Goal: Communication & Community: Answer question/provide support

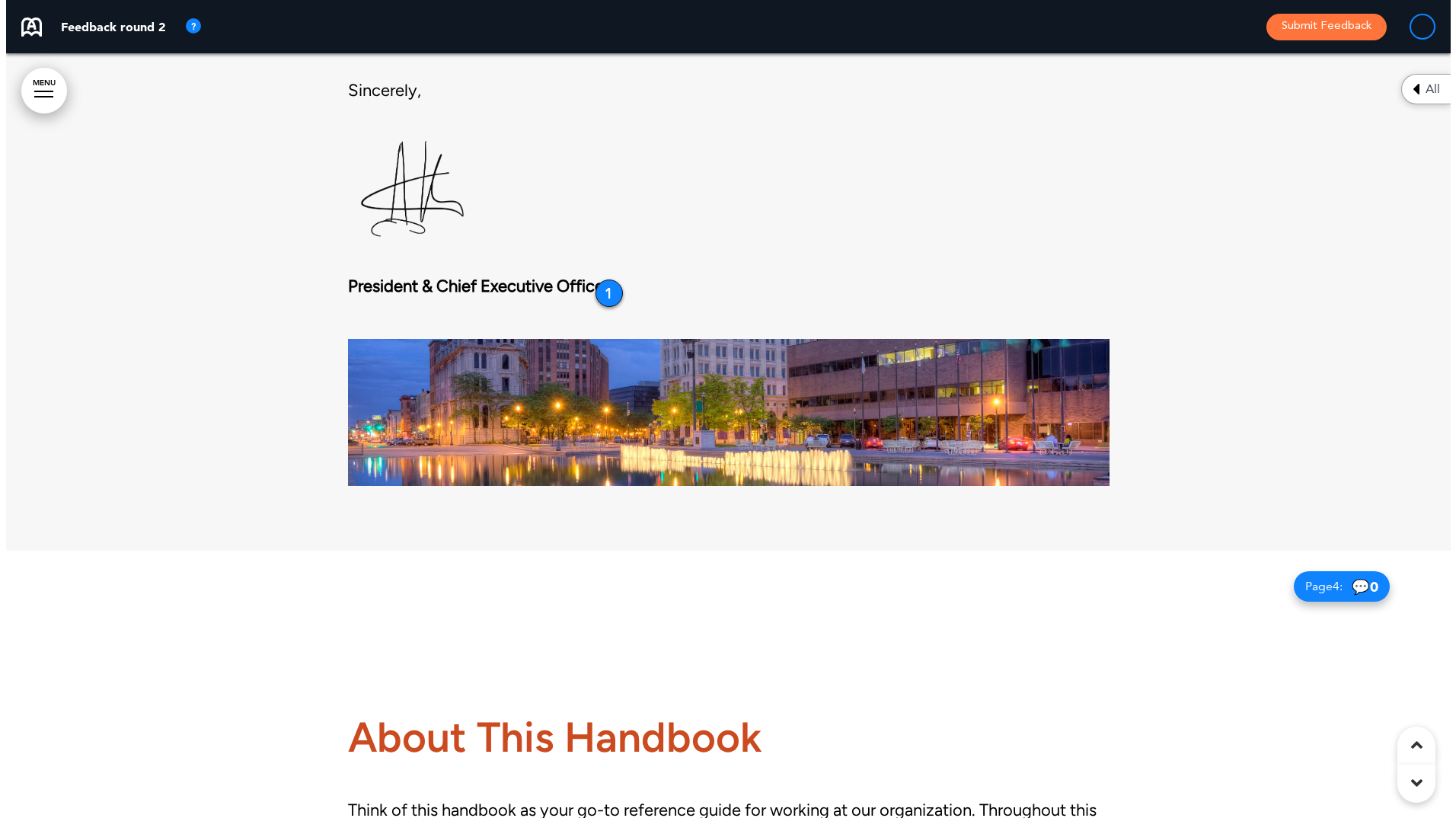
scroll to position [1905, 0]
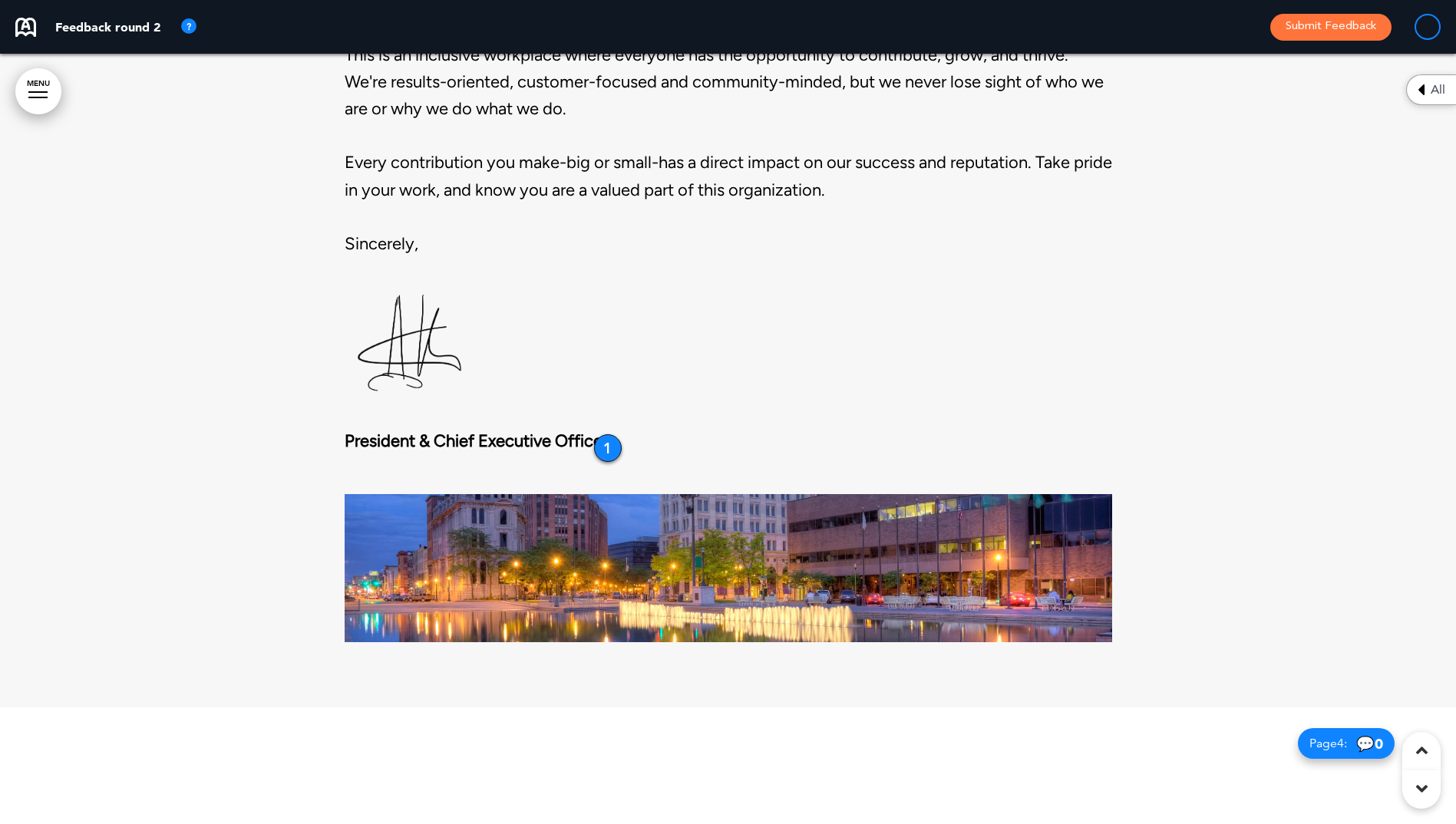
click at [595, 436] on strong "President & Chief Executive Officer" at bounding box center [476, 441] width 263 height 21
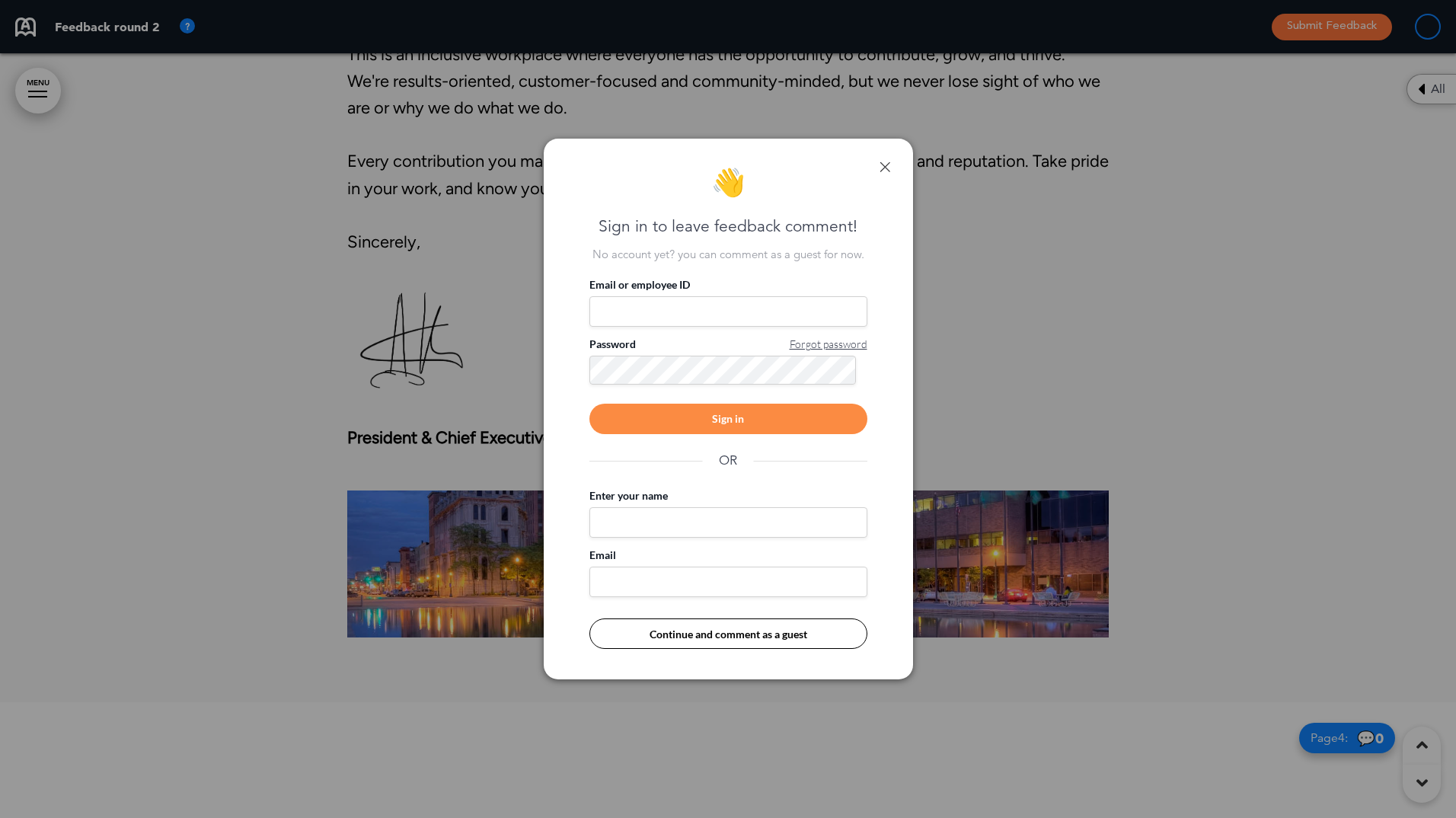
click at [640, 320] on input "Email or employee ID" at bounding box center [728, 311] width 278 height 31
type input "**********"
click at [728, 418] on div "Sign in" at bounding box center [728, 419] width 278 height 31
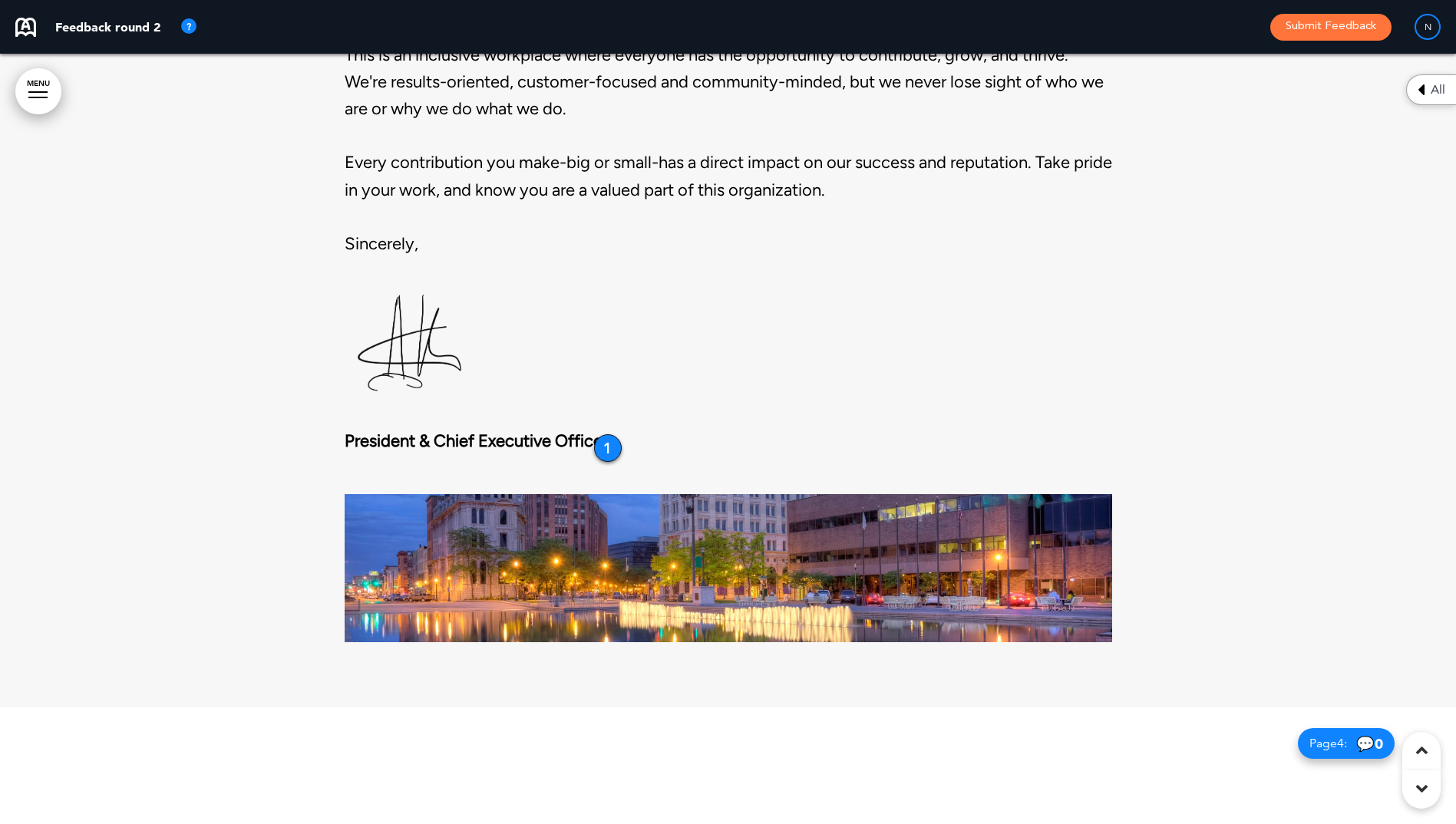
click at [596, 435] on strong "President & Chief Executive Officer" at bounding box center [476, 441] width 263 height 21
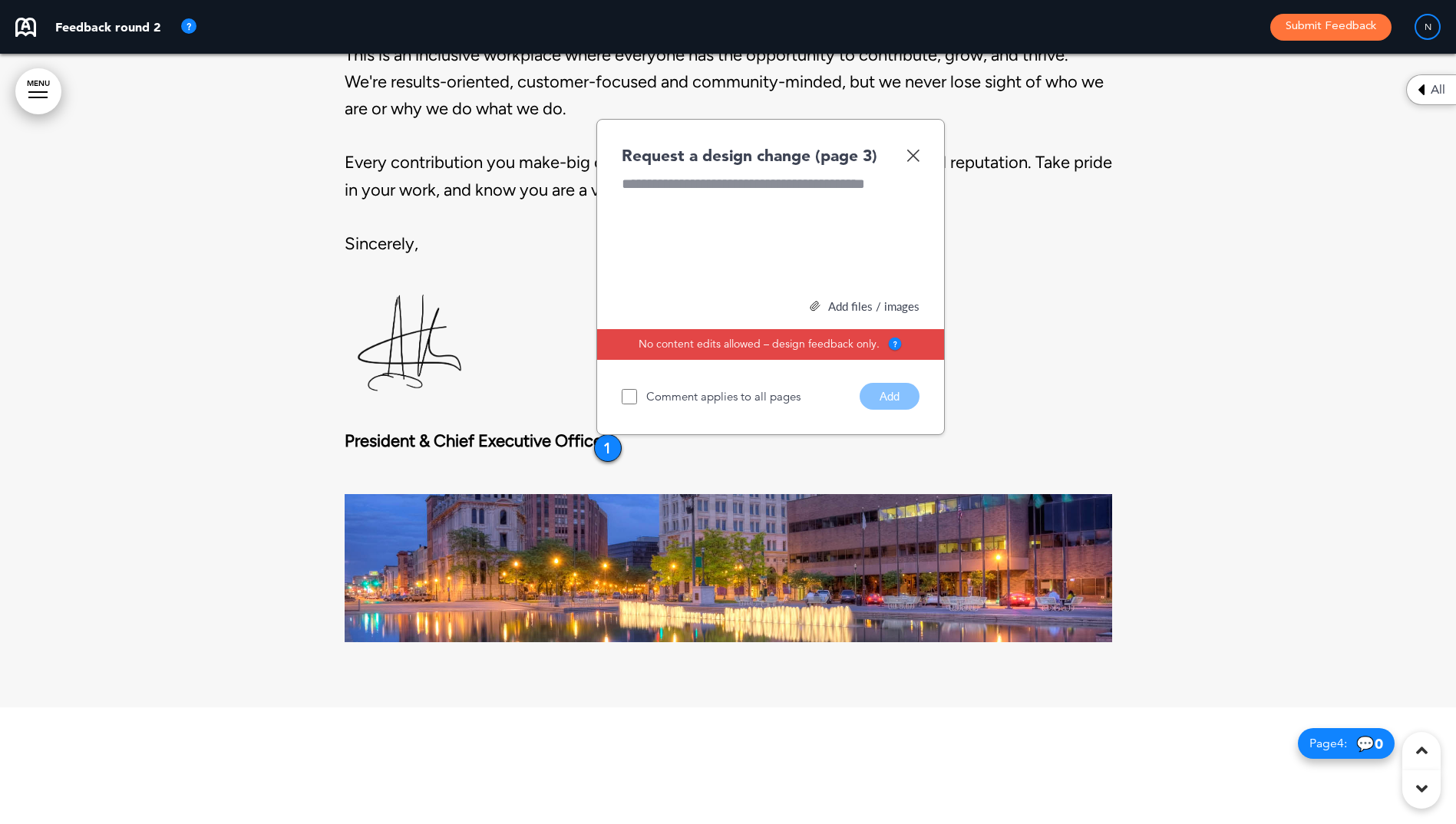
click at [1415, 90] on div "All" at bounding box center [1431, 90] width 50 height 31
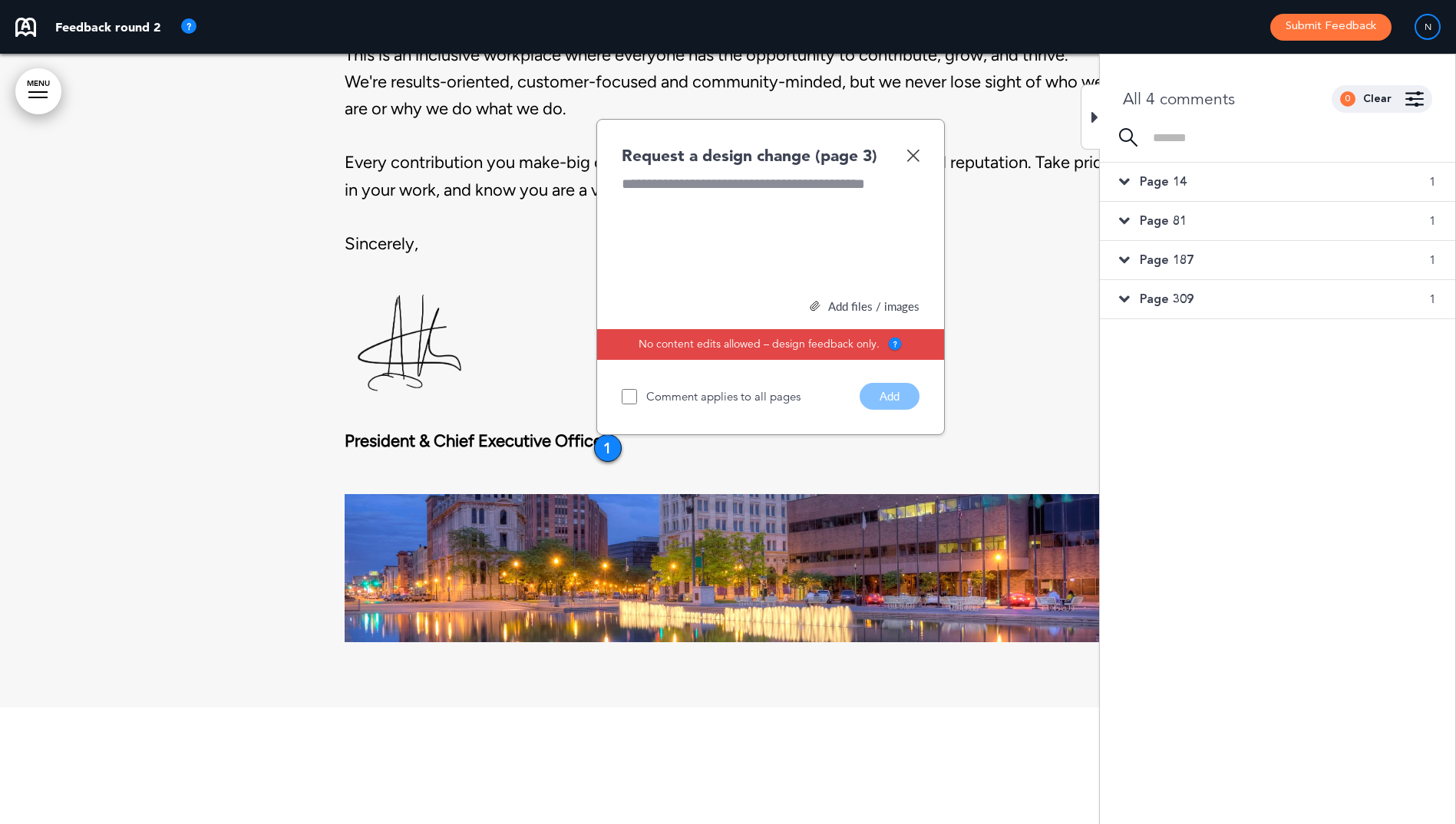
click at [1122, 183] on icon at bounding box center [1124, 182] width 10 height 17
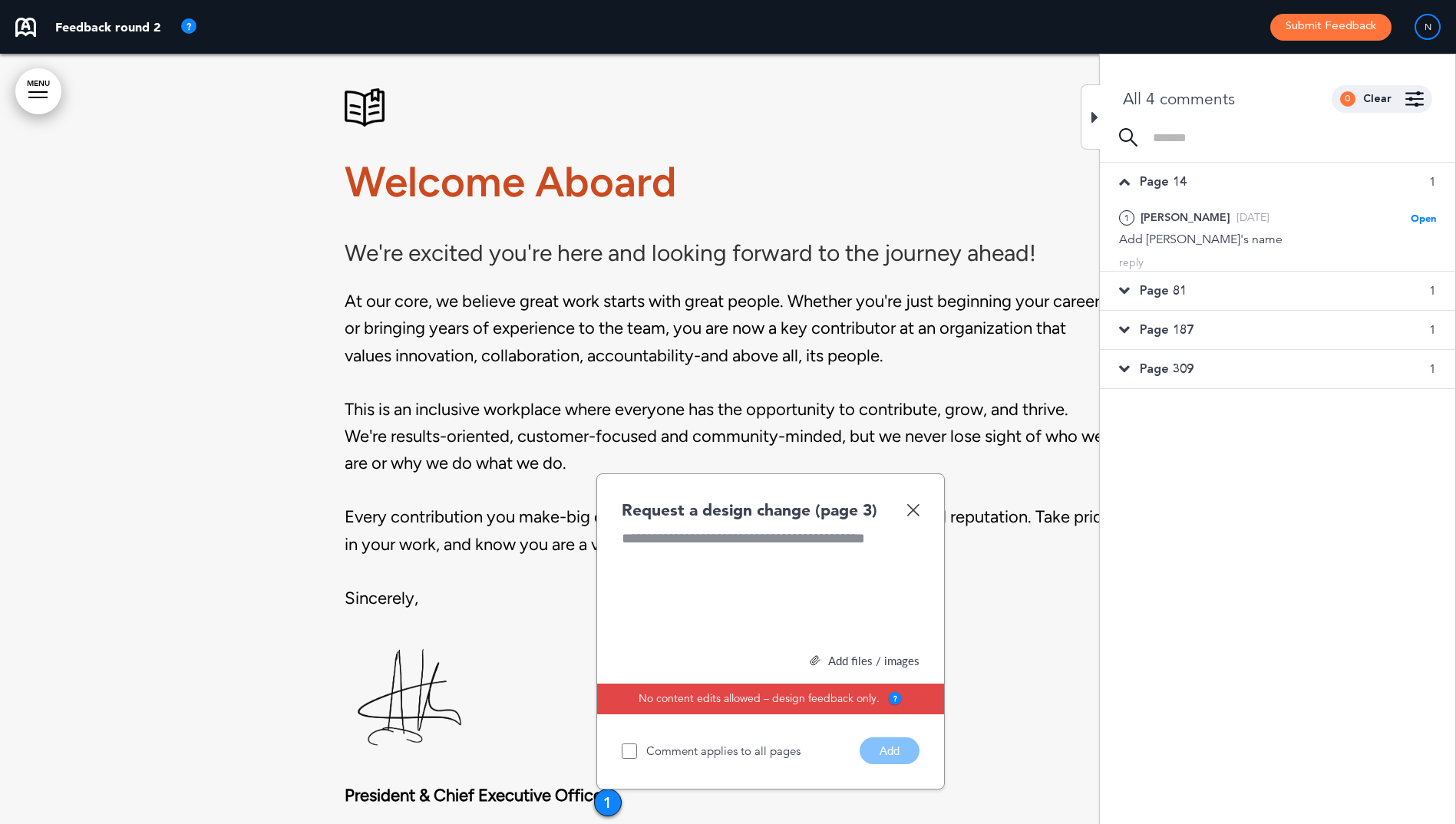
scroll to position [1541, 0]
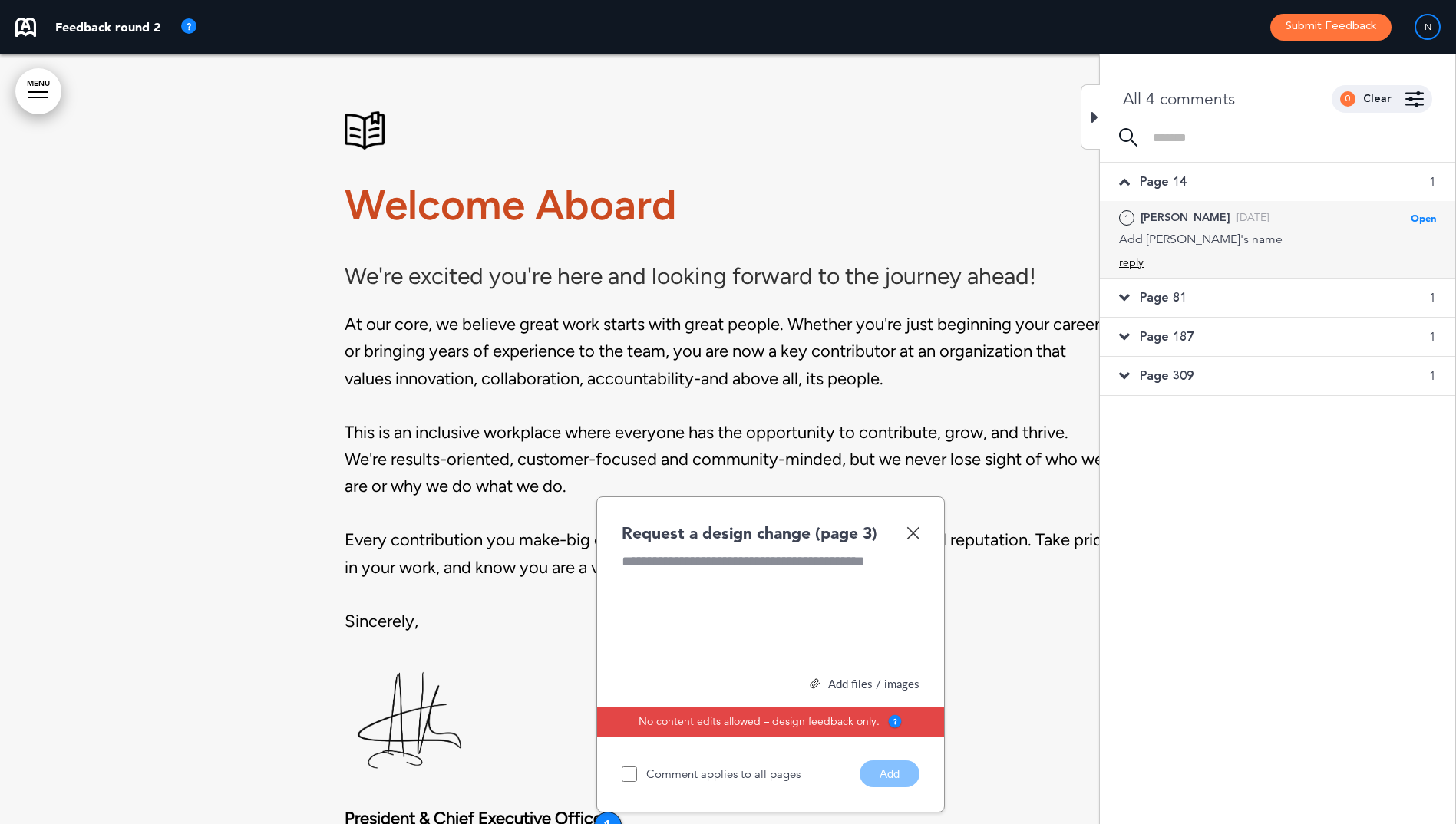
click at [1138, 268] on div "reply" at bounding box center [1131, 263] width 25 height 14
click at [1141, 275] on textarea at bounding box center [1278, 288] width 317 height 49
click at [1260, 299] on textarea "**********" at bounding box center [1278, 288] width 317 height 49
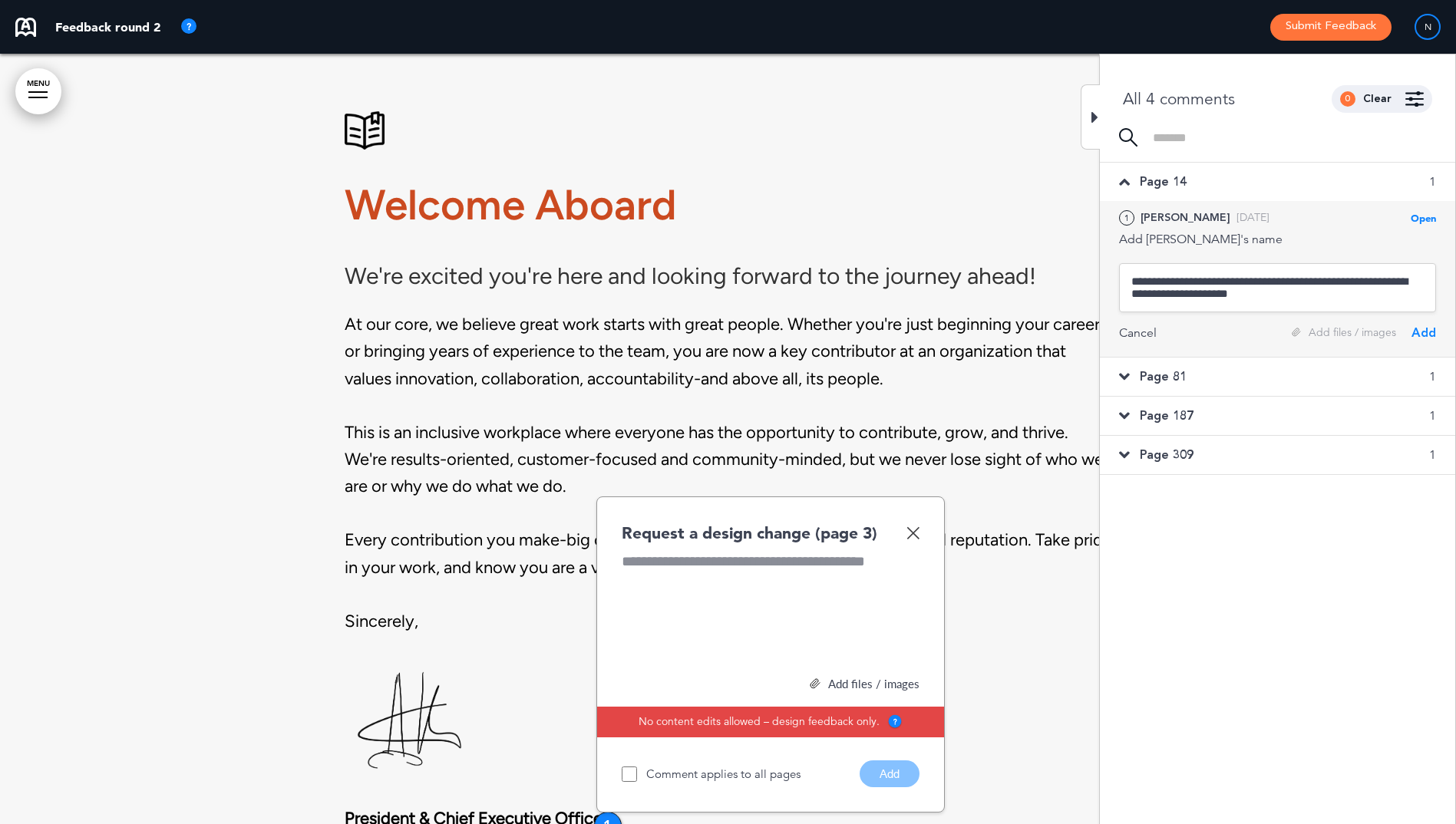
click at [1245, 281] on textarea "**********" at bounding box center [1278, 288] width 317 height 49
click at [1189, 297] on textarea "**********" at bounding box center [1278, 288] width 317 height 49
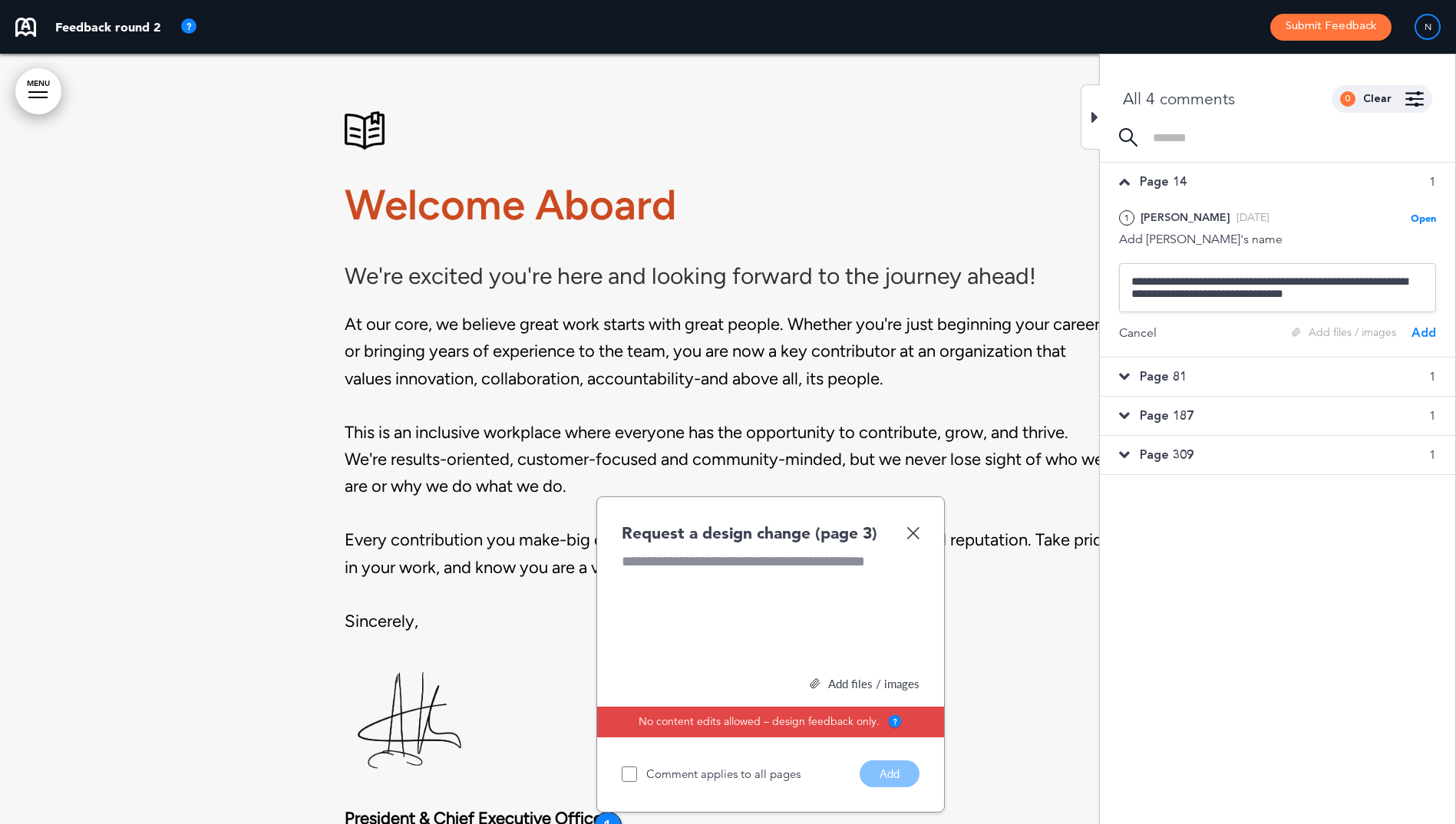
type textarea "**********"
click at [917, 536] on img at bounding box center [913, 533] width 13 height 13
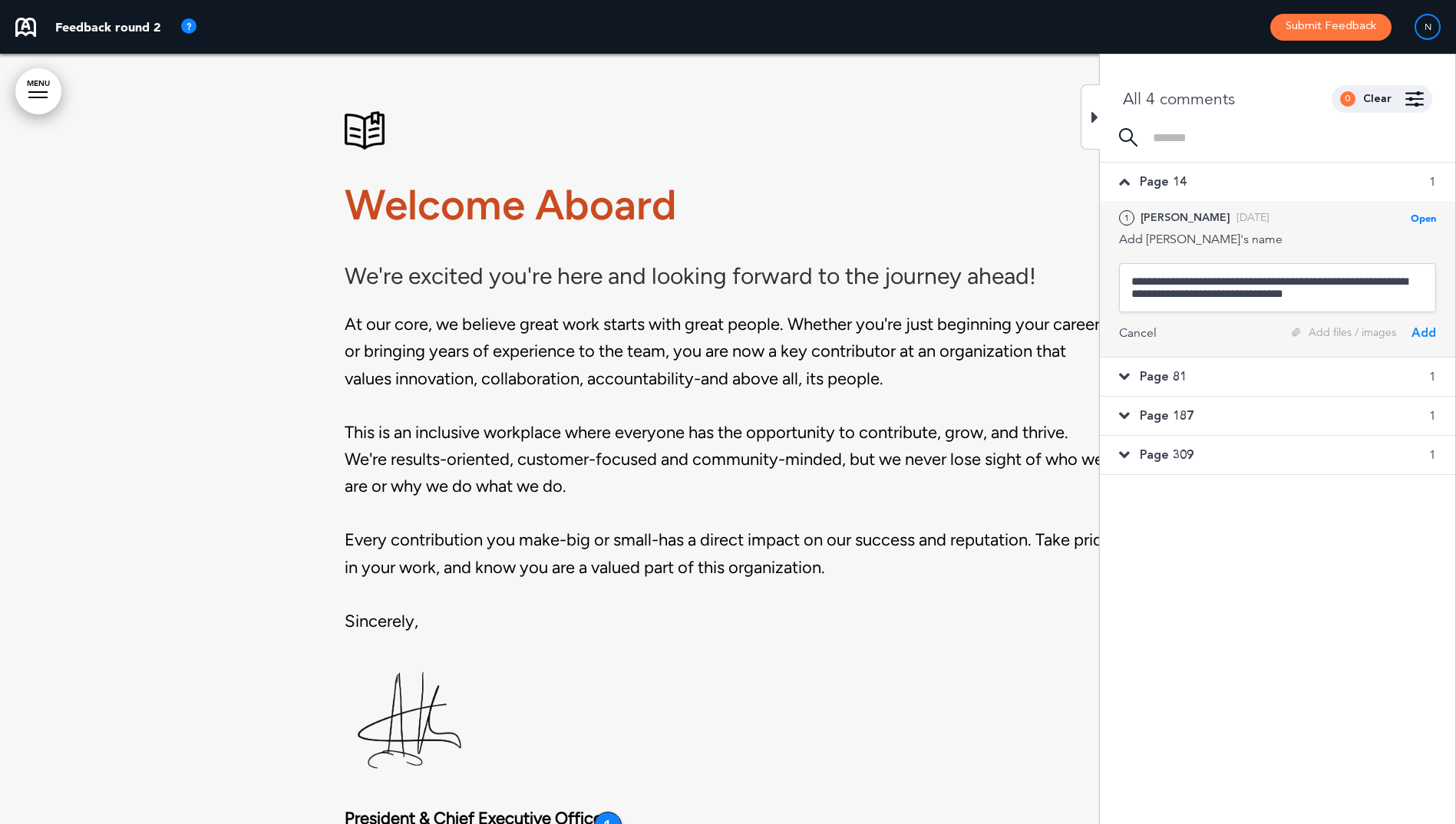
click at [1419, 334] on div "Add" at bounding box center [1423, 333] width 25 height 17
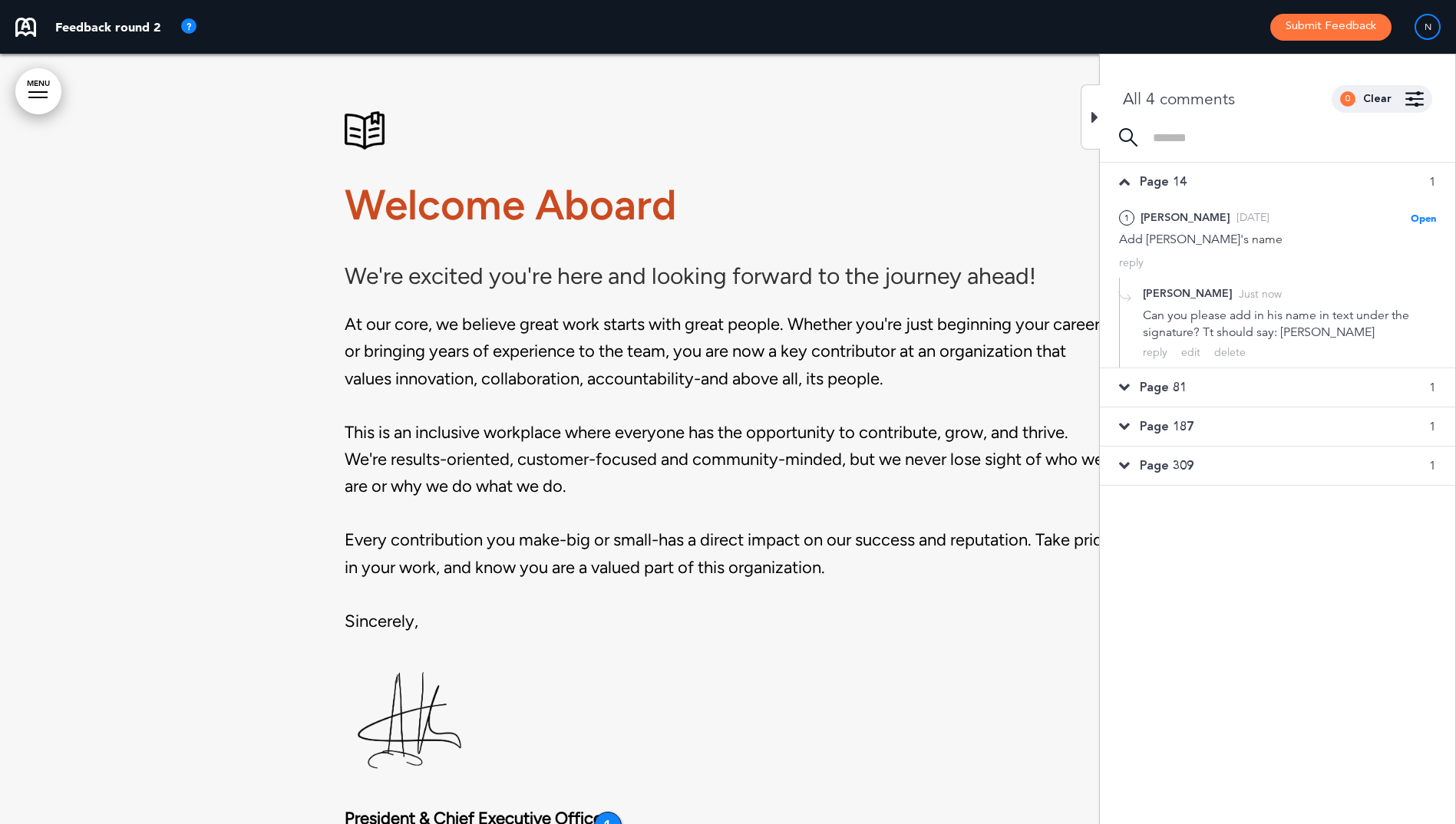
click at [1213, 333] on div "Can you please add in his name in text under the signature? Tt should say: Dimi…" at bounding box center [1290, 324] width 293 height 33
click at [1188, 356] on div "edit" at bounding box center [1191, 353] width 19 height 14
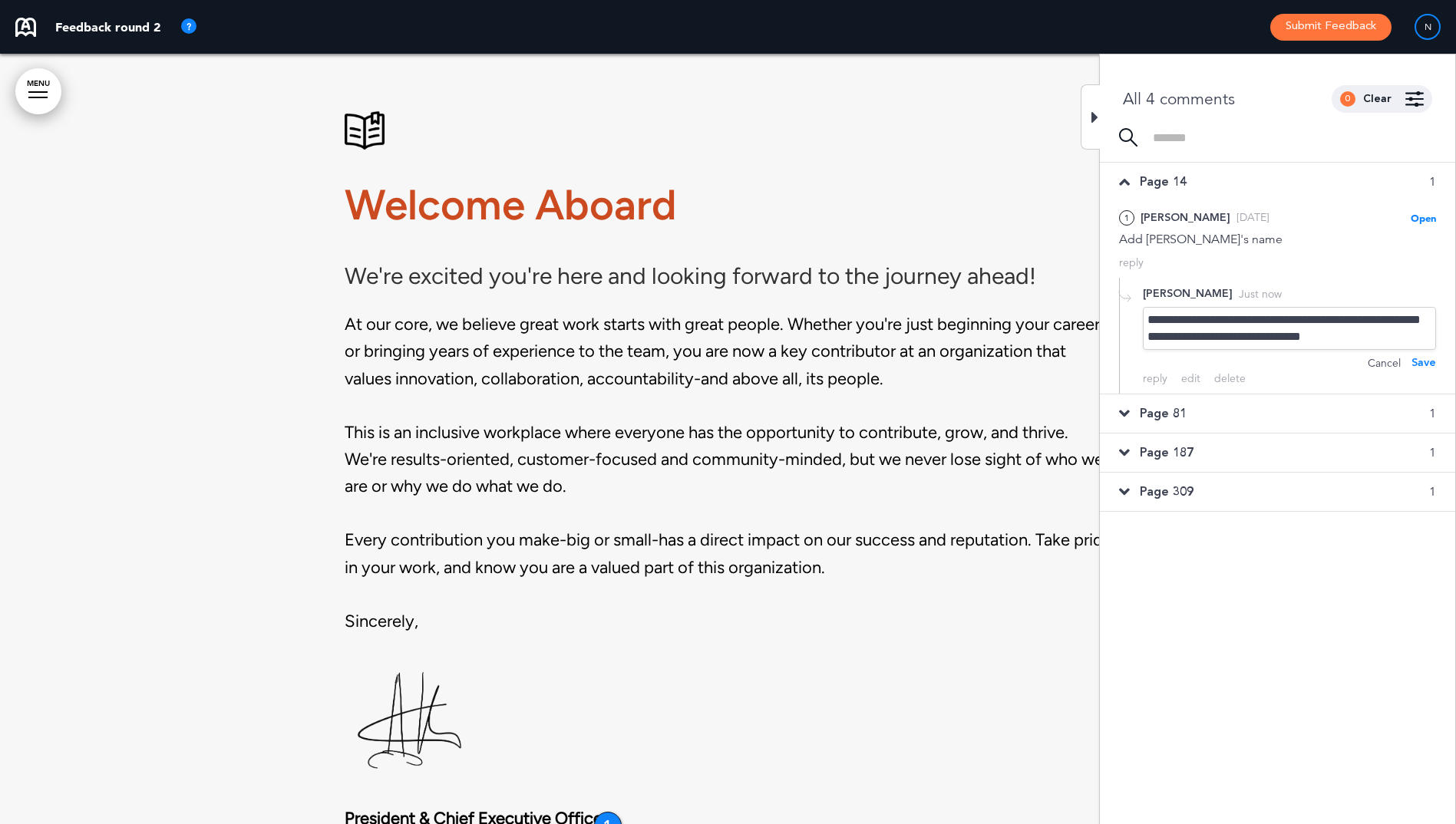
click at [1211, 336] on div "**********" at bounding box center [1290, 329] width 293 height 43
click at [1423, 364] on div "Save" at bounding box center [1423, 362] width 25 height 17
click at [1128, 385] on icon at bounding box center [1124, 387] width 10 height 17
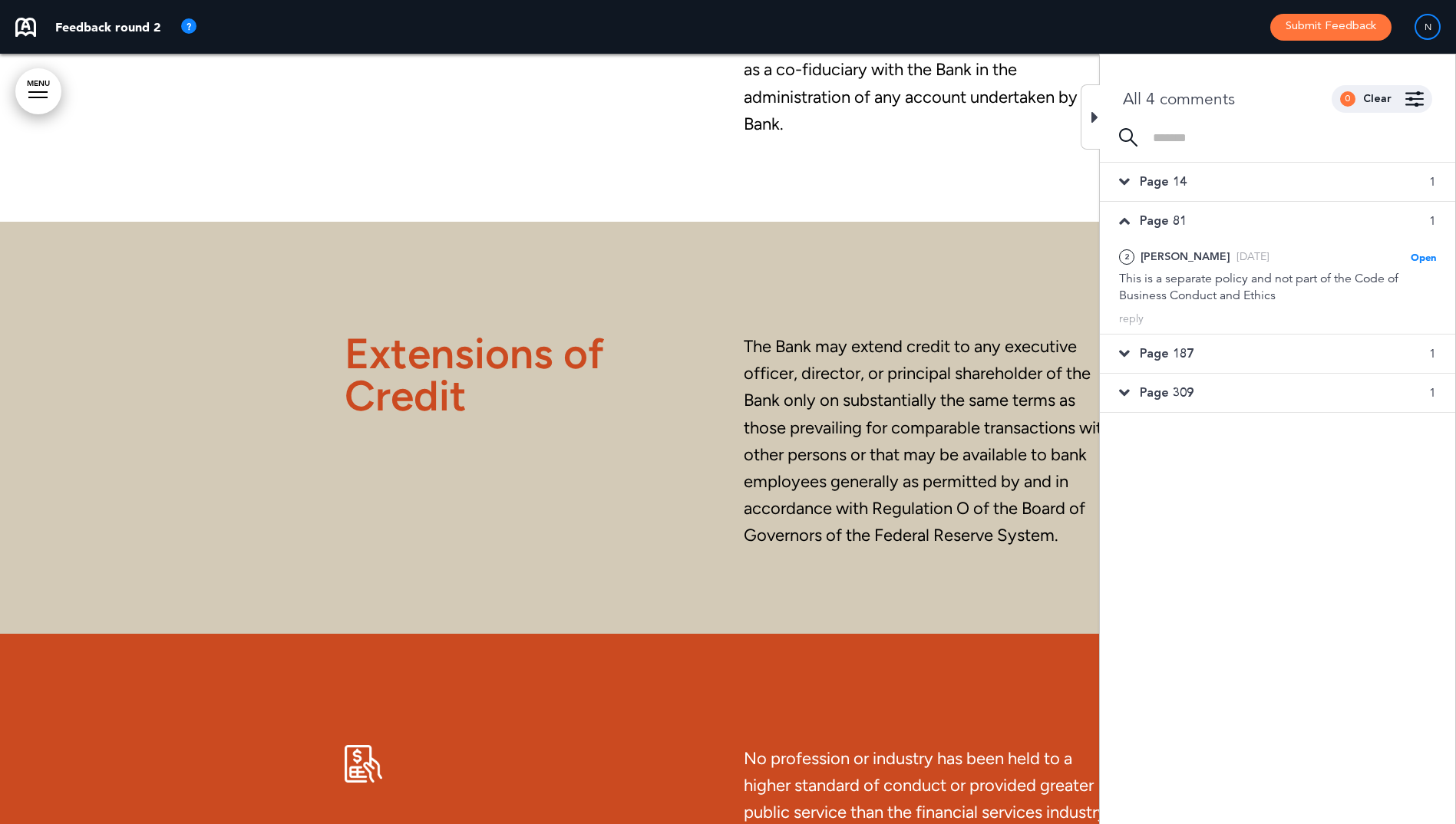
scroll to position [45789, 0]
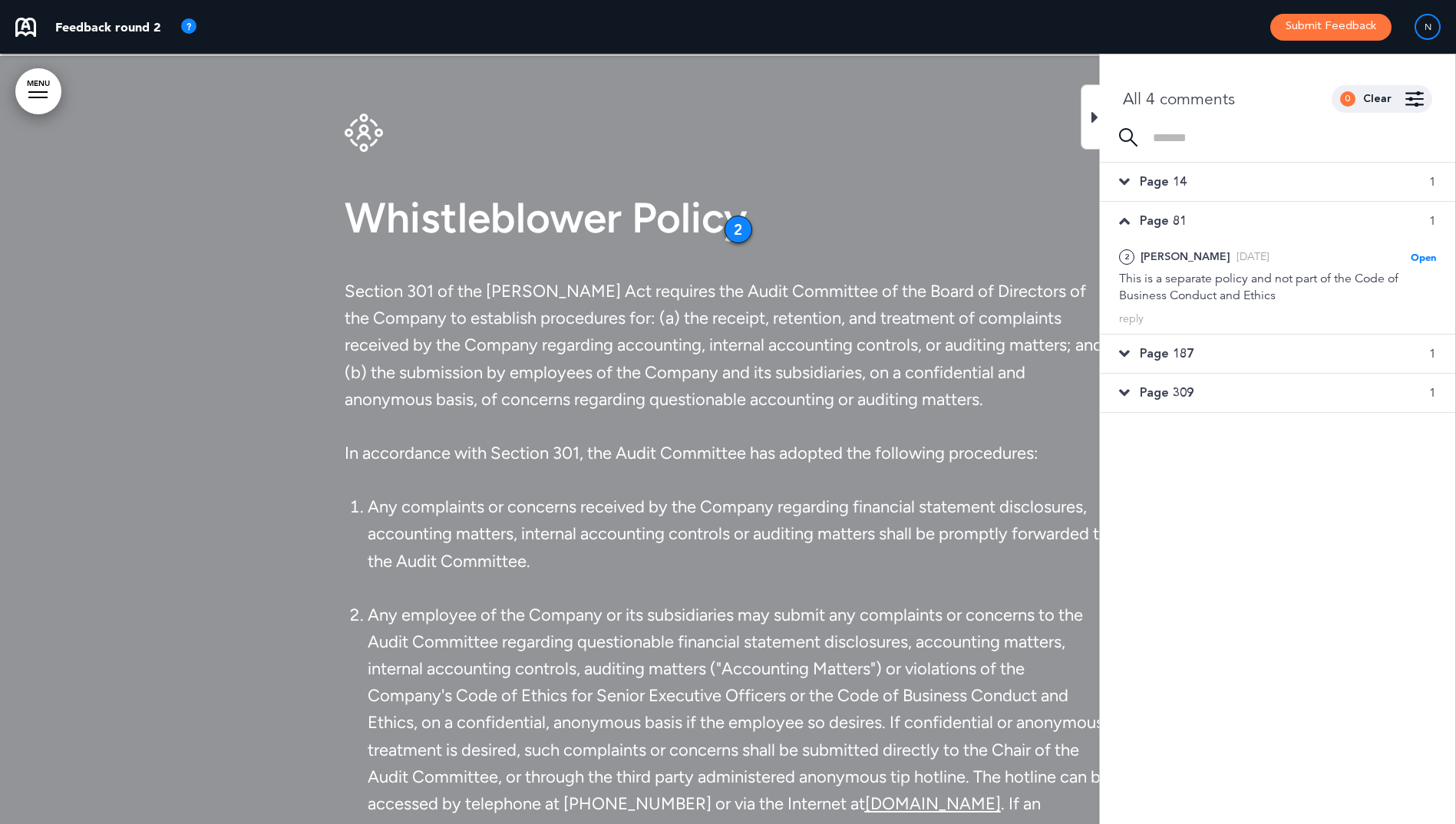
click at [1122, 356] on icon at bounding box center [1124, 353] width 10 height 17
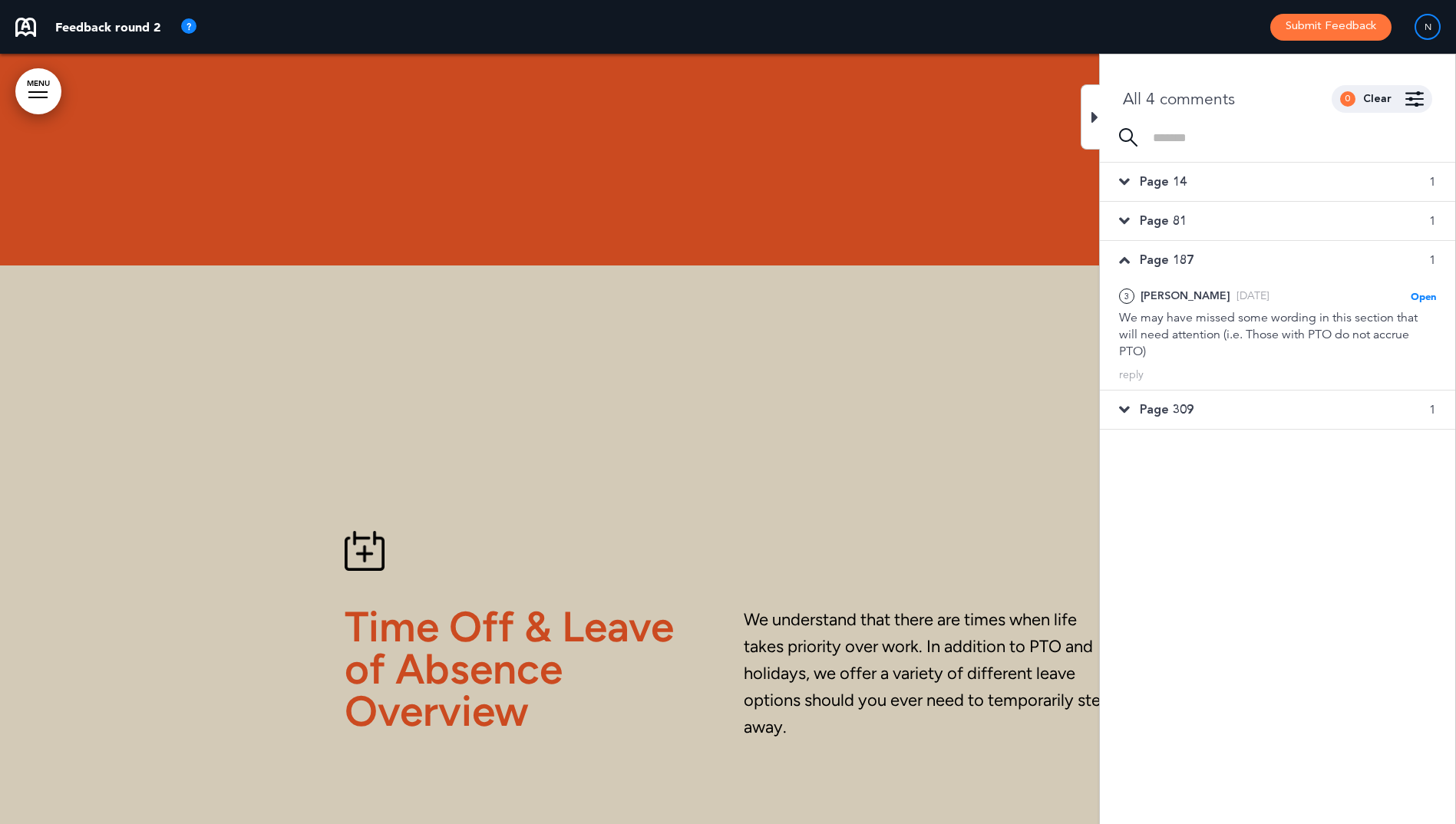
scroll to position [89684, 0]
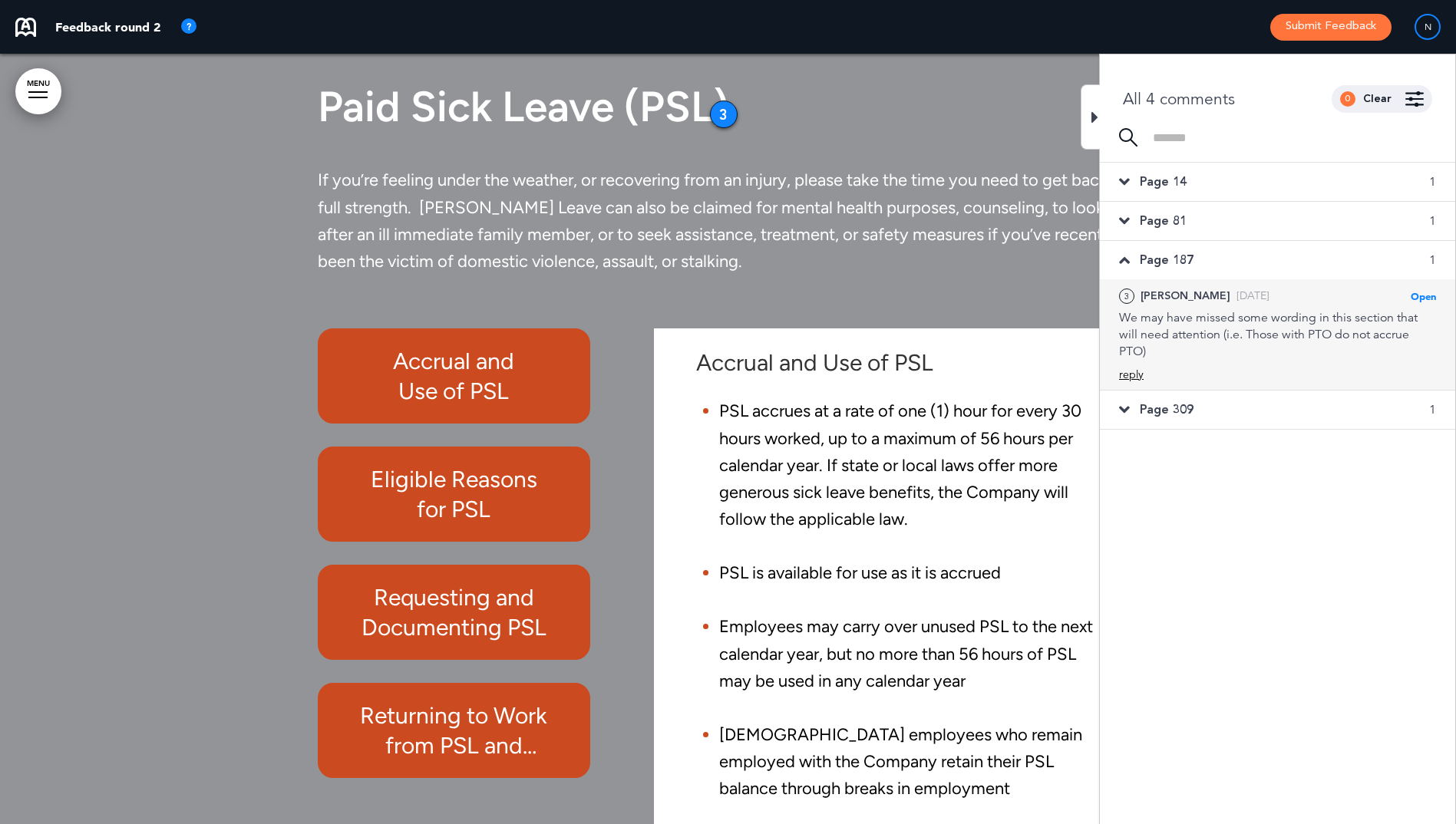
click at [1134, 373] on div "reply" at bounding box center [1131, 375] width 25 height 14
click at [1179, 391] on textarea at bounding box center [1278, 400] width 317 height 49
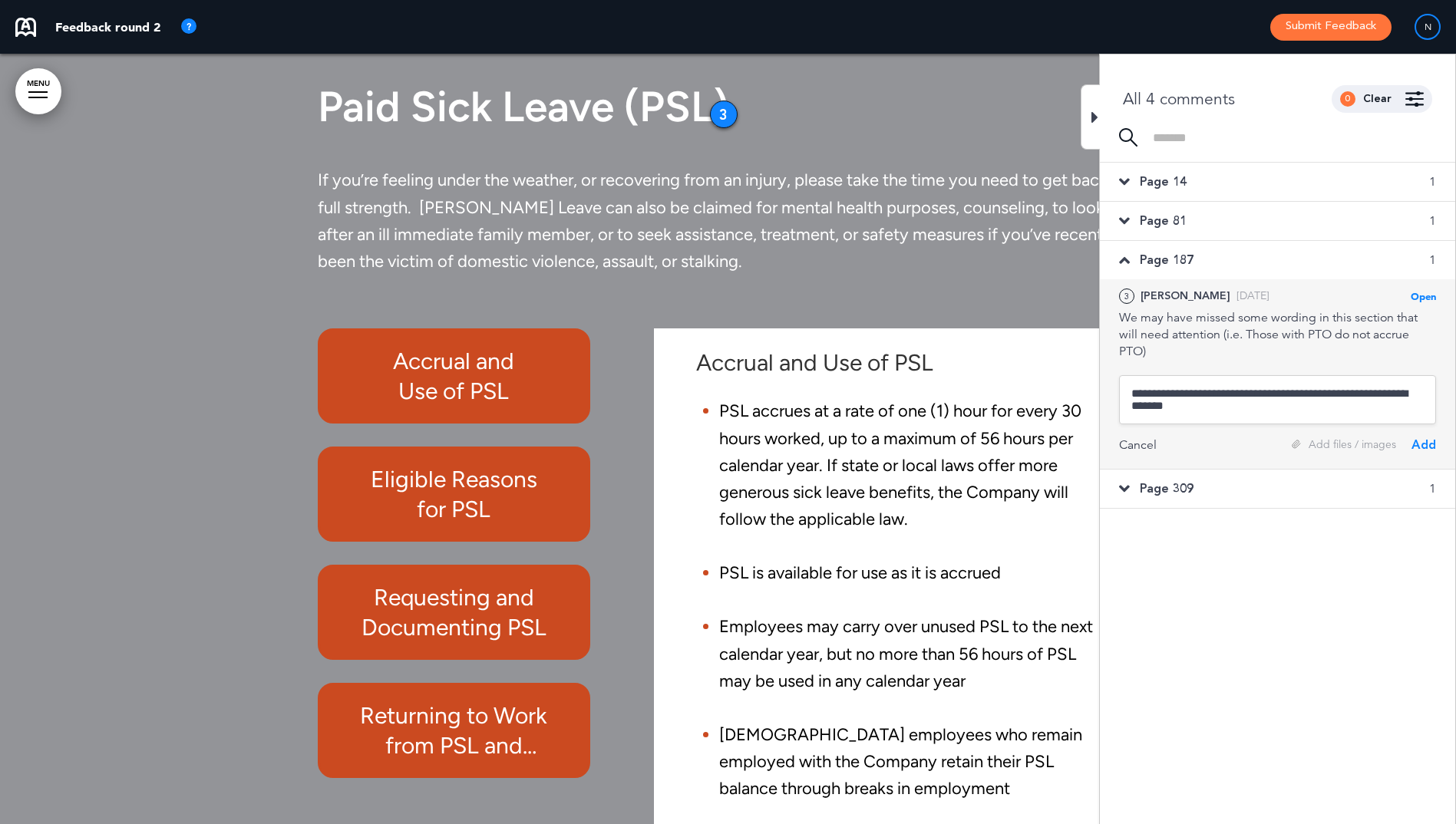
type textarea "**********"
click at [1418, 447] on div "Add" at bounding box center [1423, 445] width 25 height 17
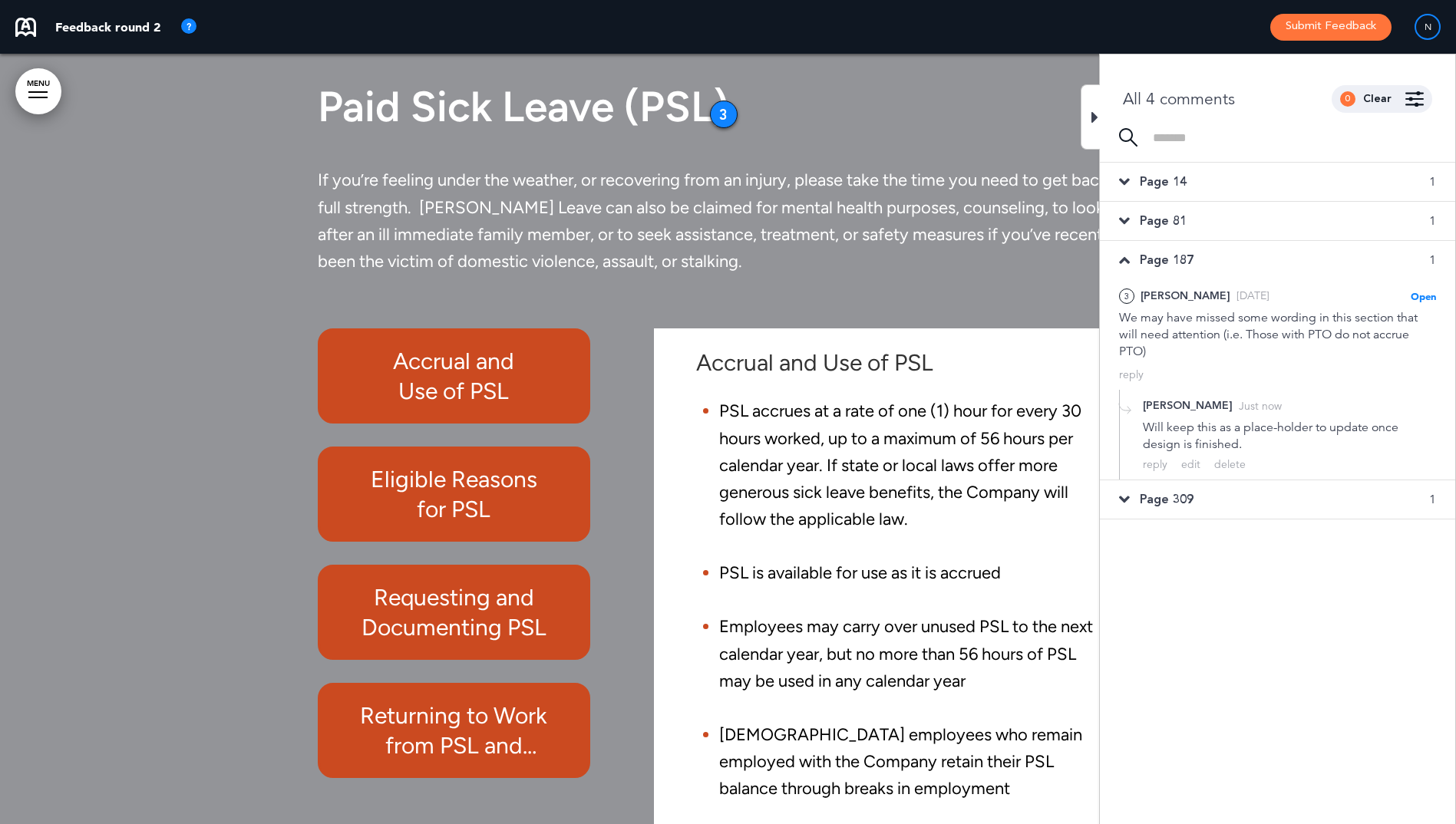
click at [1133, 500] on div "Page 309 1" at bounding box center [1278, 500] width 355 height 38
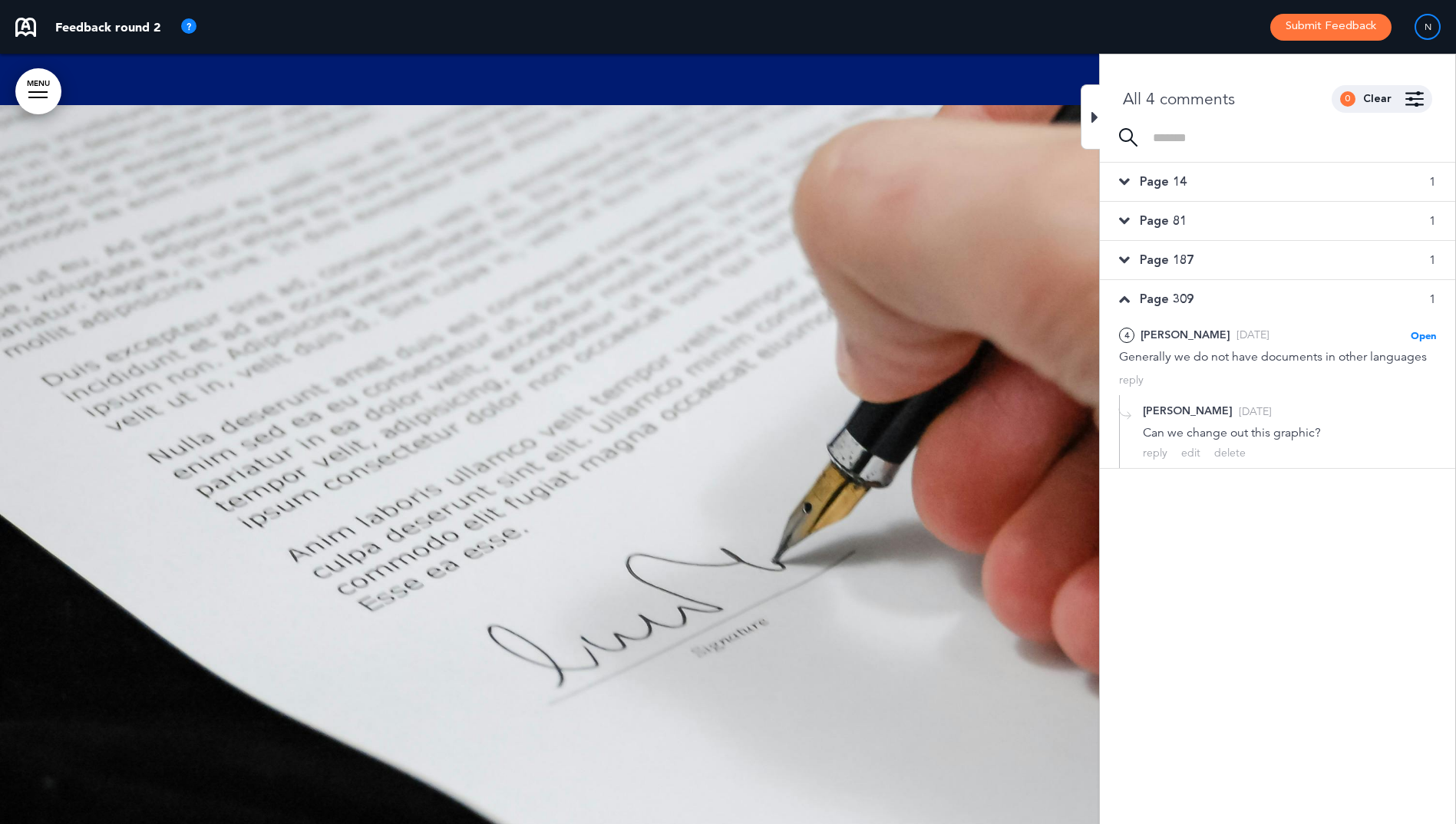
scroll to position [92833, 0]
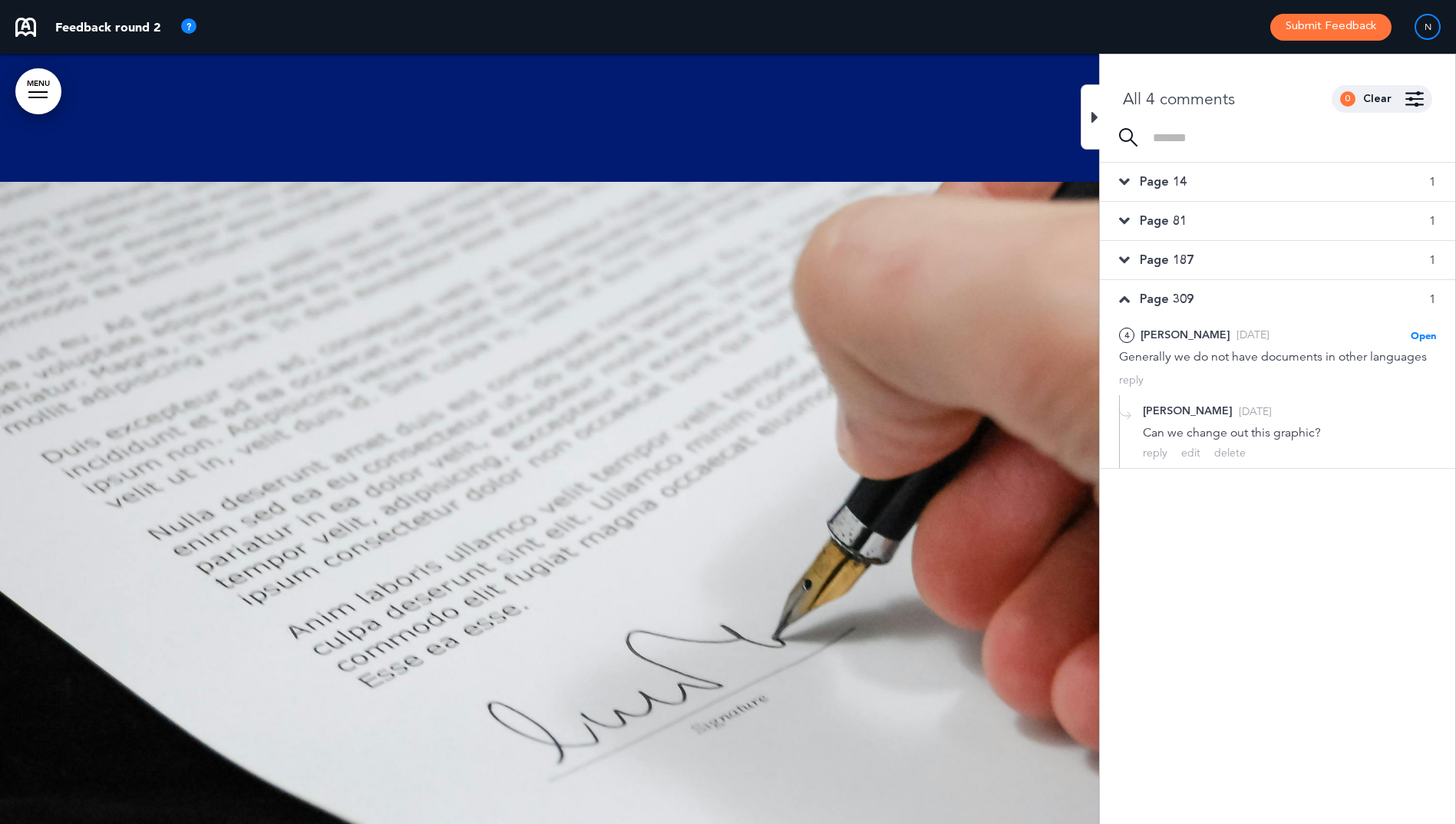
click at [1121, 259] on icon at bounding box center [1124, 260] width 10 height 17
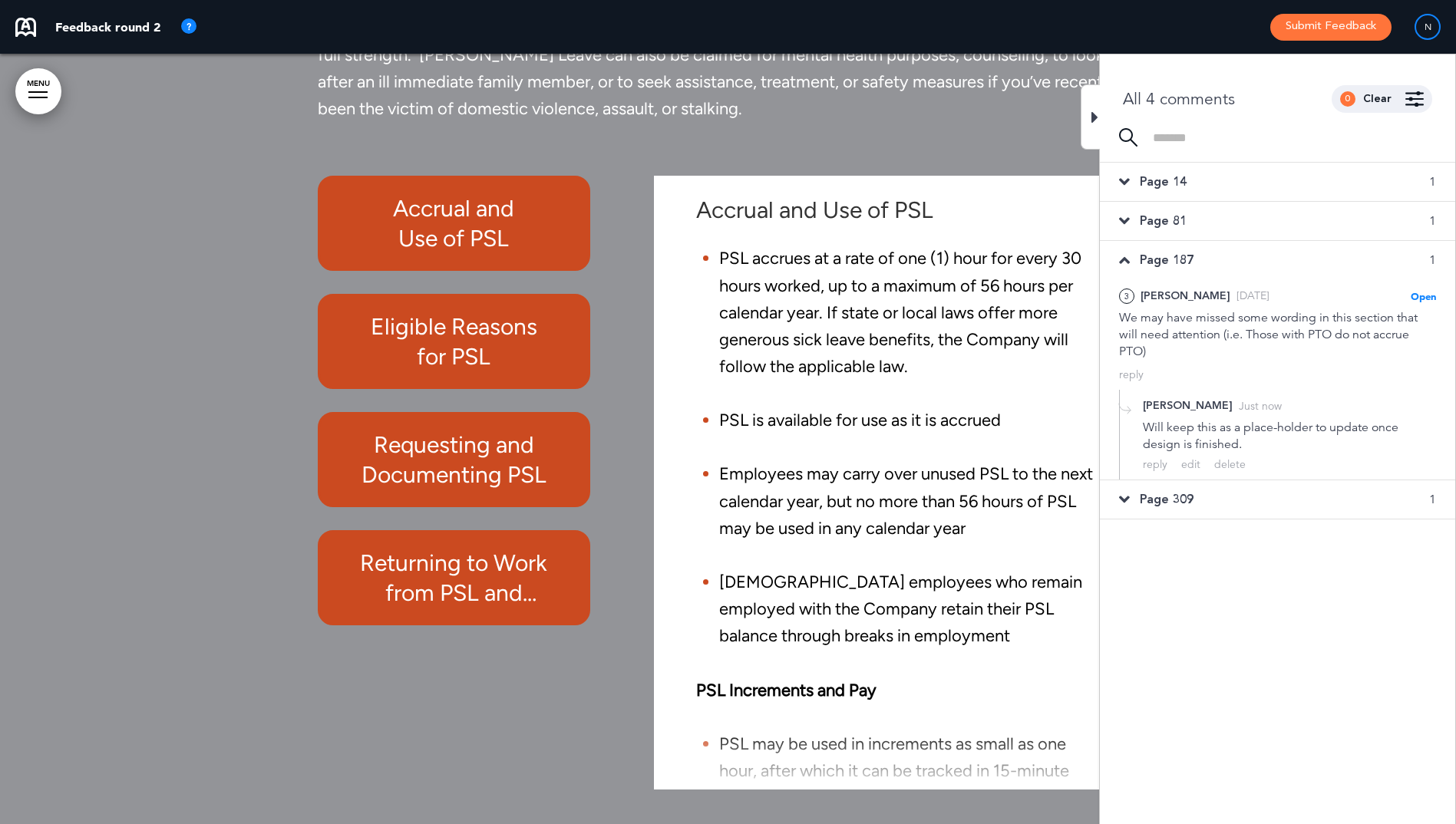
scroll to position [89684, 0]
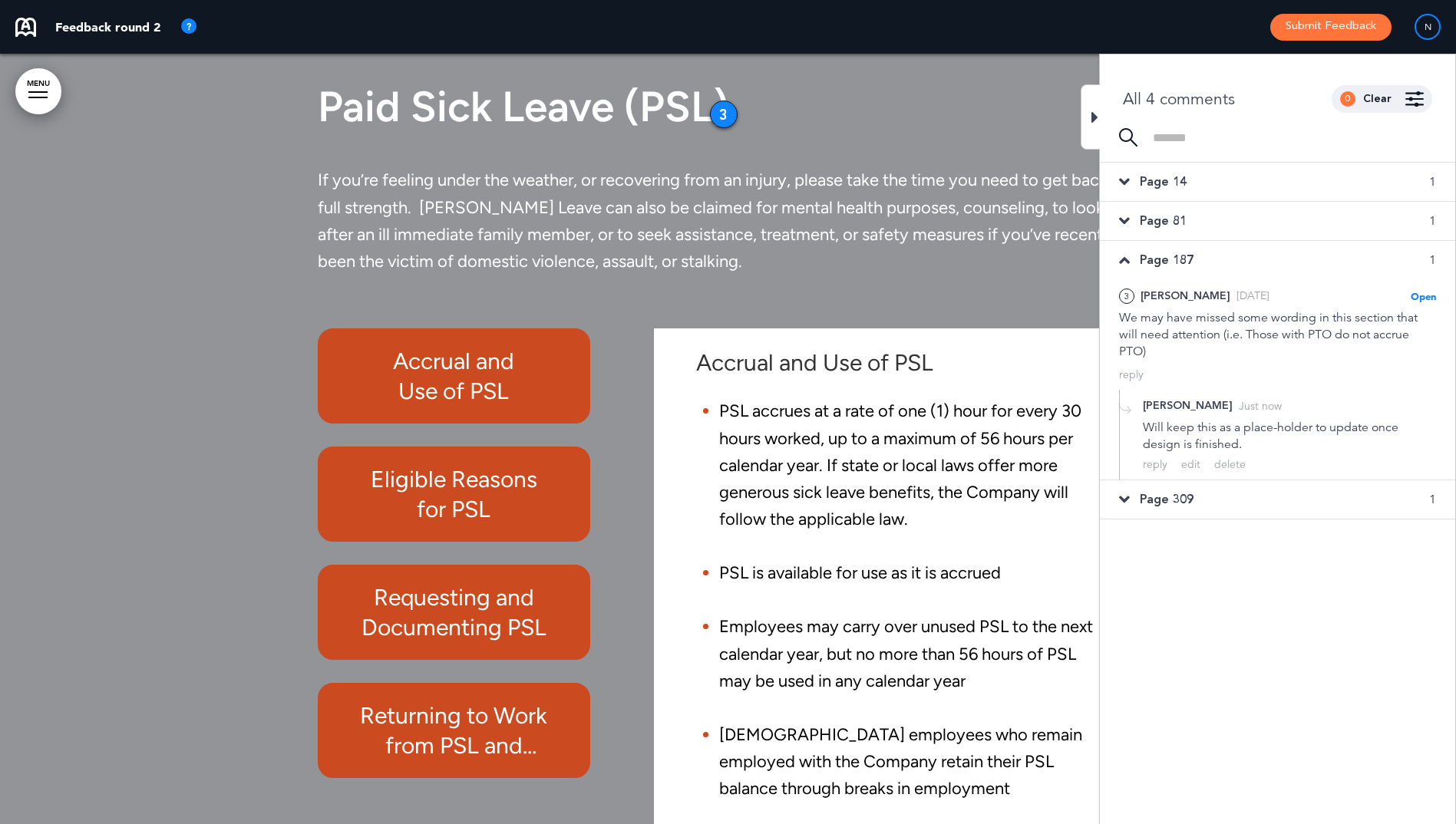
click at [1127, 217] on icon at bounding box center [1124, 221] width 10 height 17
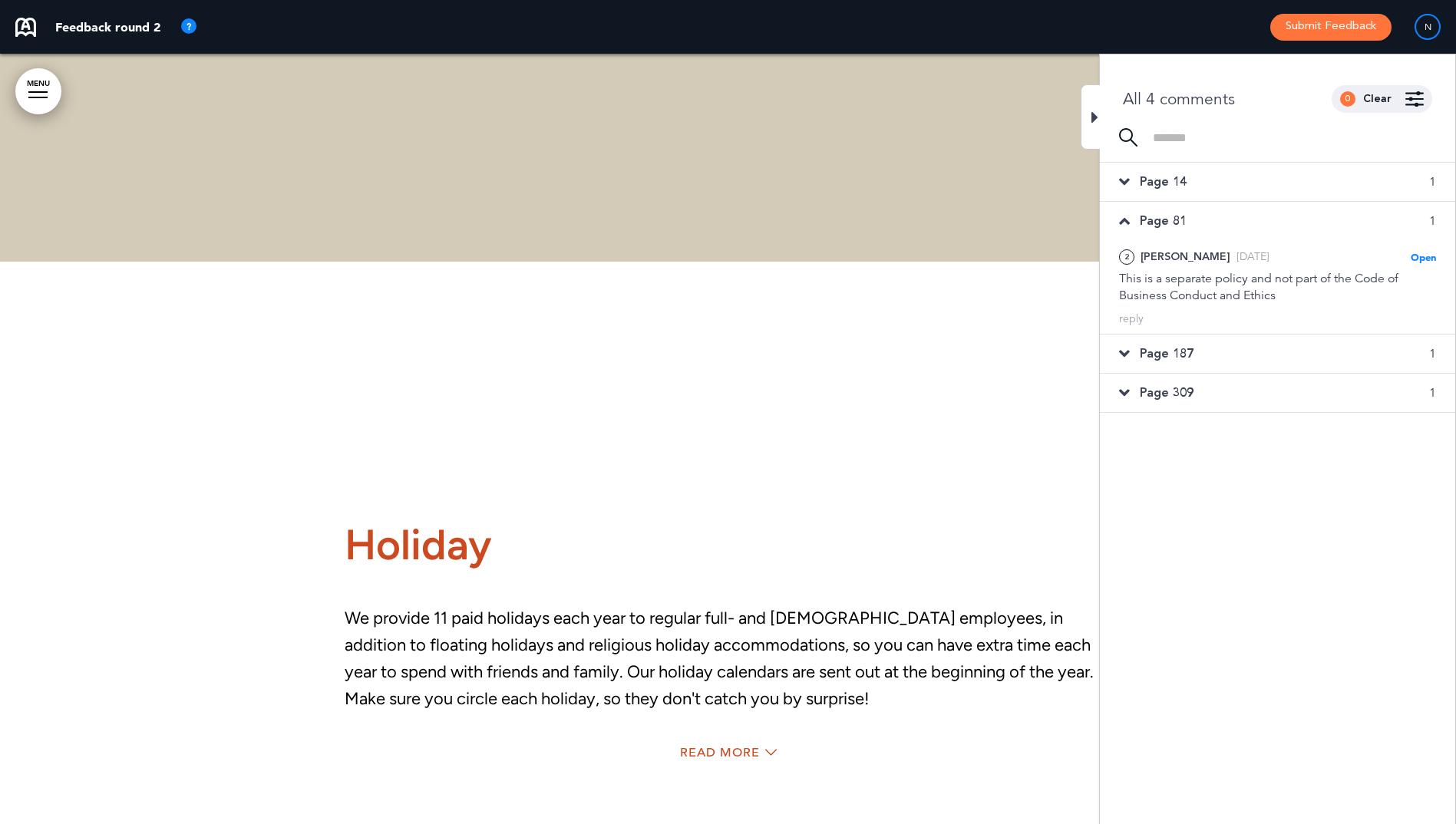
scroll to position [45789, 0]
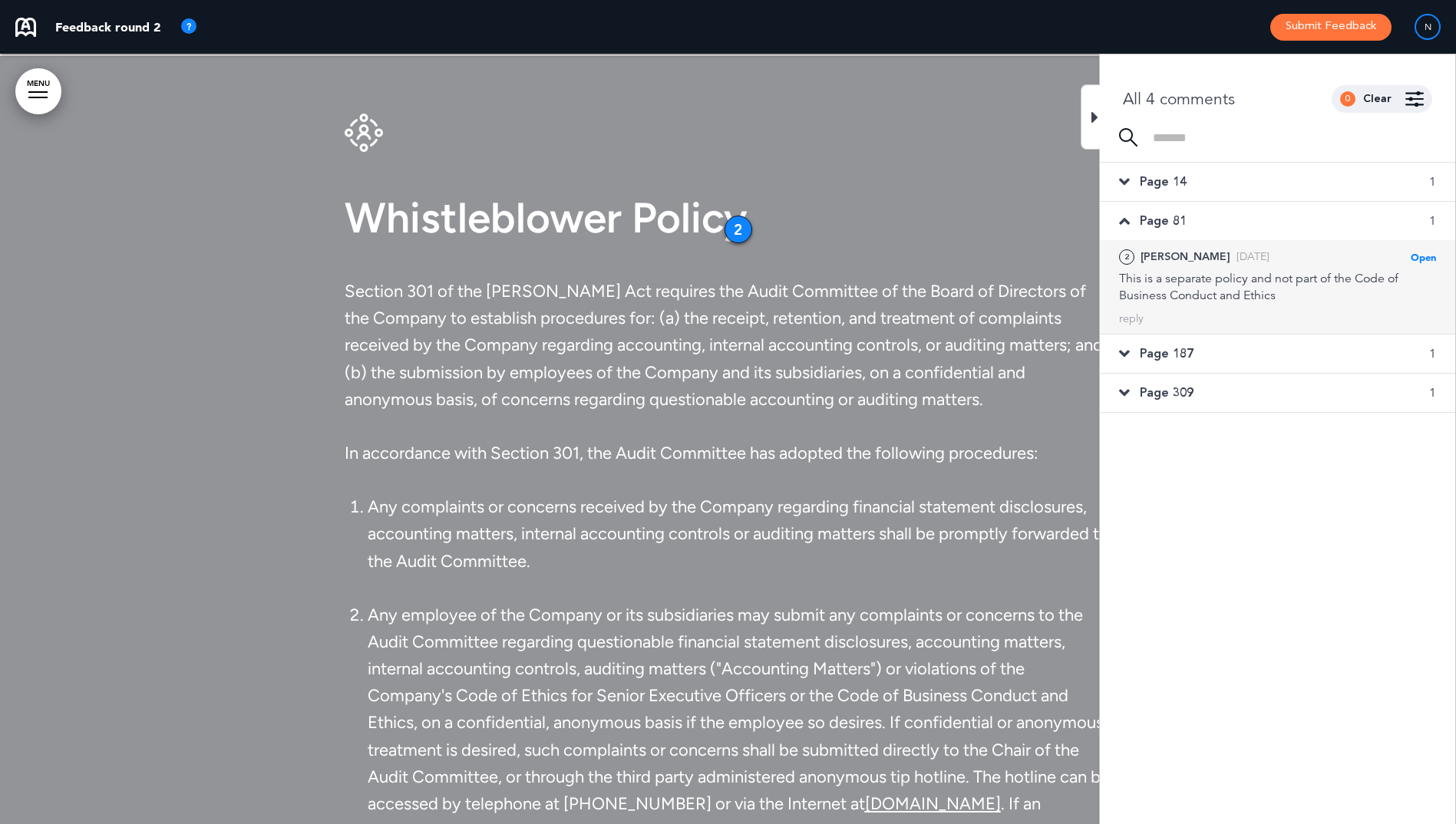
click at [1131, 318] on div "reply" at bounding box center [1131, 318] width 25 height 14
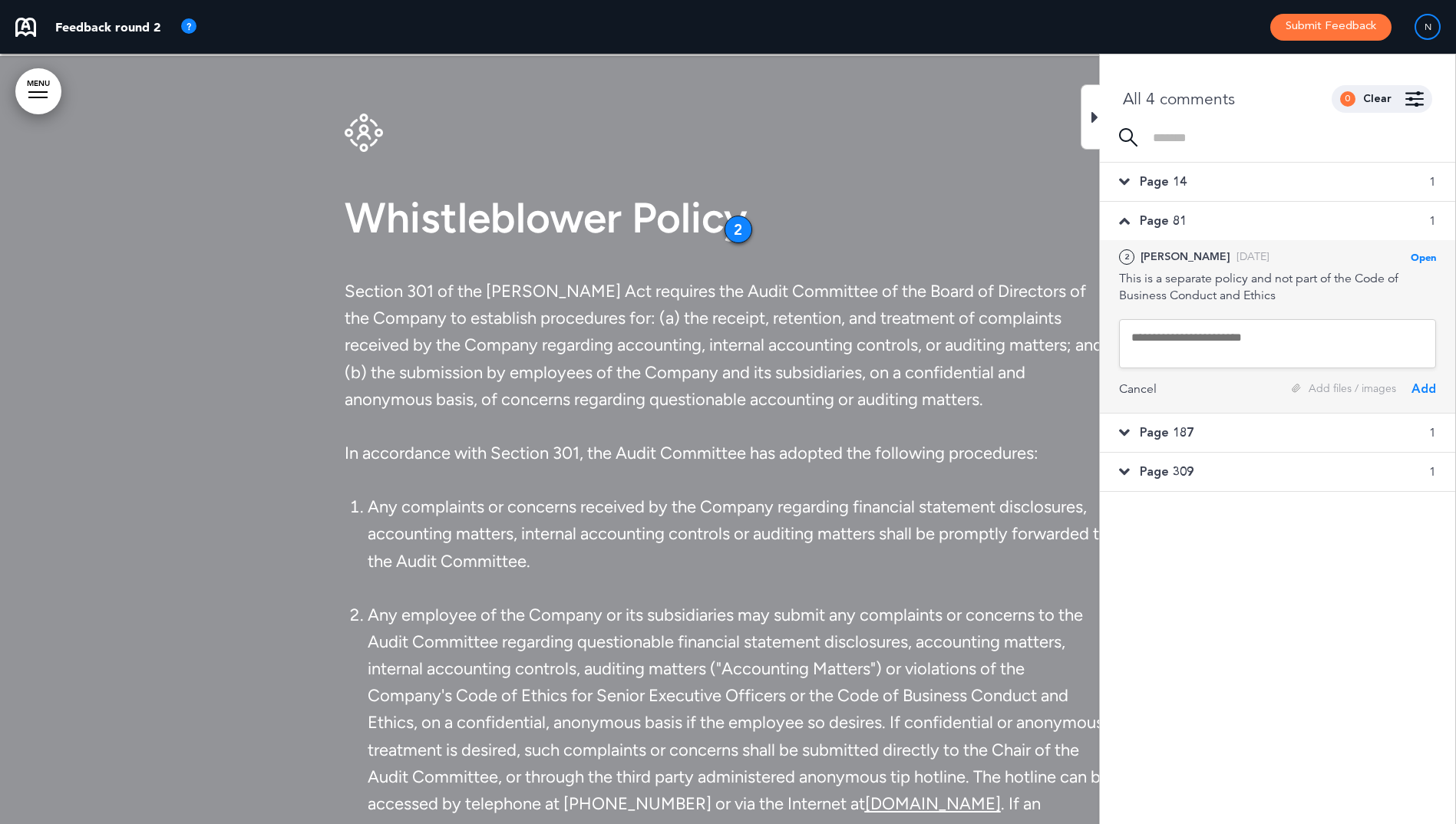
click at [1185, 330] on textarea at bounding box center [1278, 344] width 317 height 49
click at [1380, 329] on textarea "**********" at bounding box center [1278, 344] width 317 height 49
type textarea "**********"
click at [1424, 395] on div "Add" at bounding box center [1423, 392] width 25 height 17
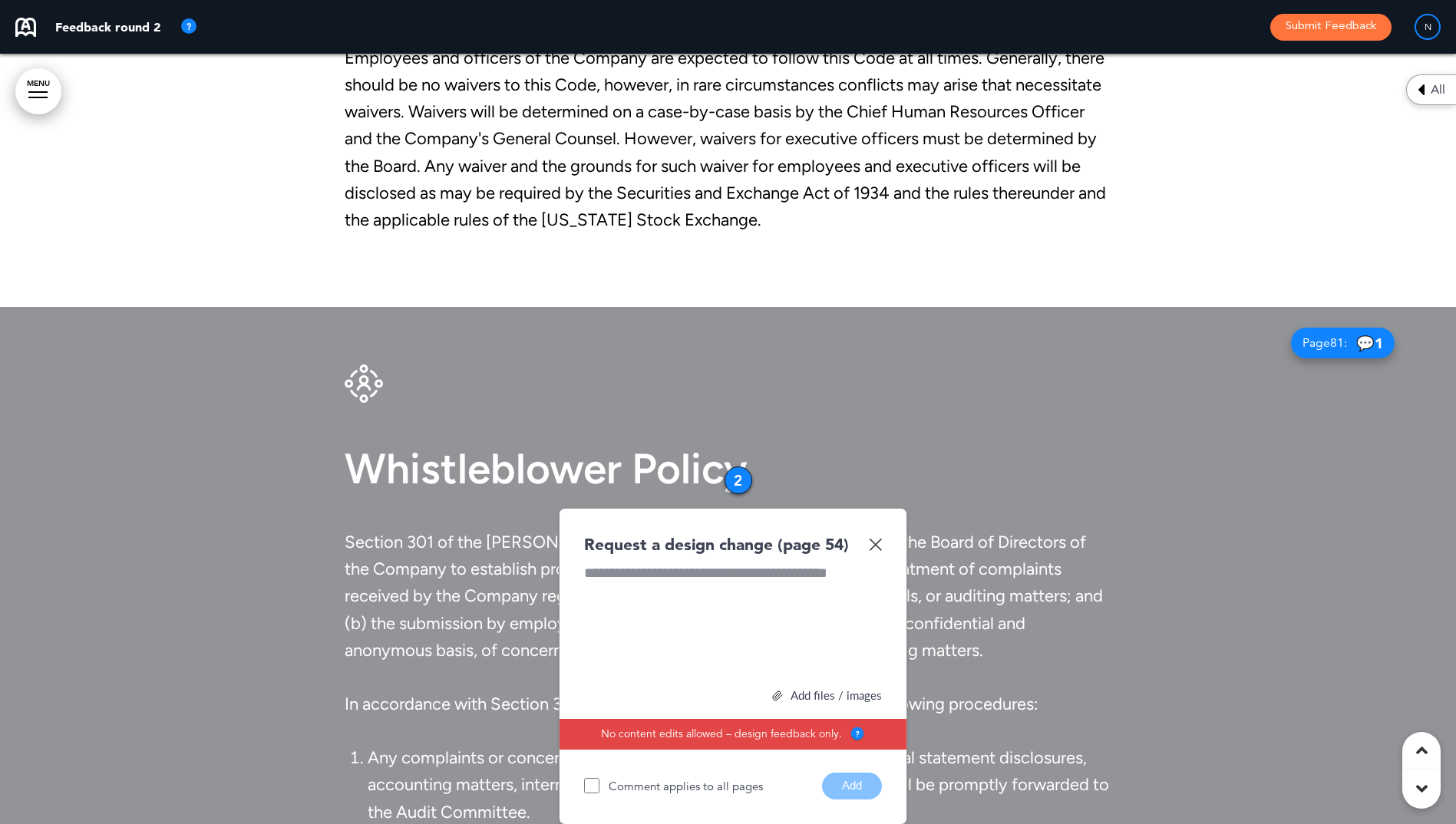
scroll to position [45329, 0]
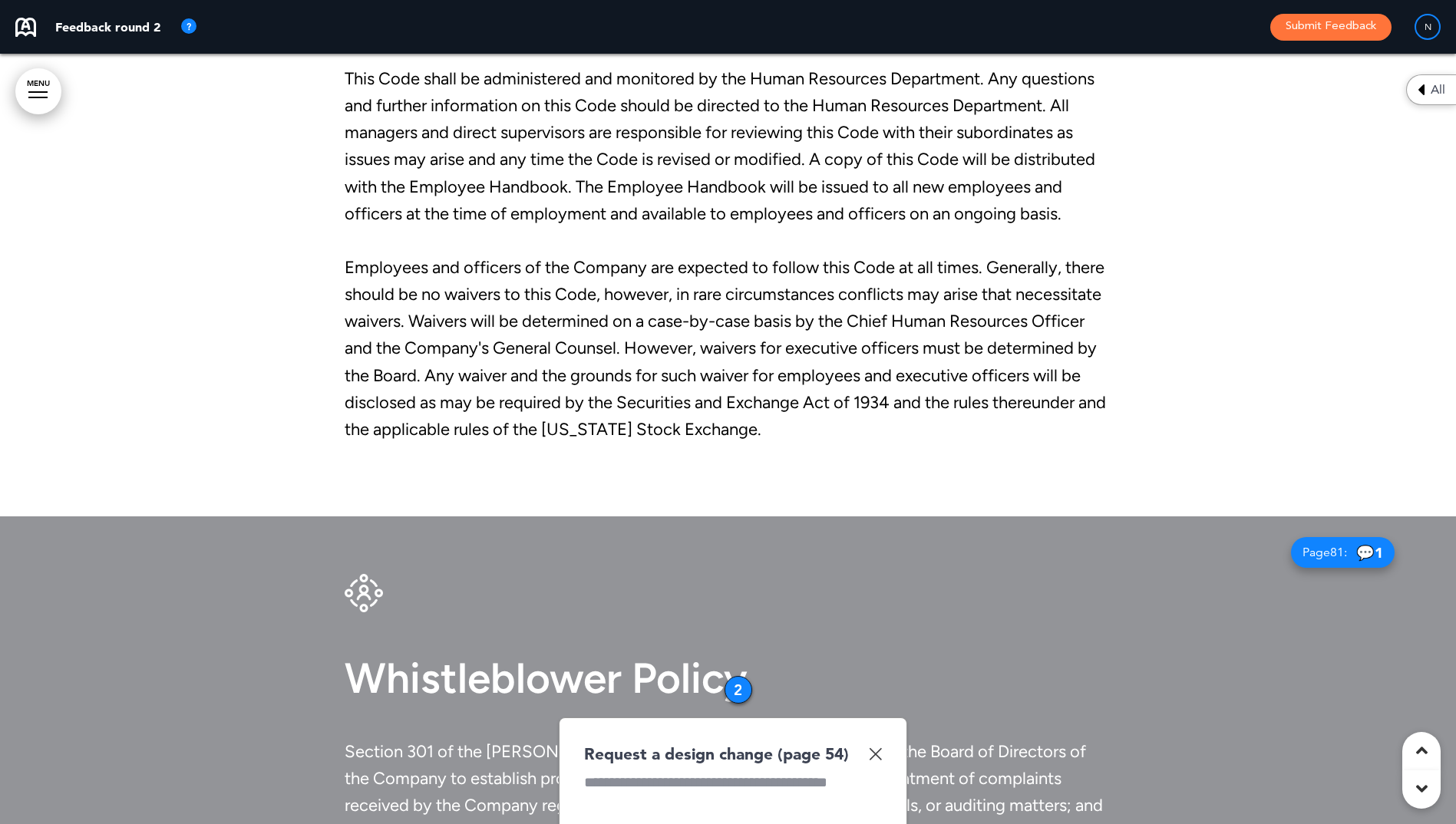
click at [876, 752] on img at bounding box center [875, 754] width 13 height 13
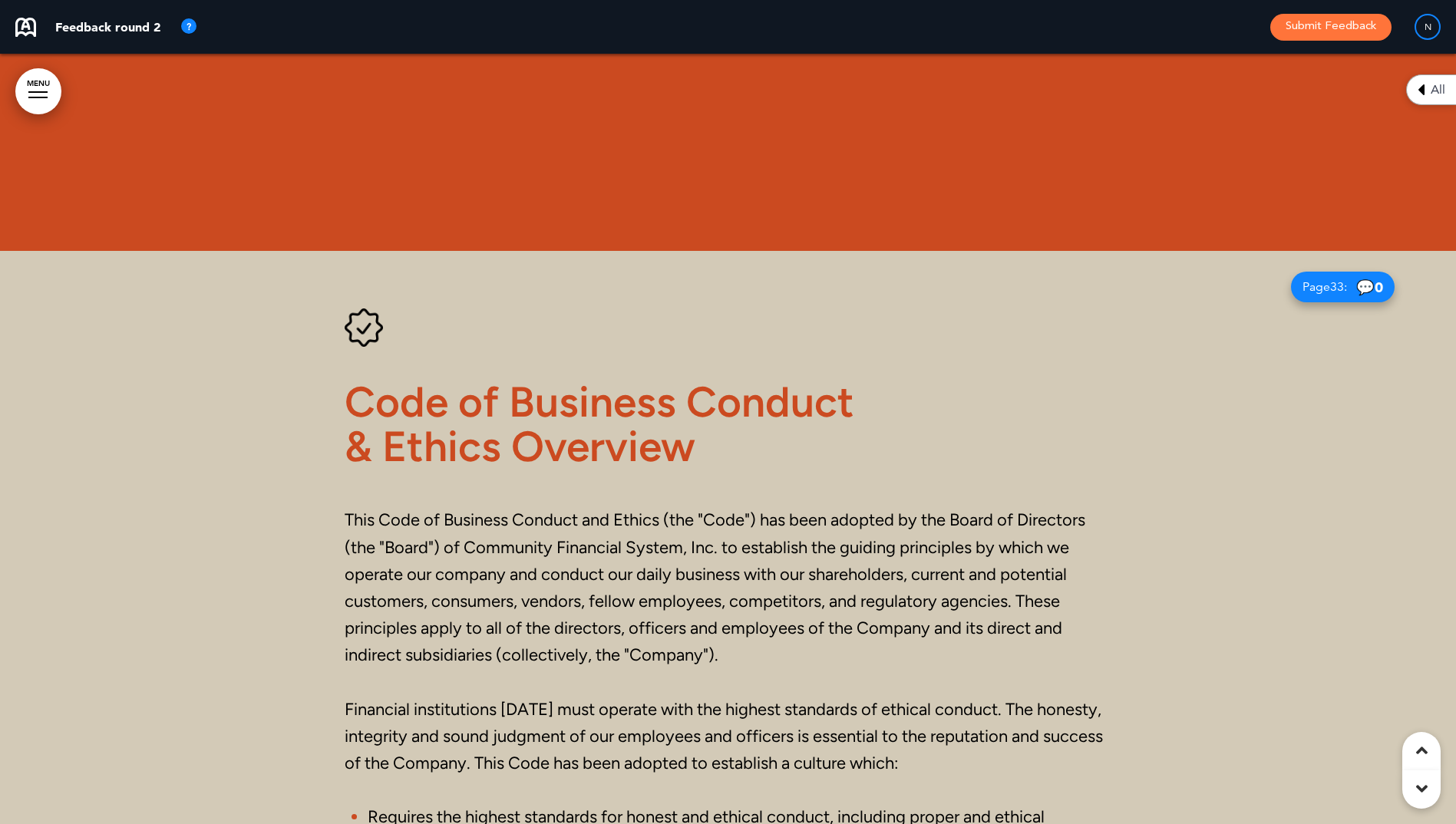
scroll to position [27571, 0]
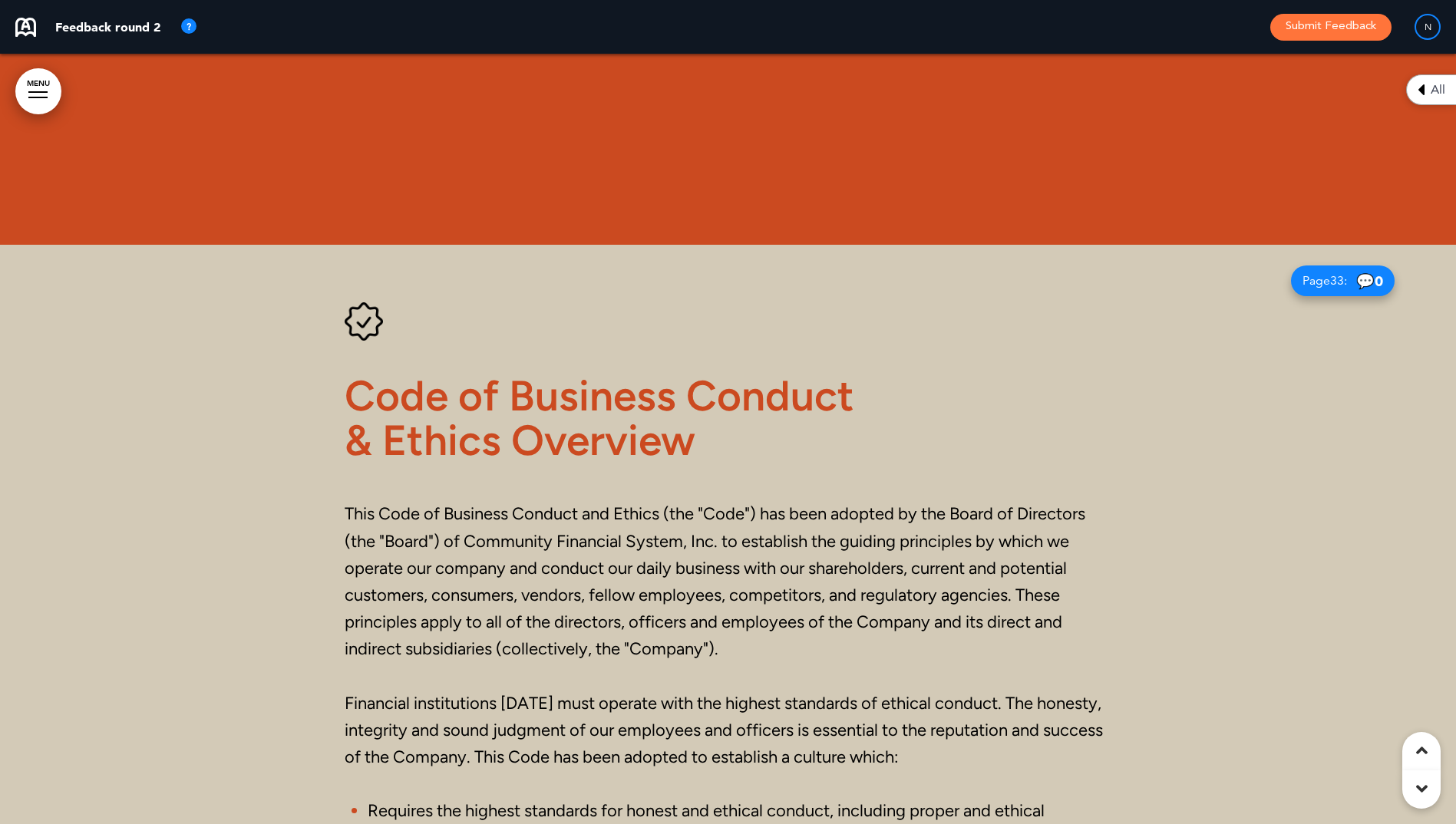
click at [935, 420] on h1 "Code of Business Conduct & Ethics Overview" at bounding box center [728, 418] width 767 height 87
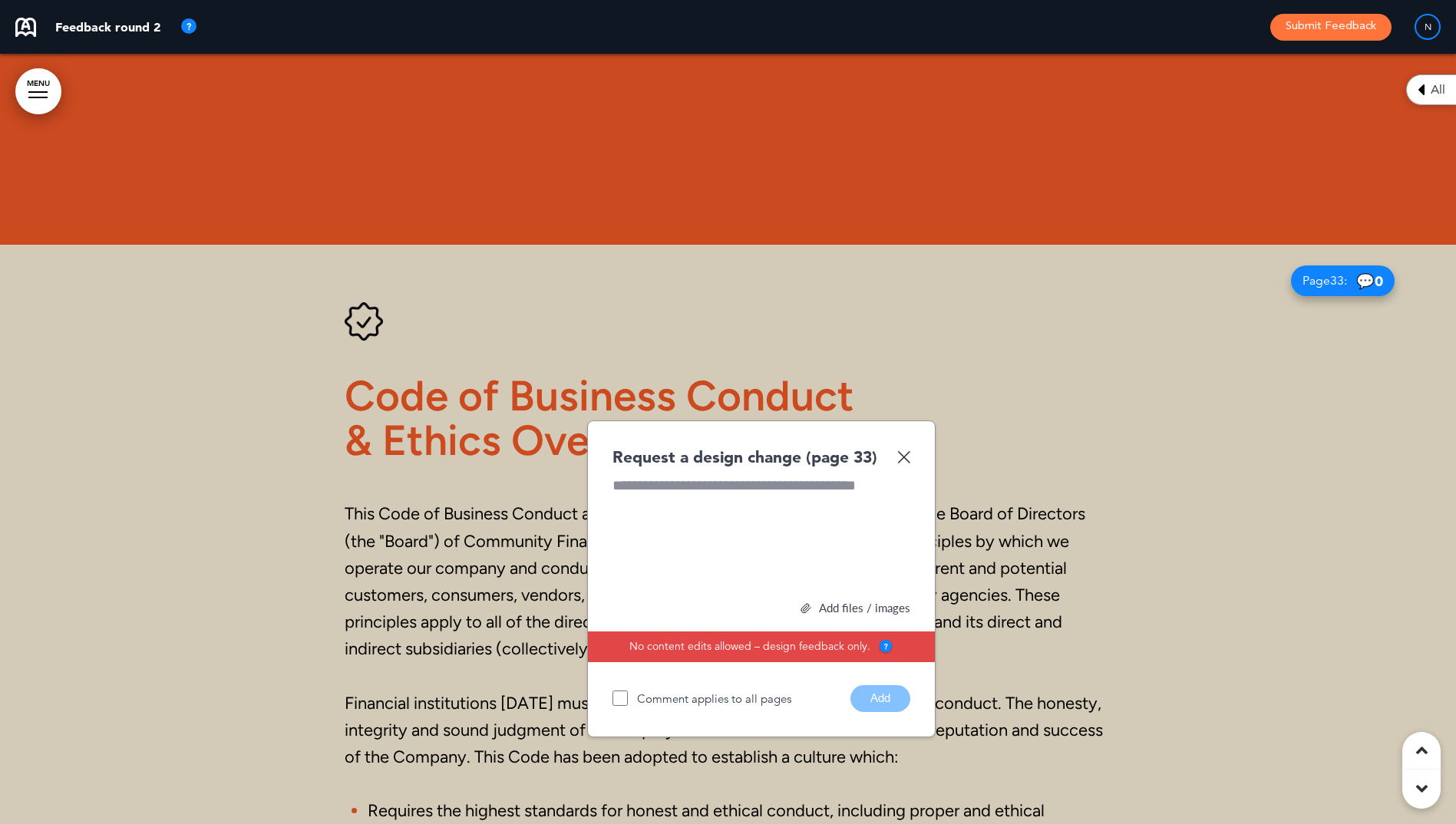
click at [866, 487] on div at bounding box center [761, 533] width 298 height 115
click at [635, 487] on div "**********" at bounding box center [761, 533] width 298 height 115
click at [609, 503] on div "**********" at bounding box center [762, 579] width 349 height 317
click at [613, 504] on div "**********" at bounding box center [761, 533] width 298 height 115
click at [749, 509] on div "**********" at bounding box center [761, 533] width 298 height 115
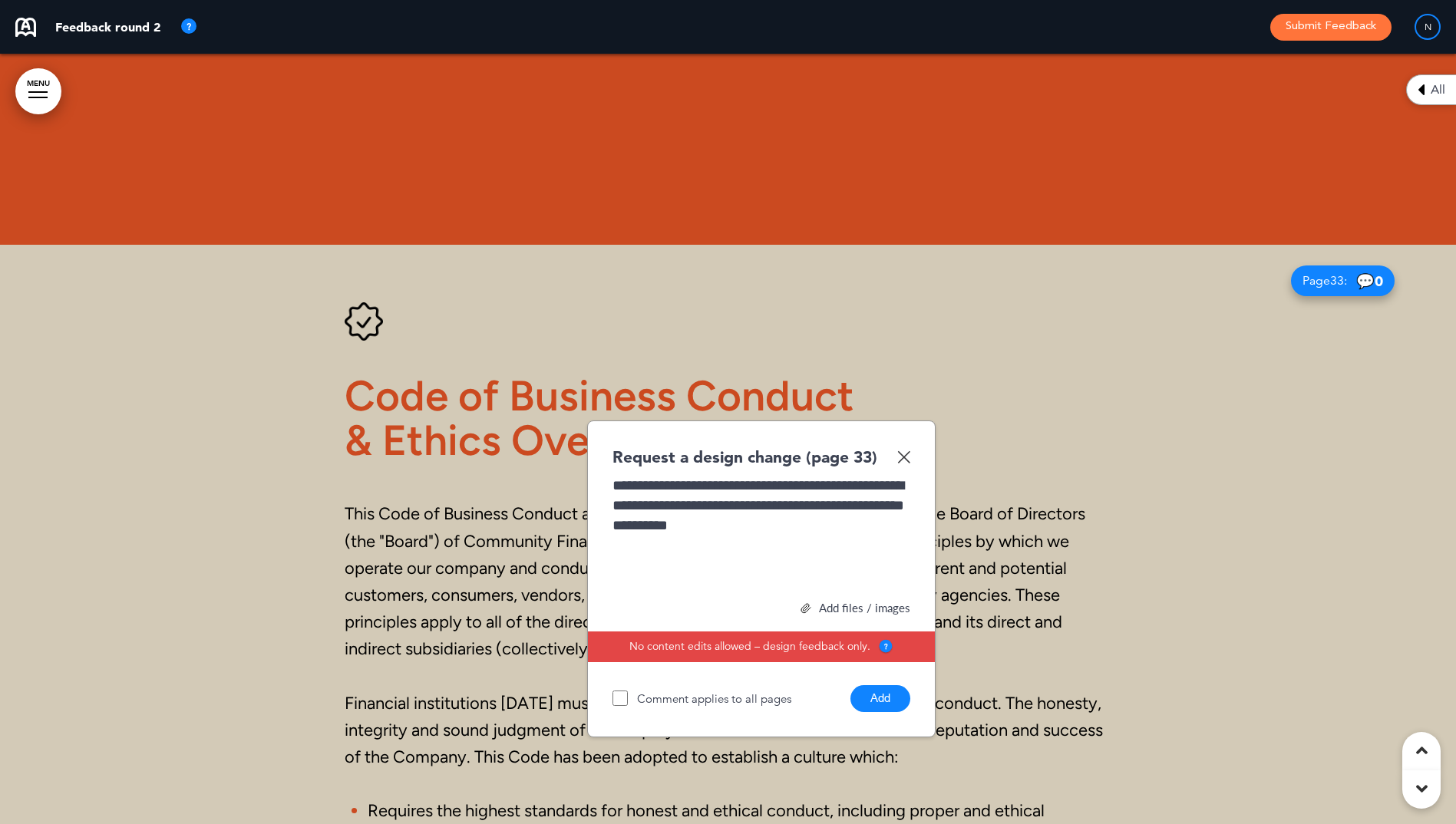
click at [869, 528] on div "**********" at bounding box center [761, 533] width 298 height 115
click at [879, 707] on button "Add" at bounding box center [880, 699] width 60 height 27
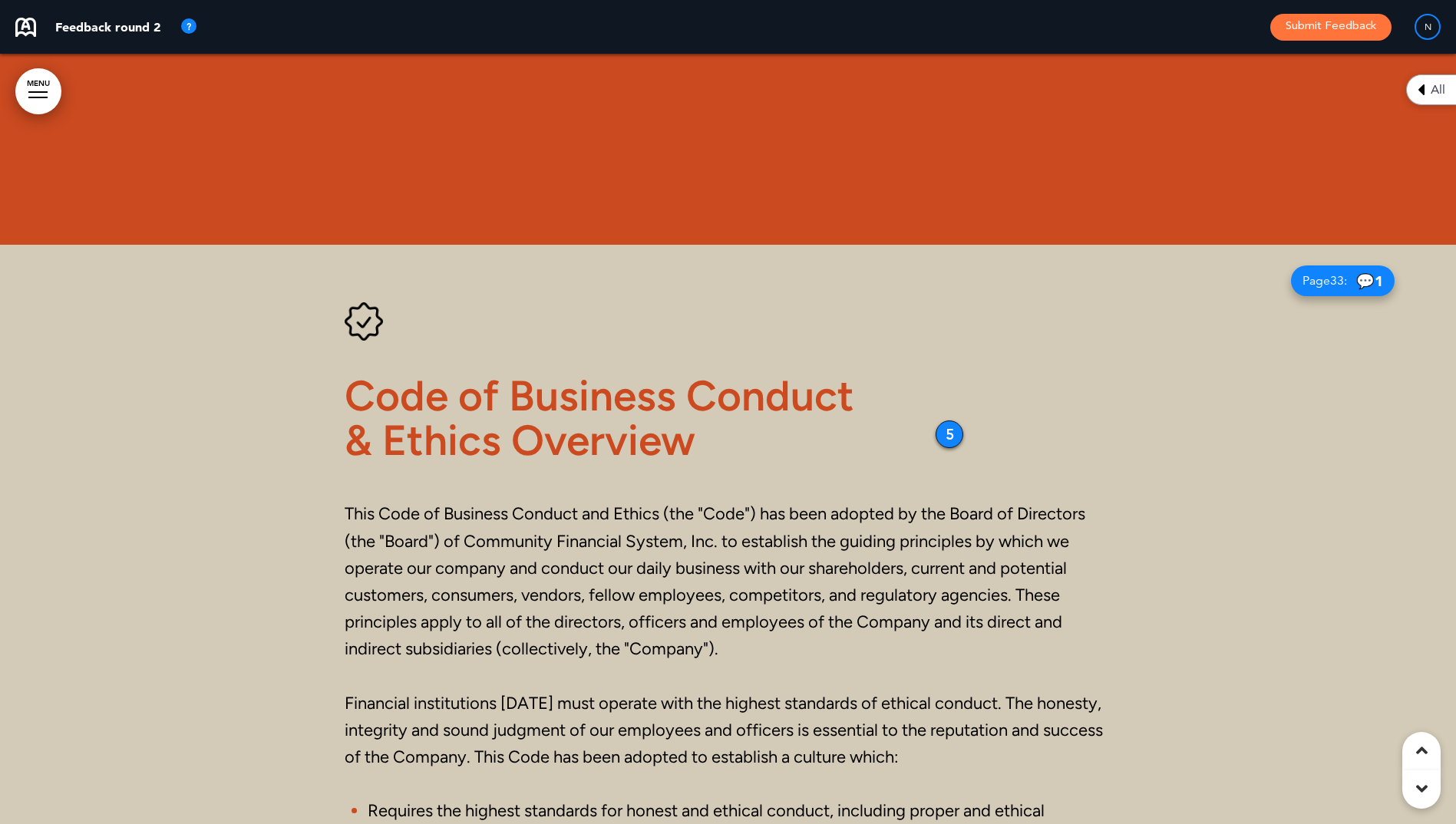
click at [929, 431] on h1 "Code of Business Conduct & Ethics Overview" at bounding box center [728, 418] width 767 height 87
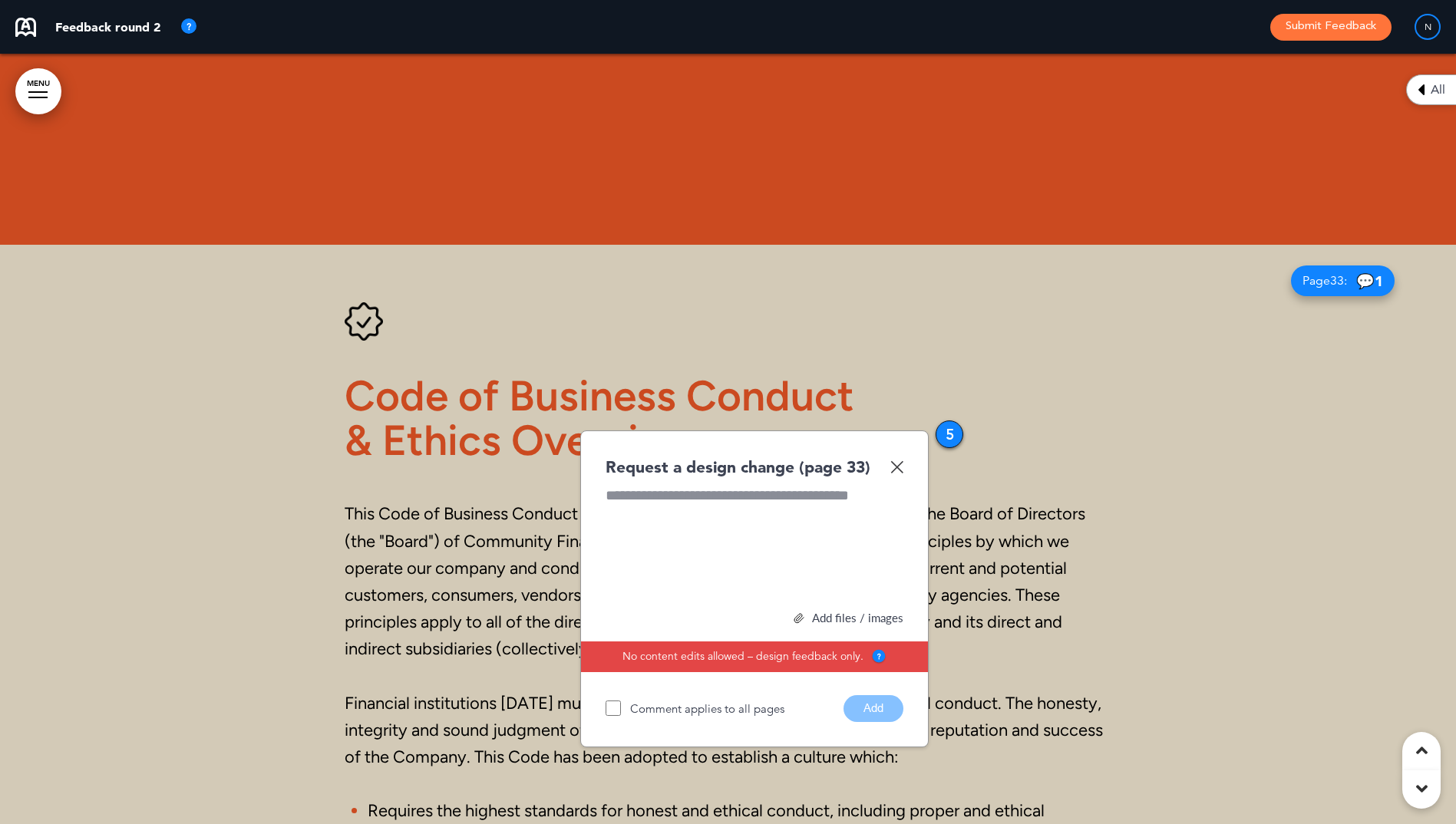
click at [1416, 89] on div "All" at bounding box center [1431, 90] width 50 height 31
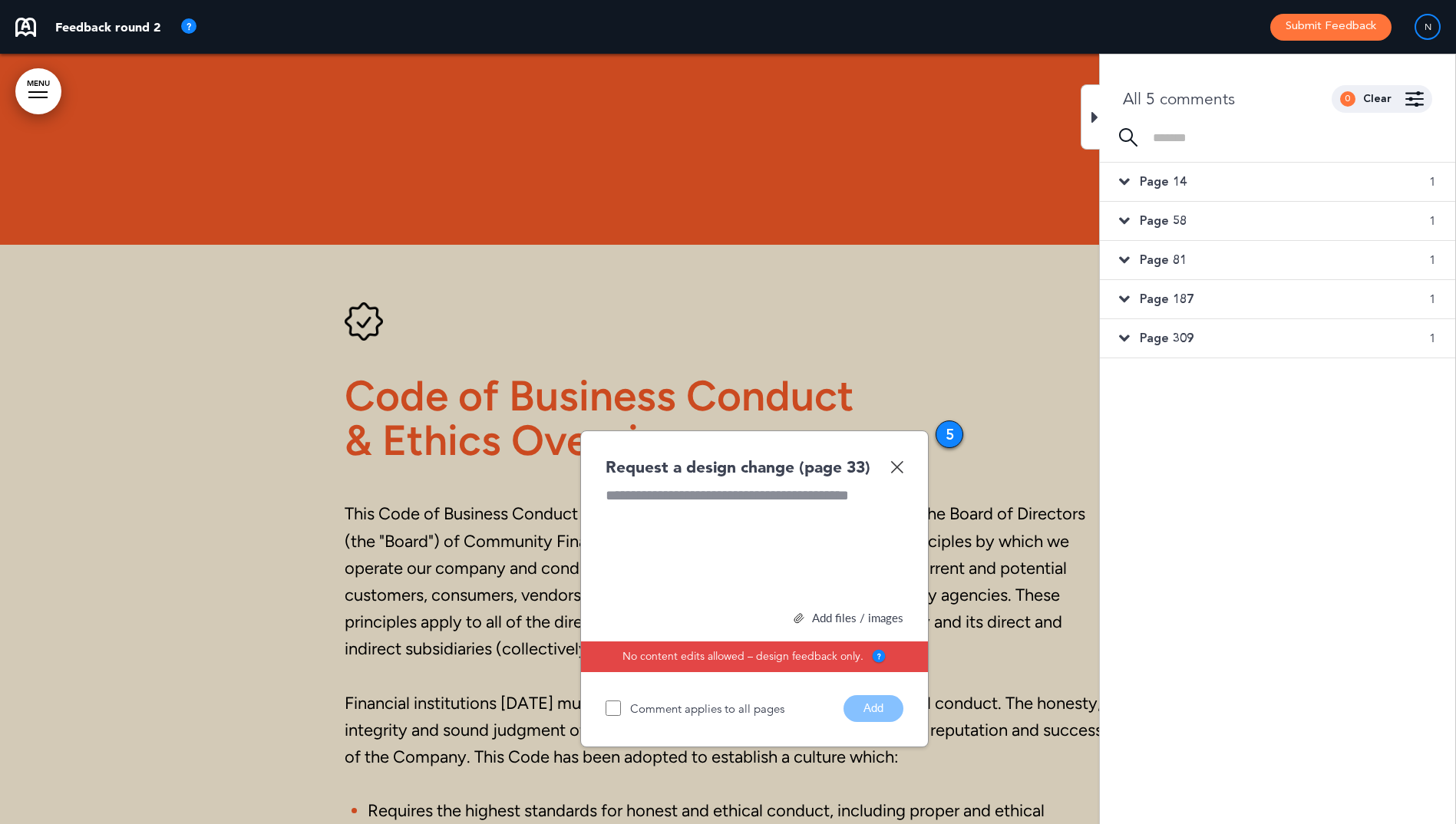
click at [1122, 295] on icon at bounding box center [1124, 299] width 10 height 17
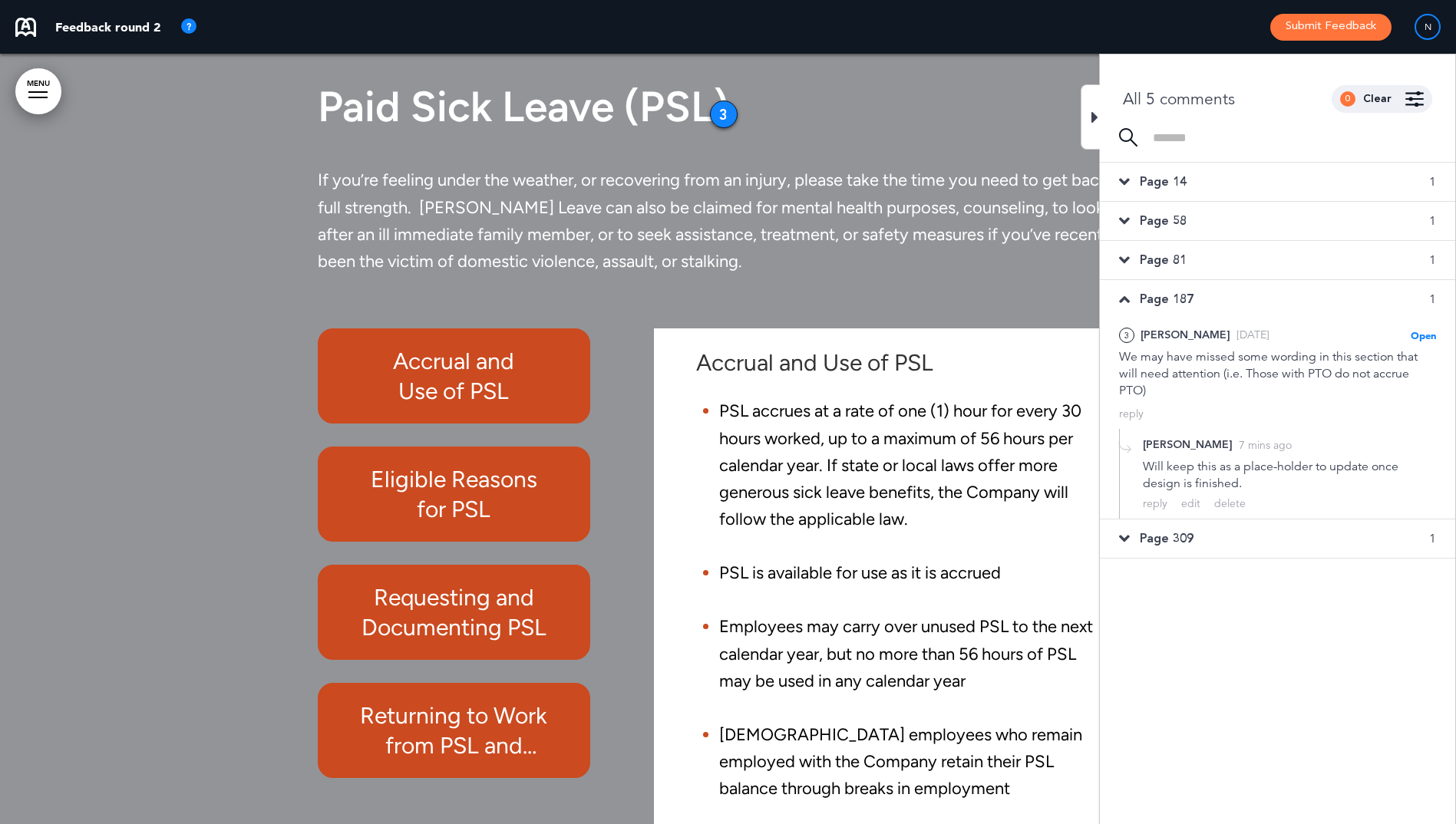
click at [1124, 260] on icon at bounding box center [1124, 260] width 10 height 17
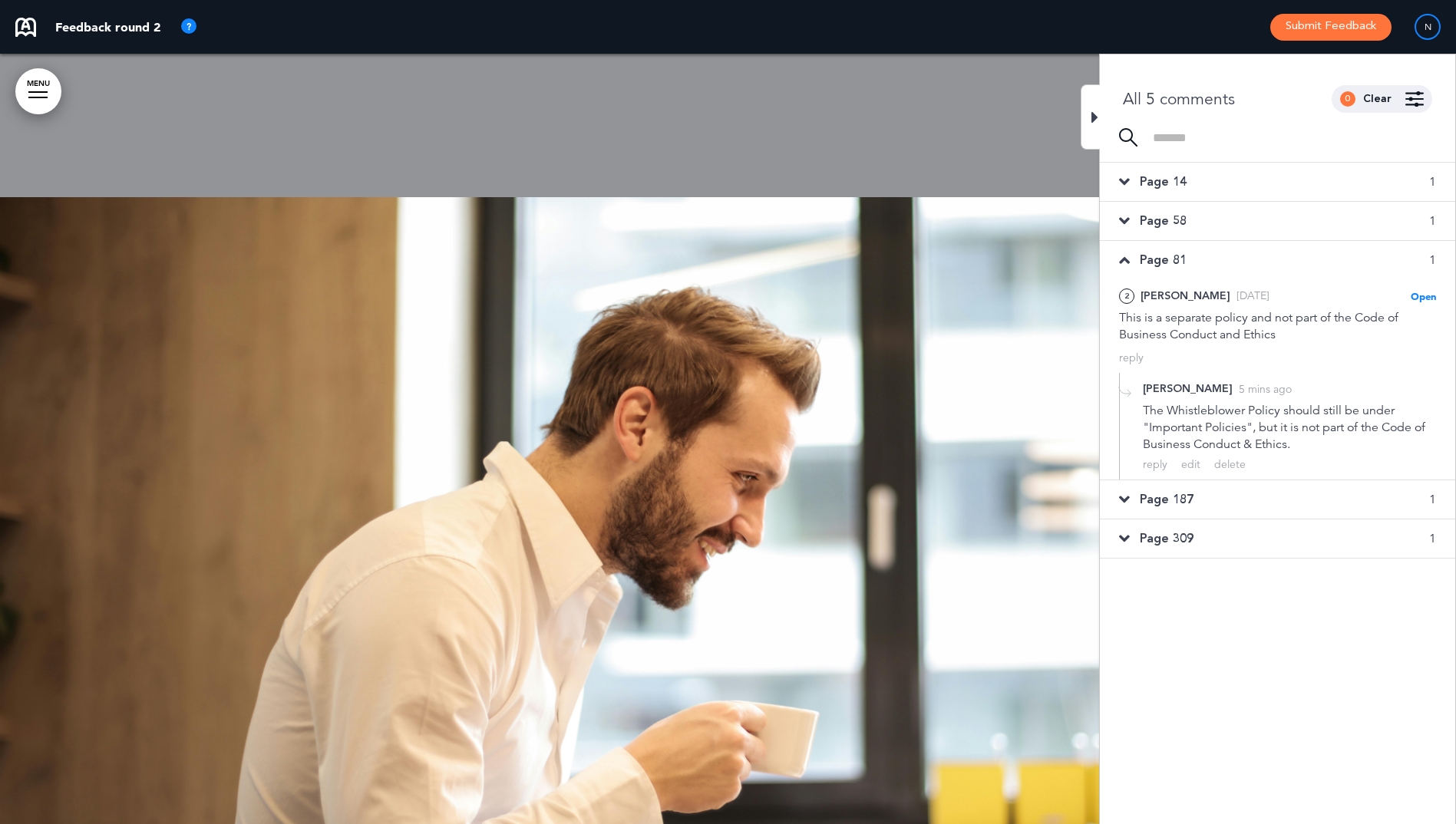
scroll to position [45789, 0]
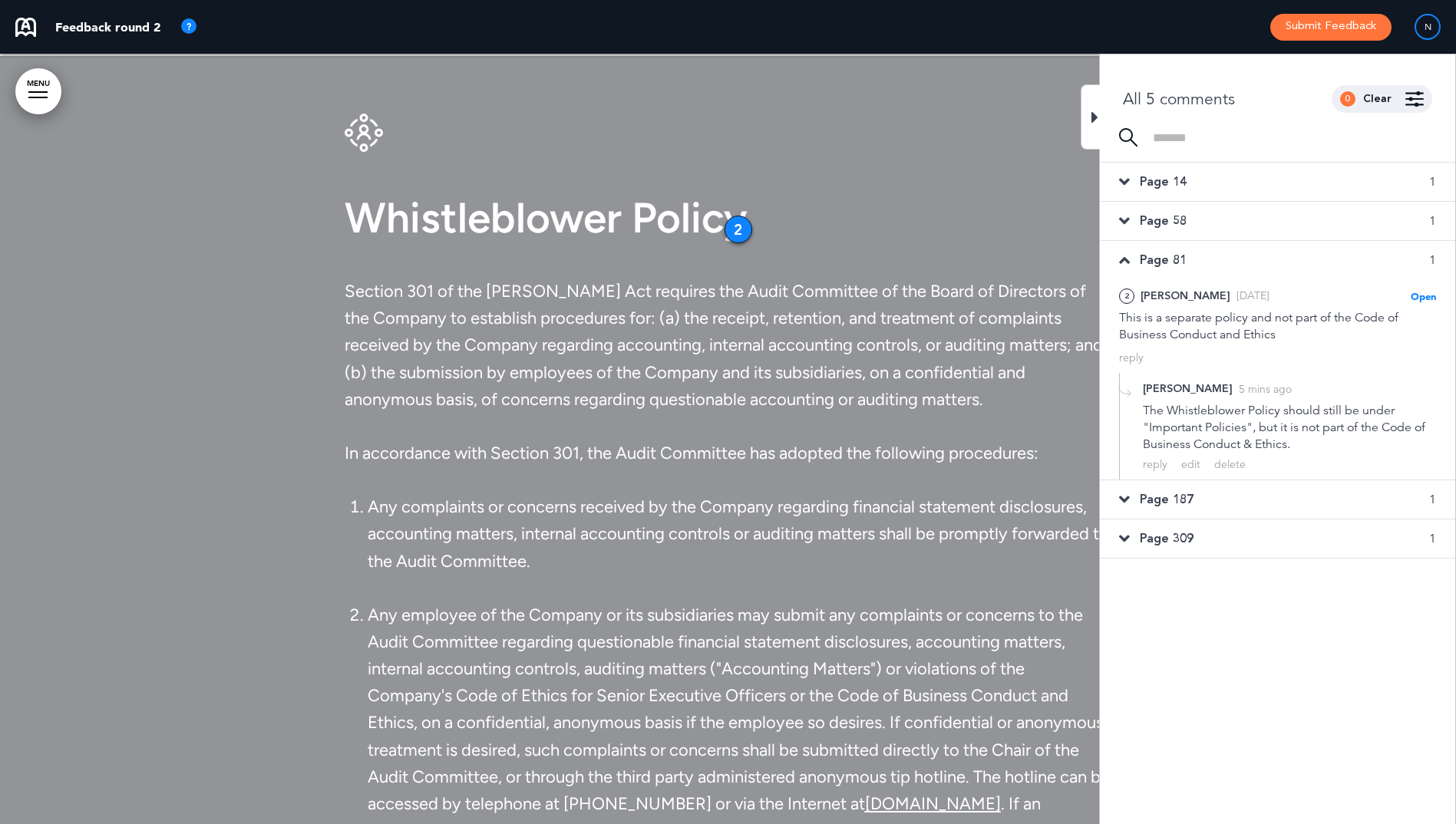
click at [1120, 216] on icon at bounding box center [1124, 221] width 10 height 17
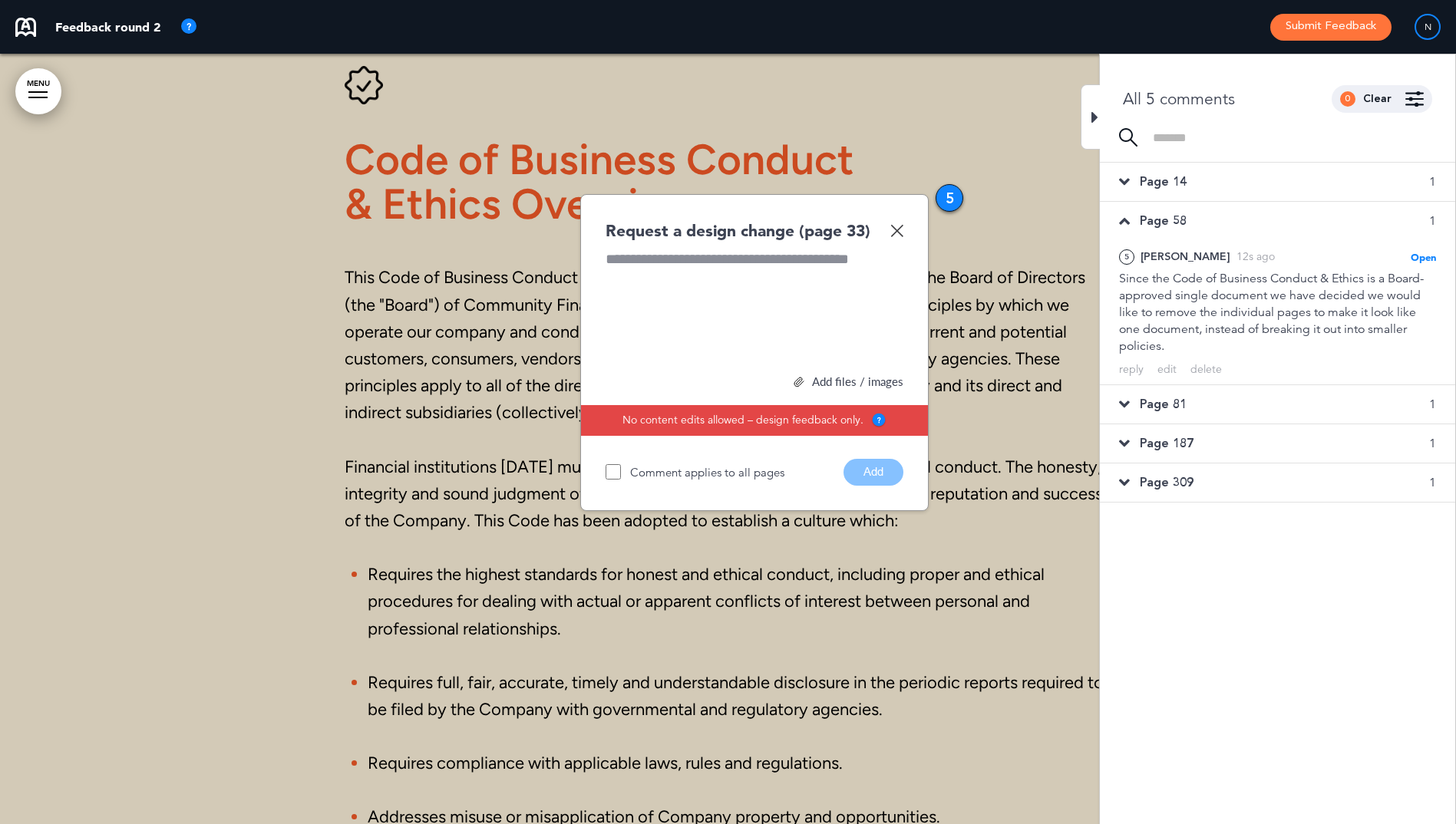
scroll to position [27762, 0]
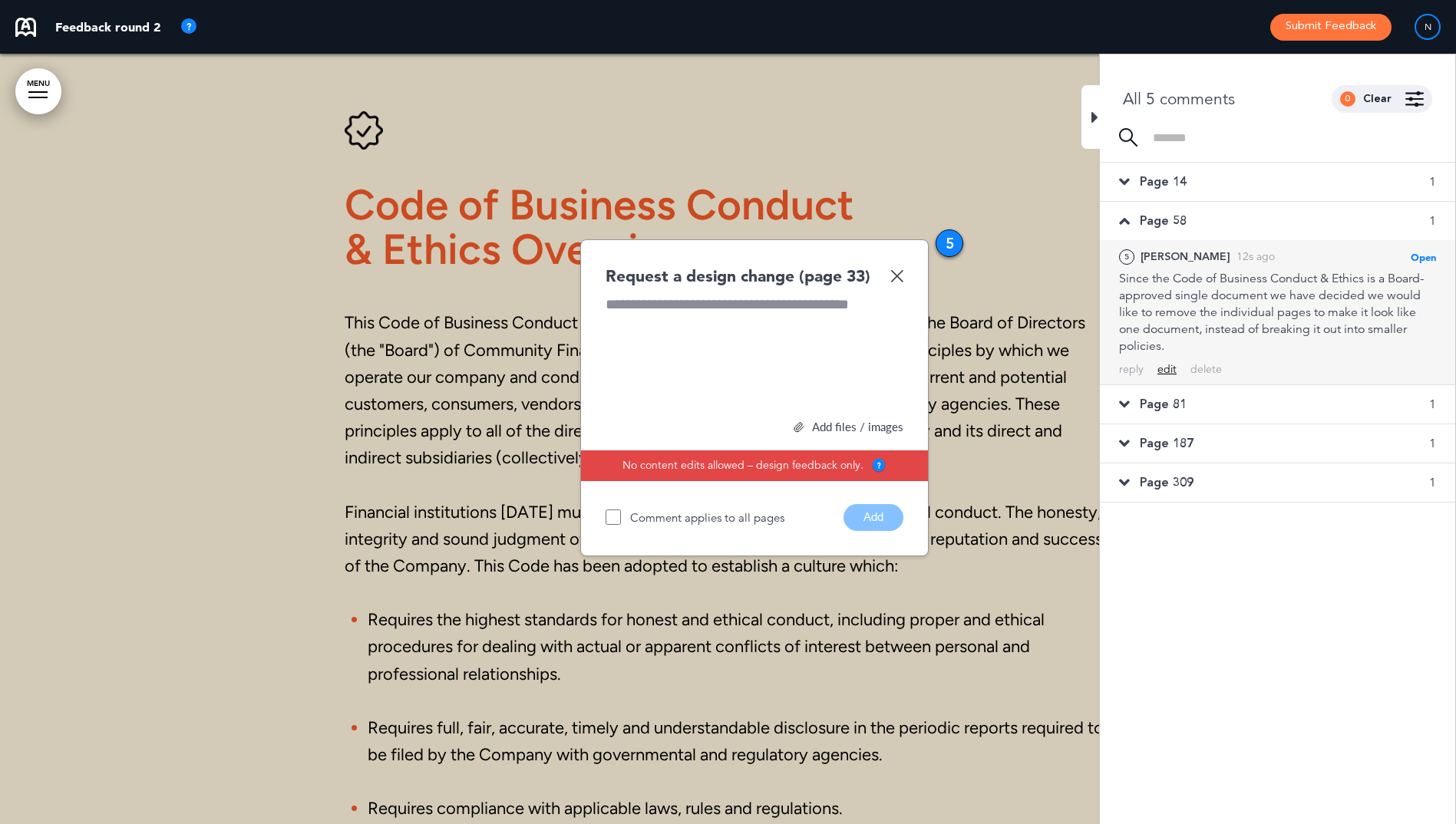
click at [1163, 370] on div "edit" at bounding box center [1167, 369] width 19 height 14
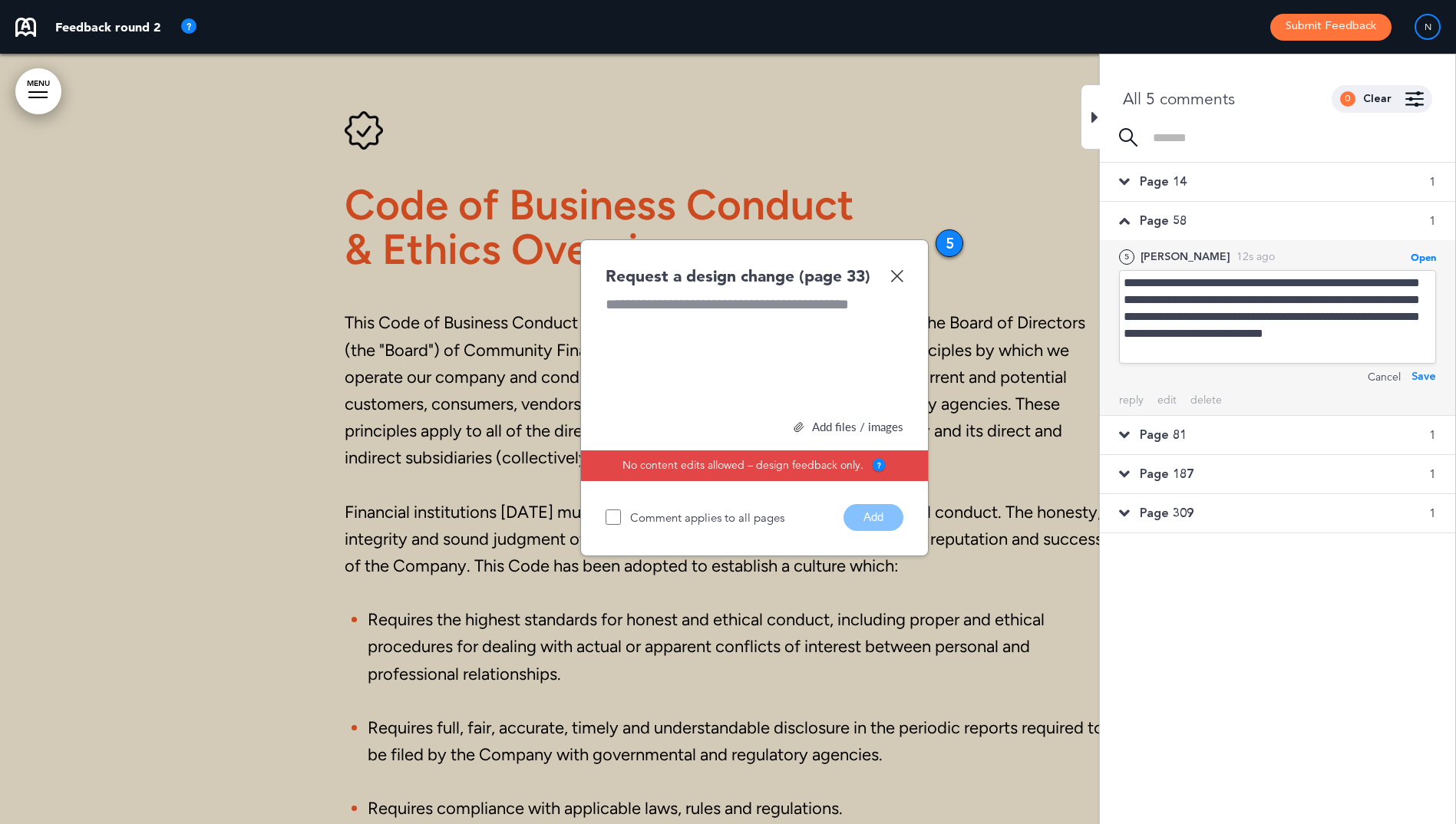
click at [1220, 348] on div "**********" at bounding box center [1278, 317] width 317 height 94
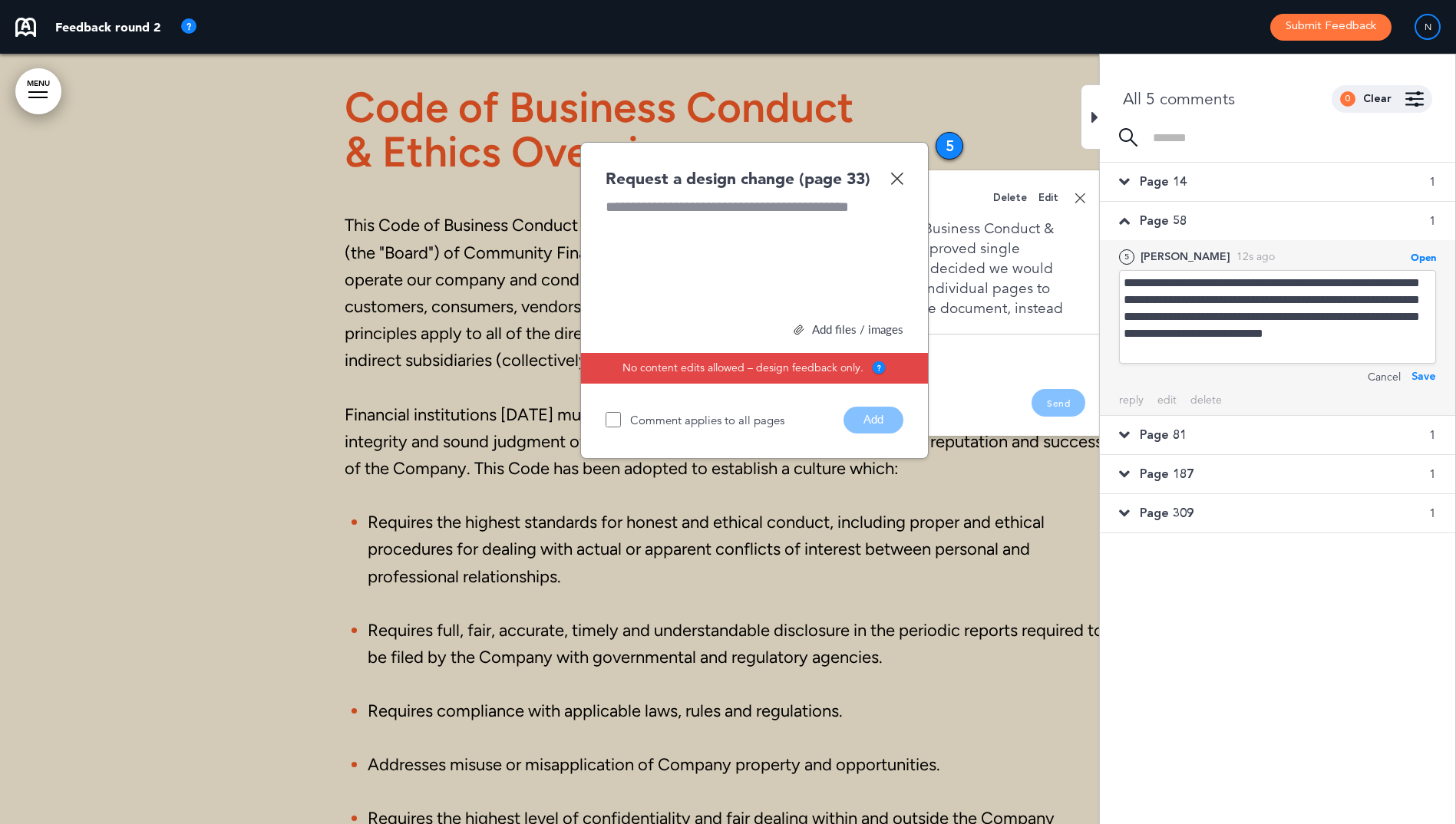
scroll to position [27861, 0]
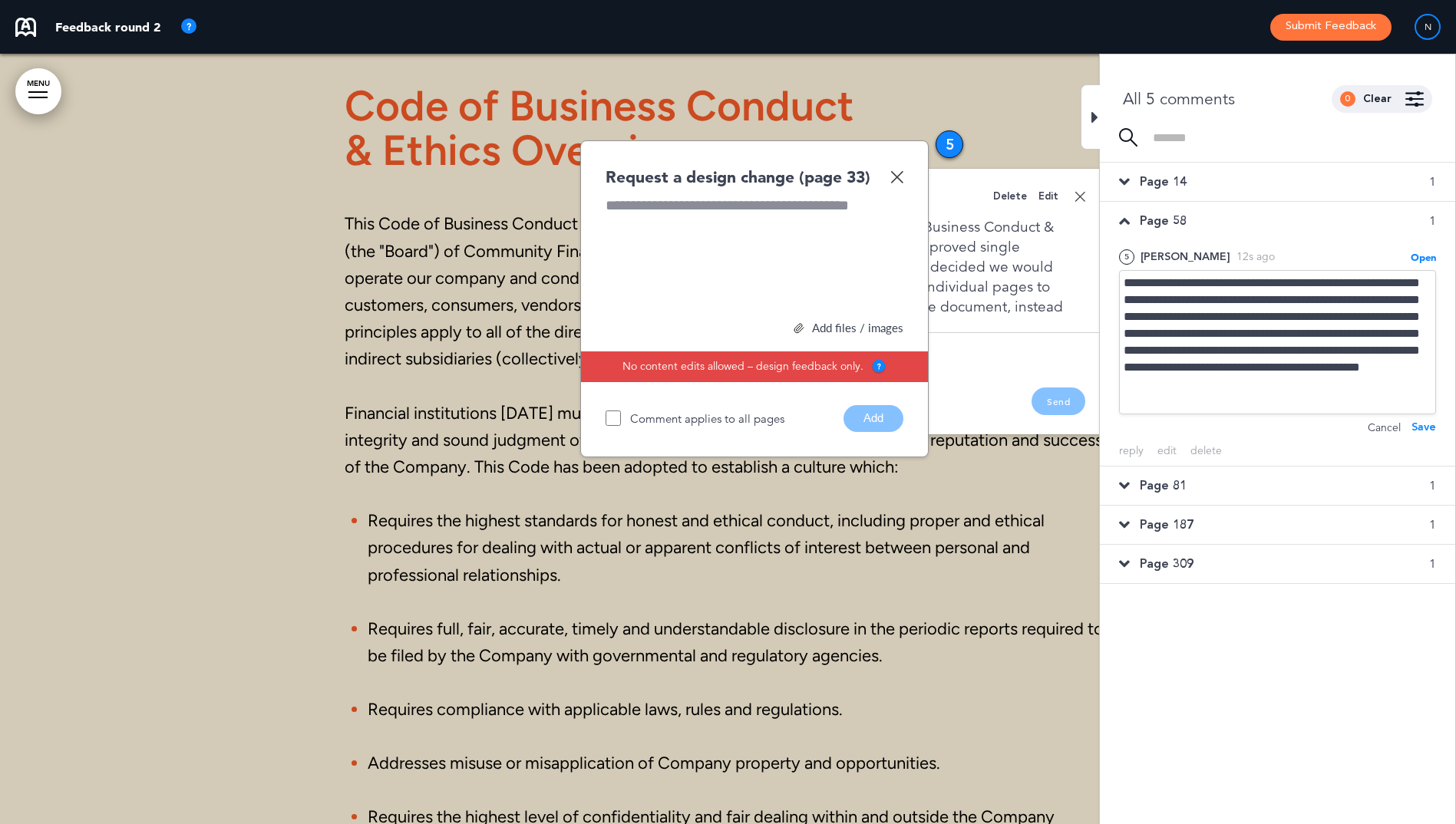
drag, startPoint x: 1388, startPoint y: 298, endPoint x: 1279, endPoint y: 527, distance: 253.6
click at [1279, 527] on div "Page 187 1" at bounding box center [1278, 525] width 355 height 38
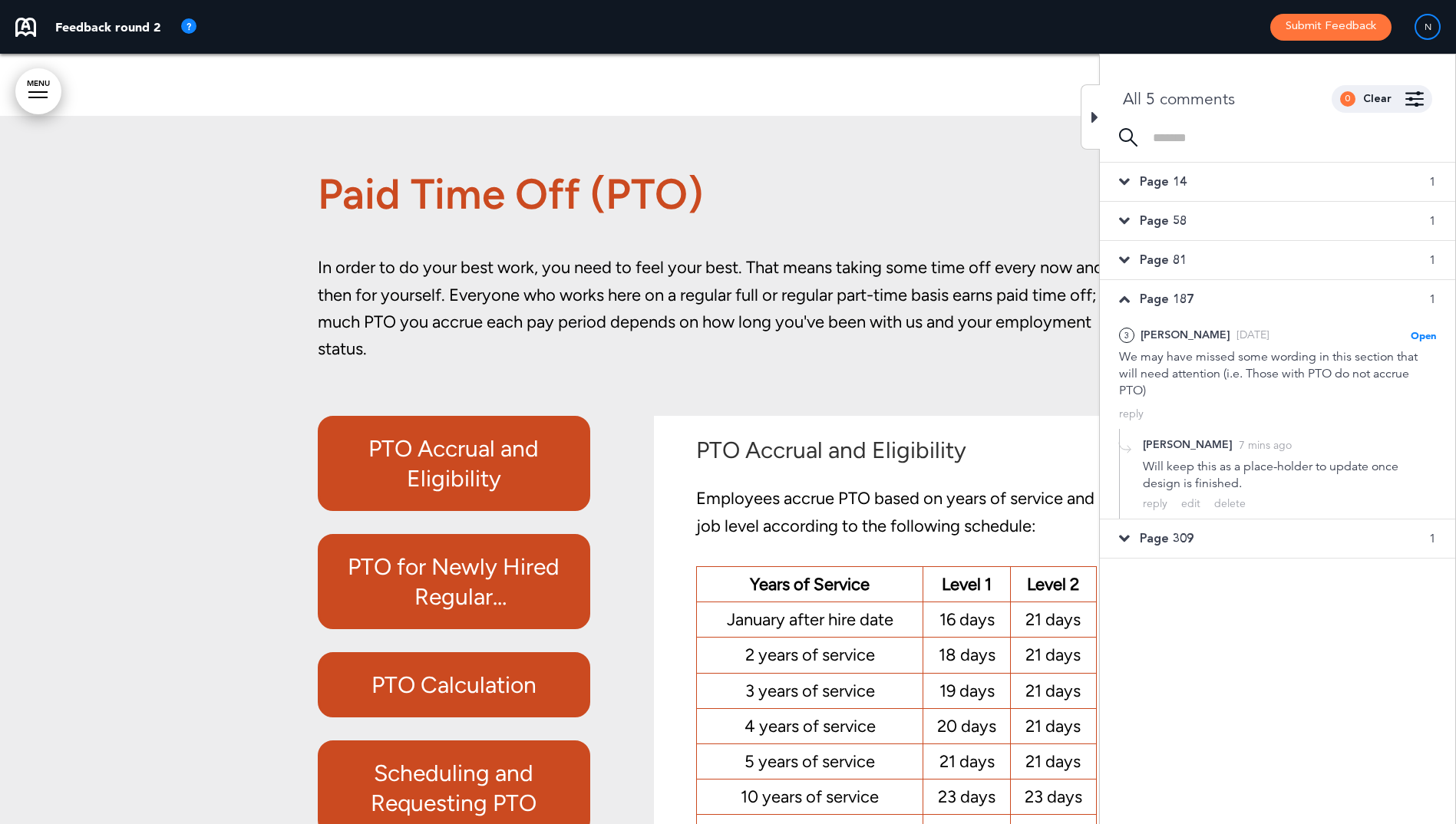
scroll to position [89684, 0]
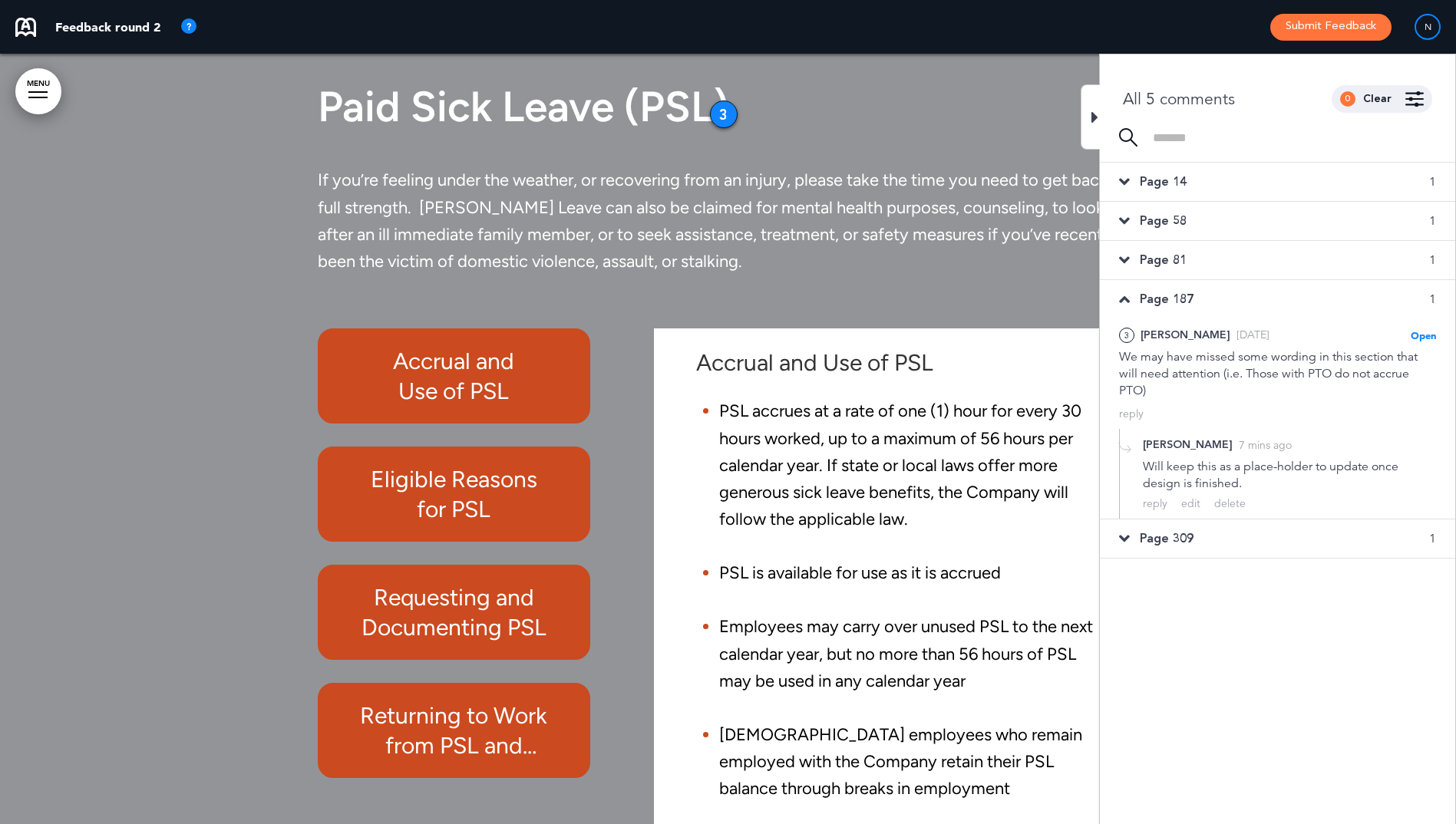
click at [1178, 255] on span "Page 81" at bounding box center [1163, 260] width 47 height 17
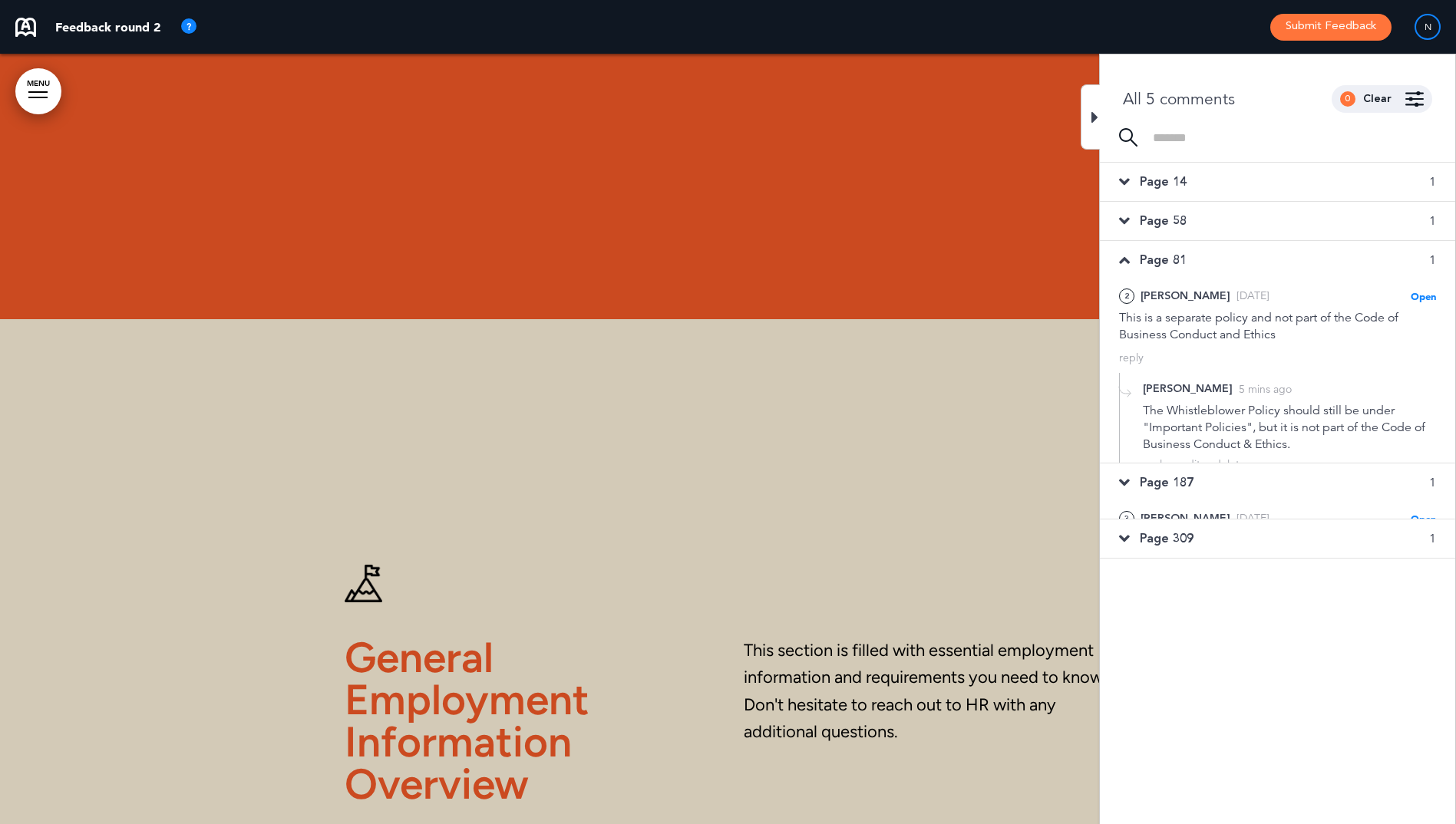
scroll to position [45789, 0]
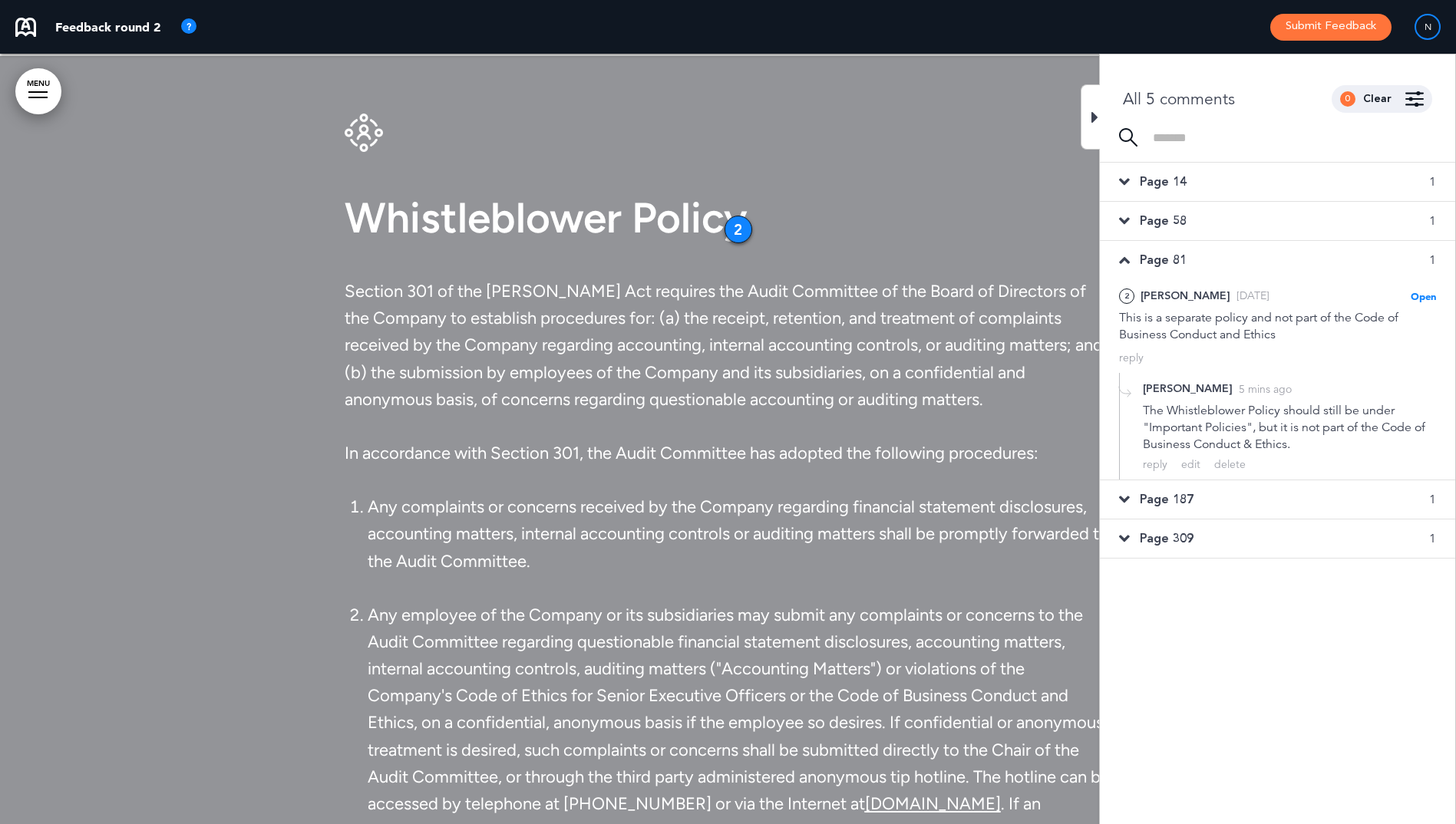
click at [1177, 228] on span "Page 58" at bounding box center [1163, 221] width 47 height 17
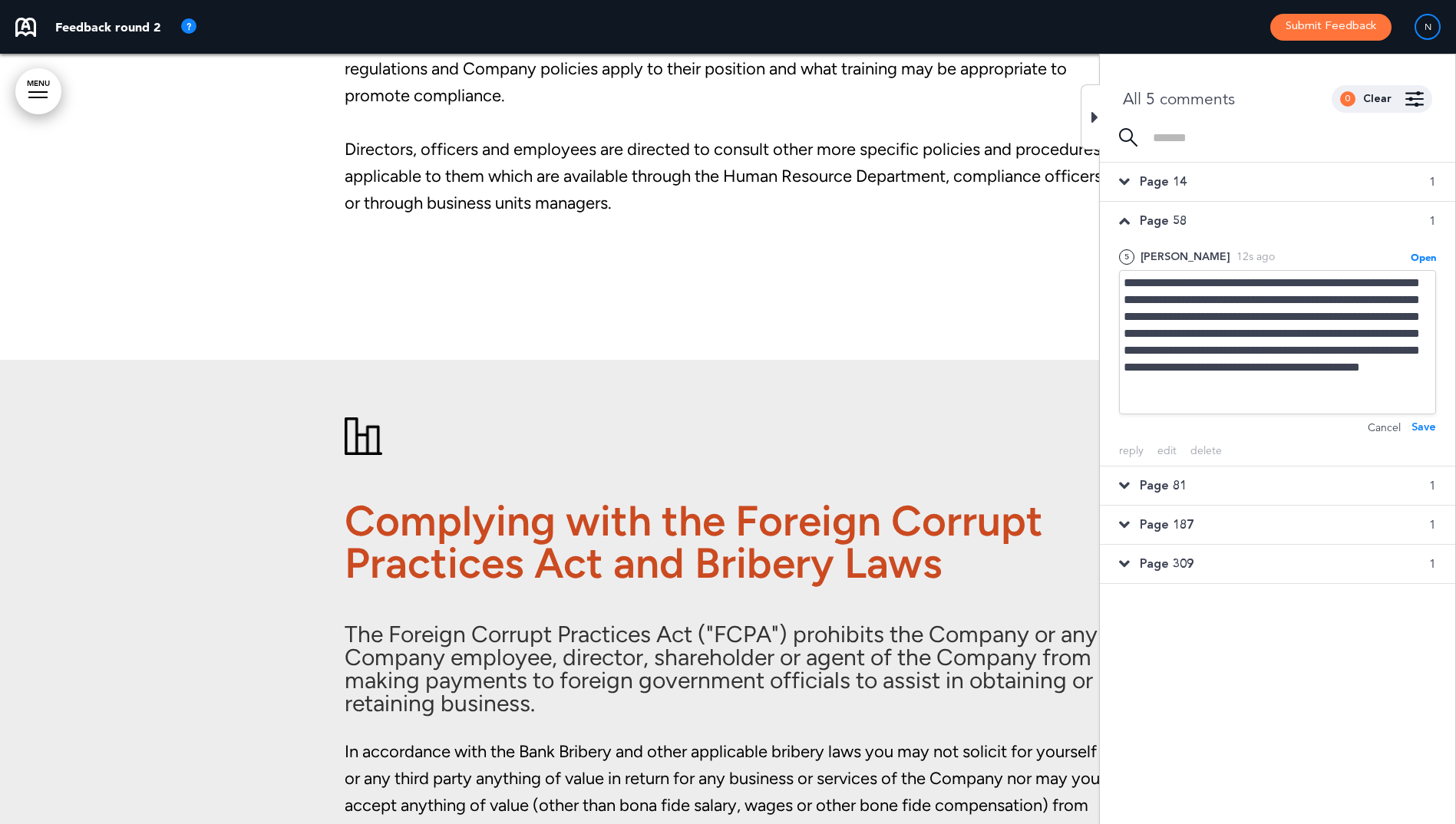
scroll to position [27762, 0]
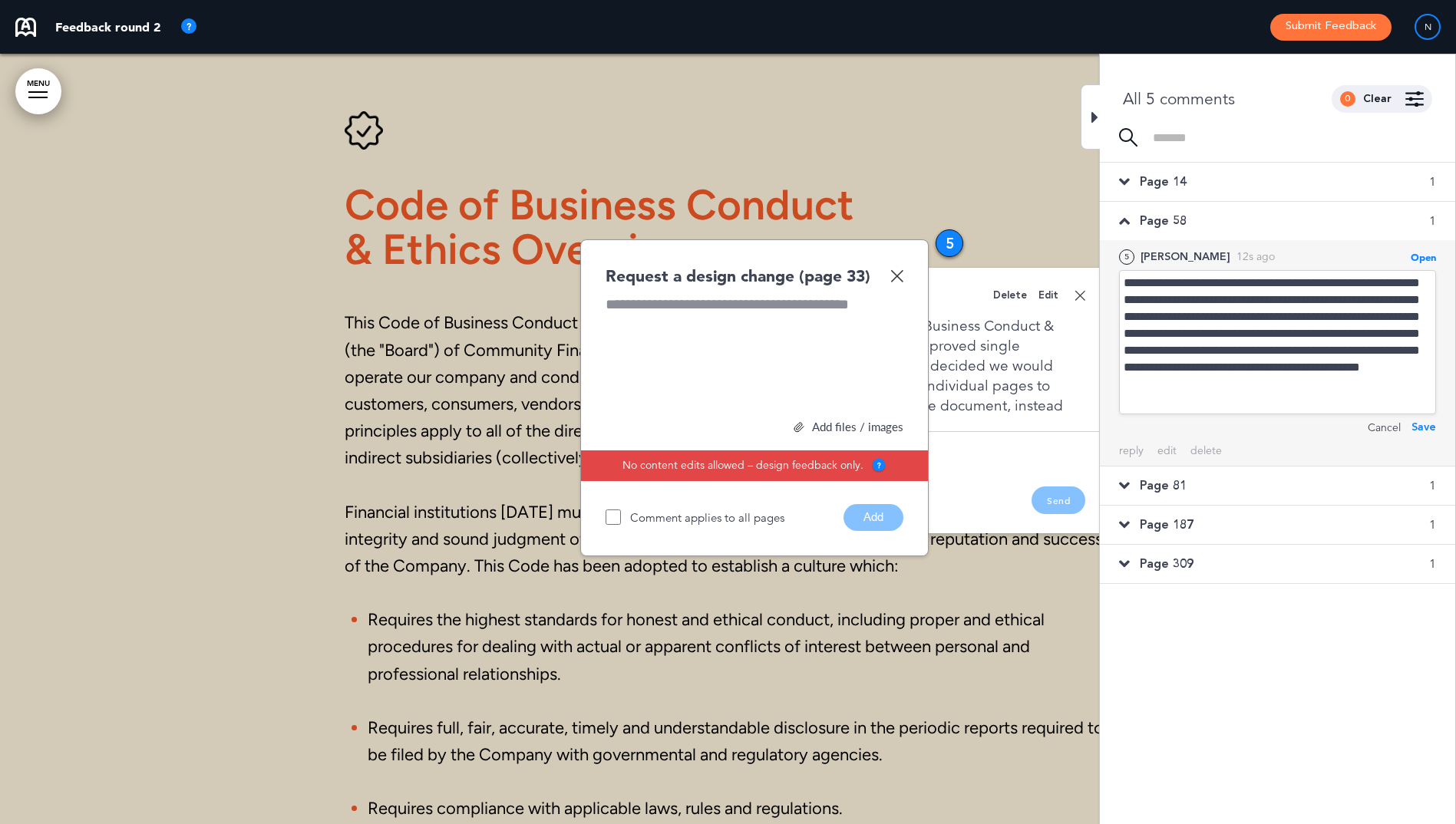
click at [1431, 428] on div "Save" at bounding box center [1423, 427] width 25 height 17
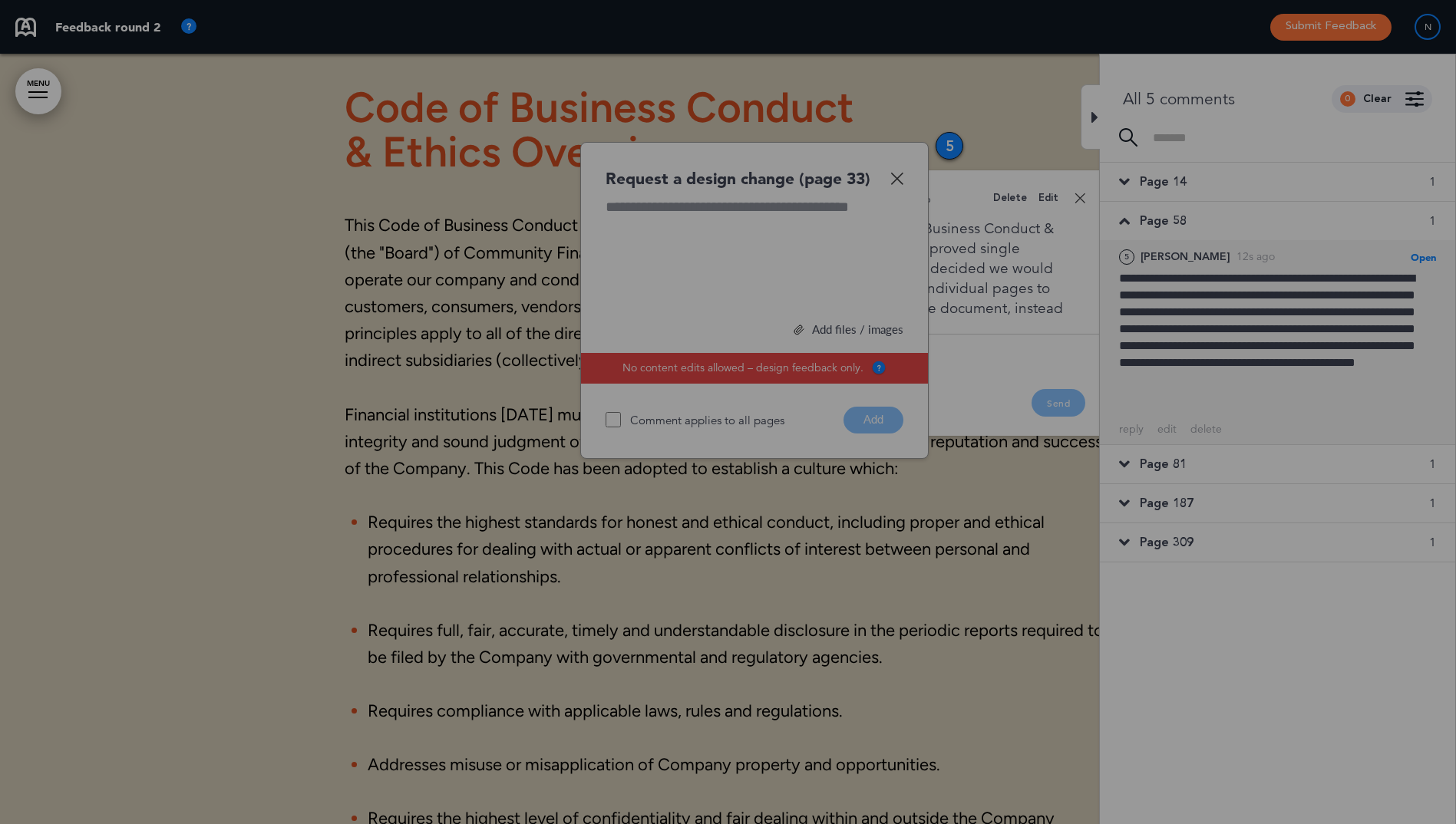
scroll to position [27861, 0]
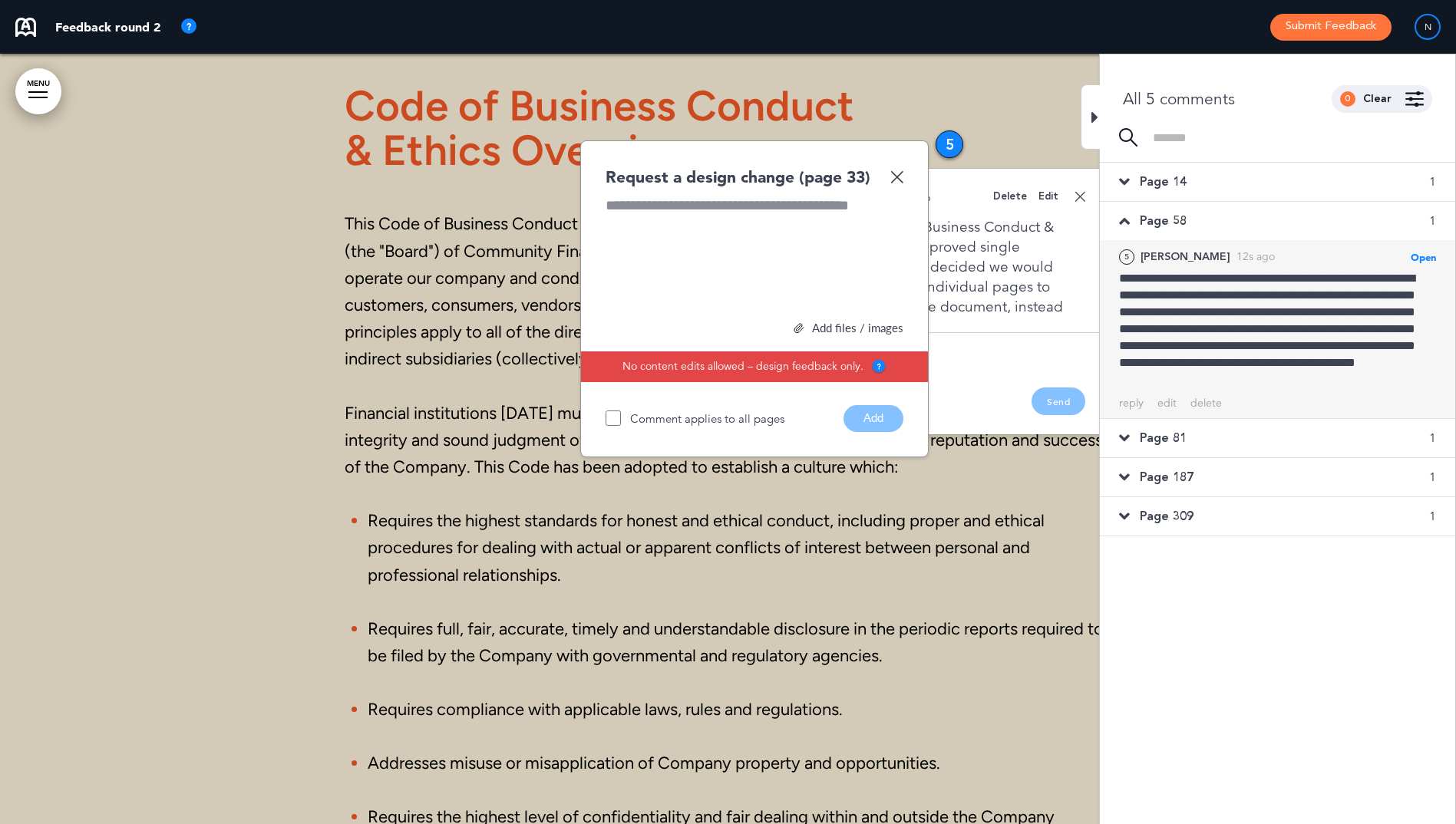
click at [892, 178] on img at bounding box center [896, 177] width 13 height 13
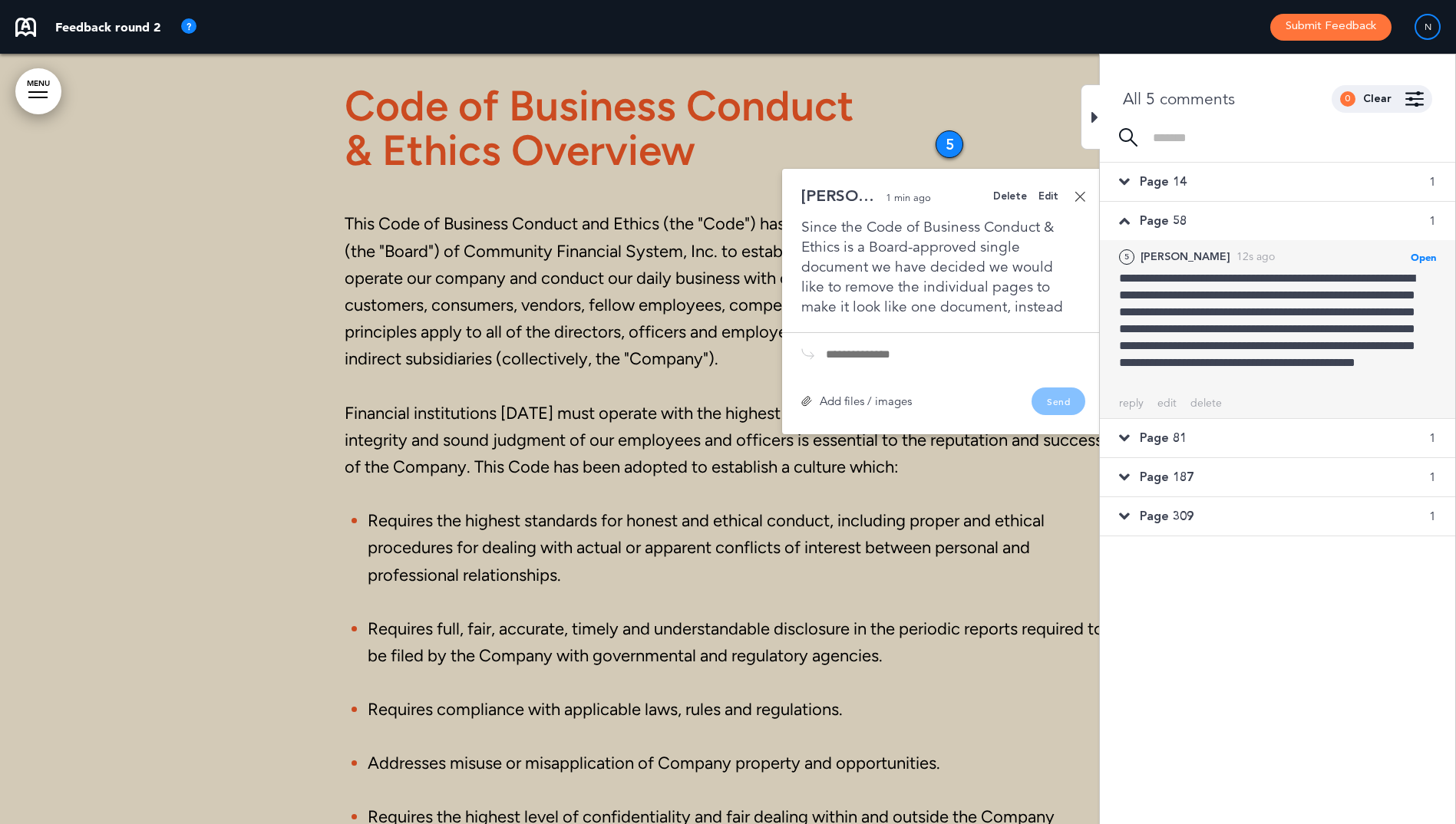
click at [1085, 195] on div "Delete Edit Nicole P. 1 min ago Since the Code of Business Conduct & Ethics is …" at bounding box center [943, 302] width 322 height 266
click at [1080, 198] on link at bounding box center [1079, 196] width 10 height 10
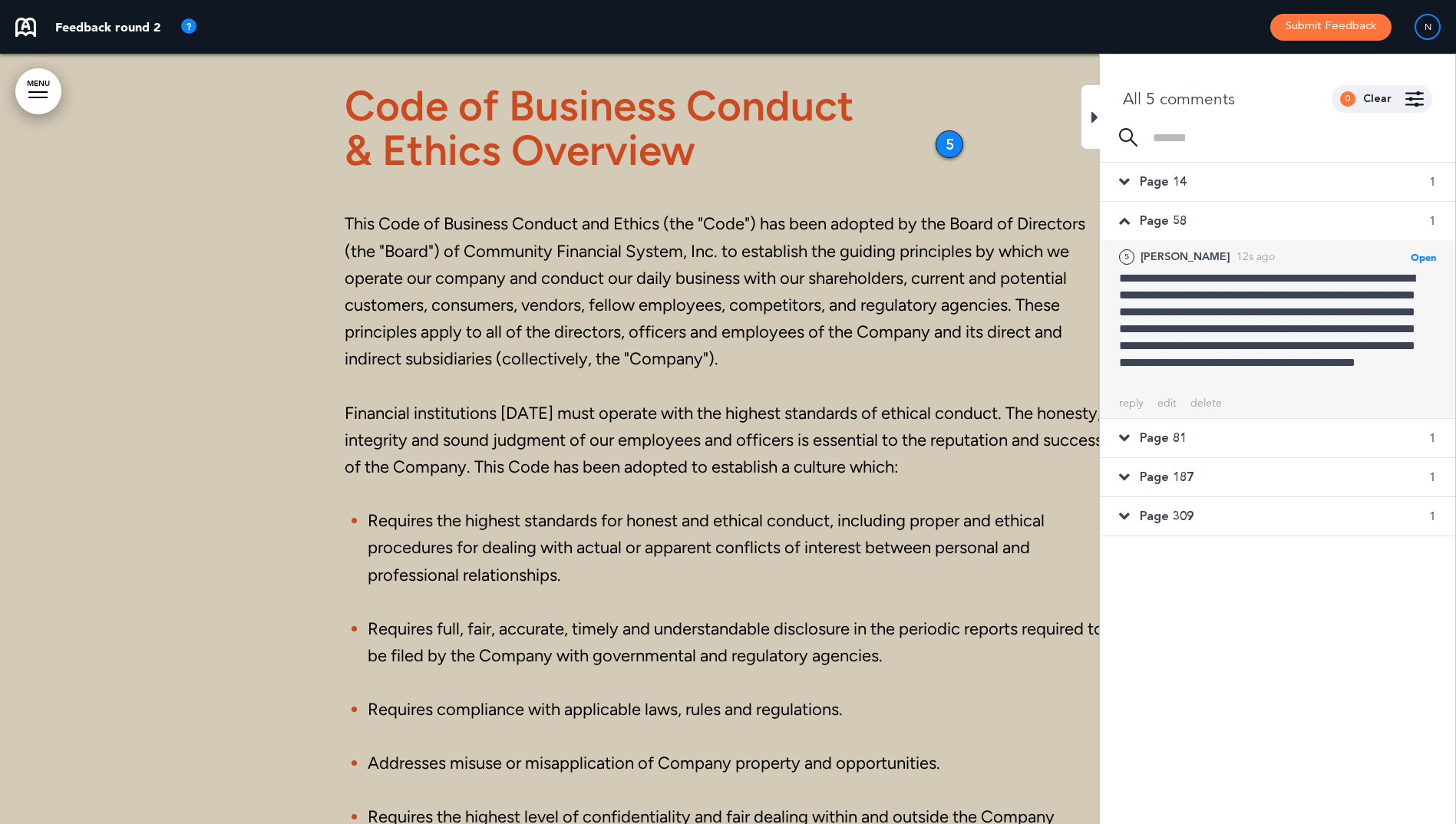
scroll to position [25503, 0]
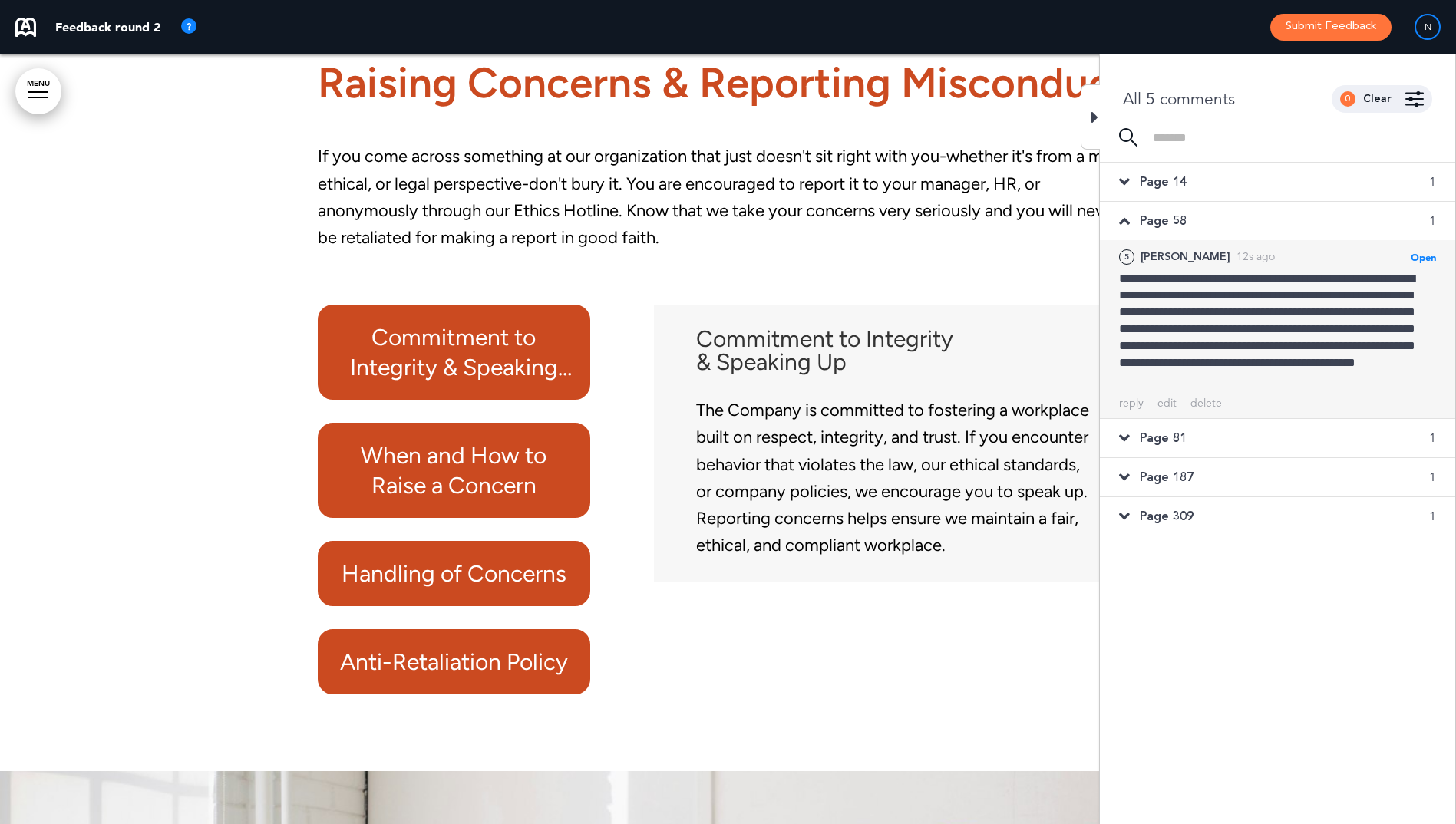
click at [1124, 180] on icon at bounding box center [1124, 182] width 10 height 17
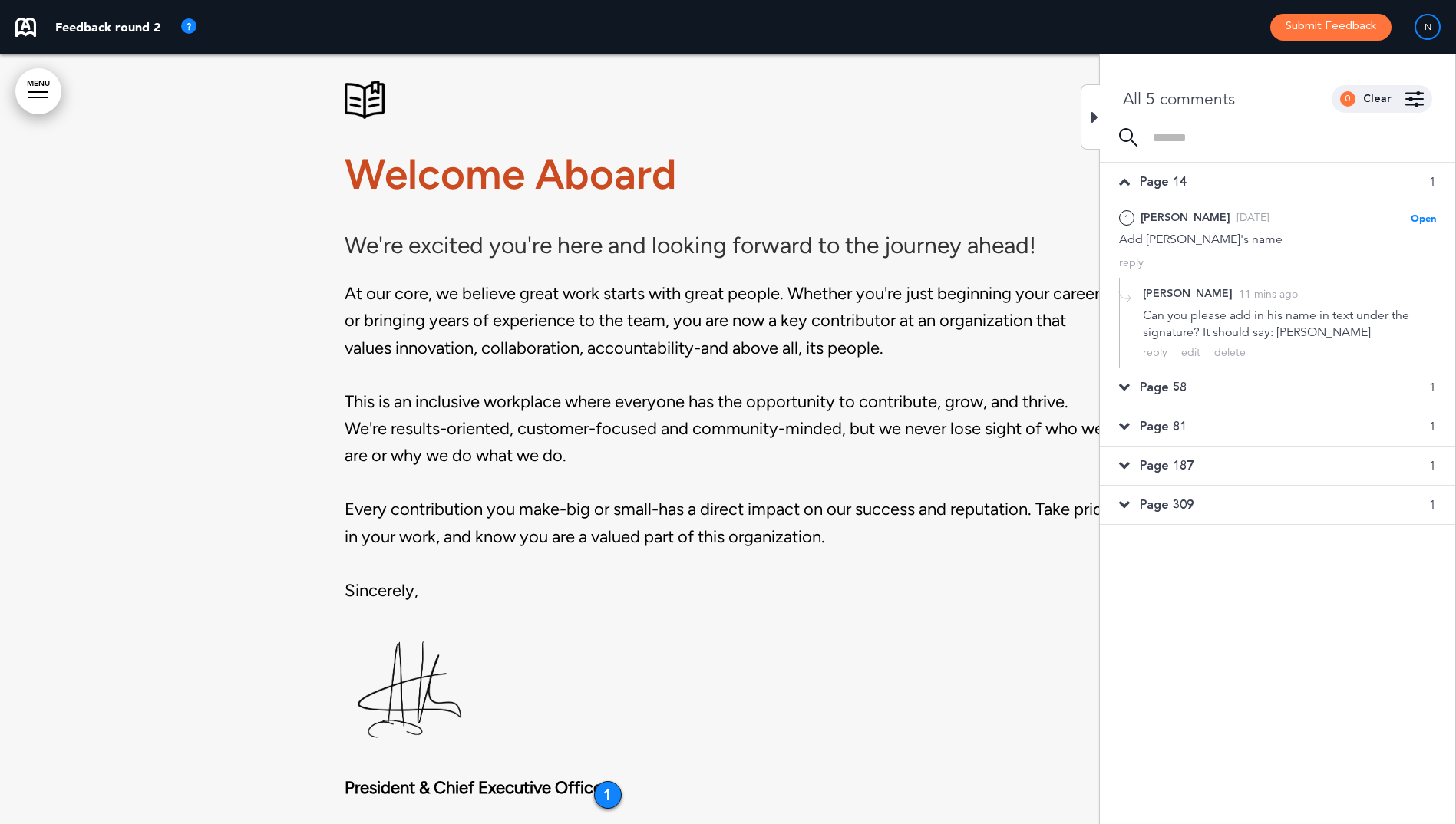
scroll to position [1771, 0]
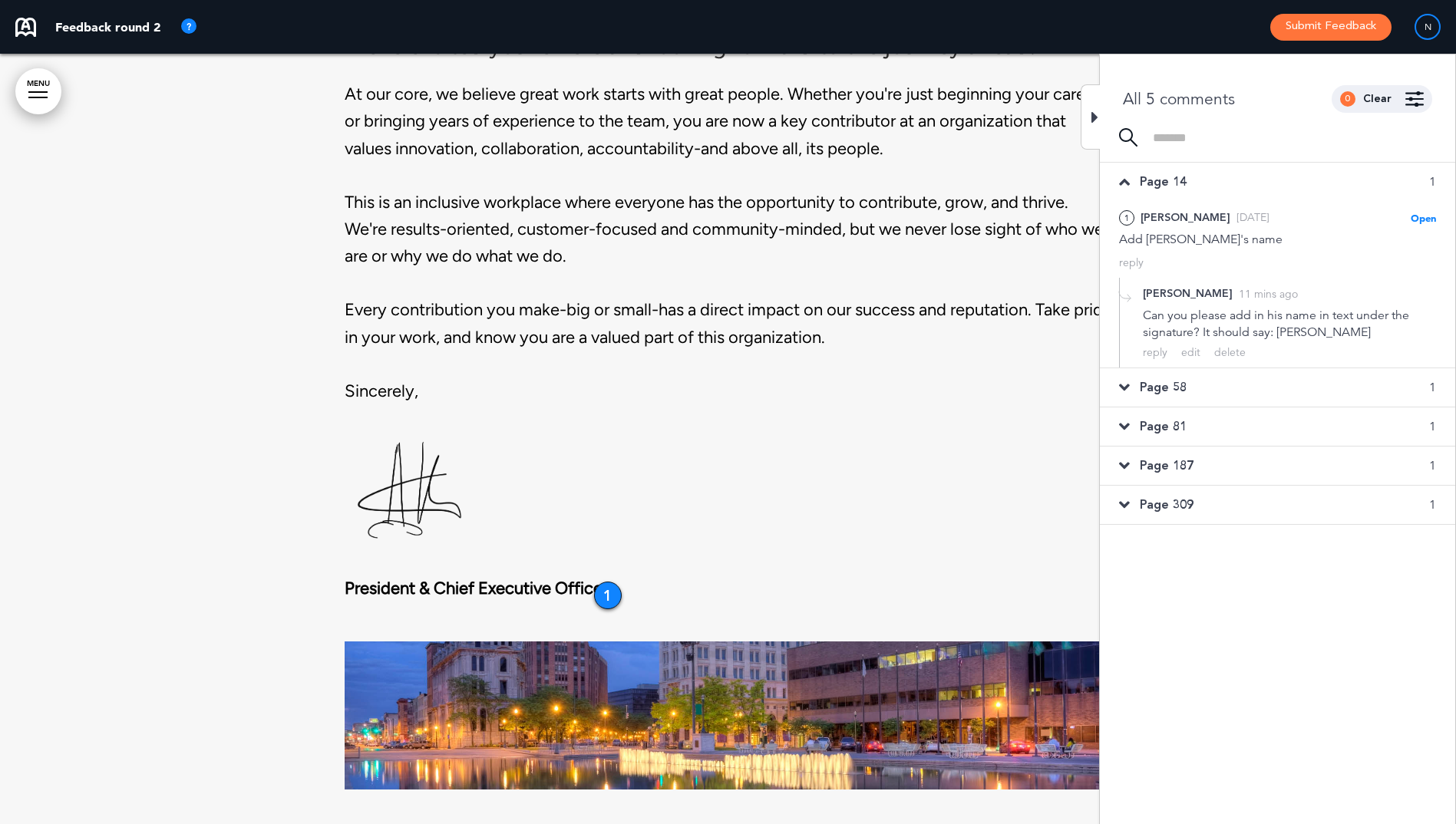
click at [1118, 384] on div "Page 58 1" at bounding box center [1278, 388] width 355 height 38
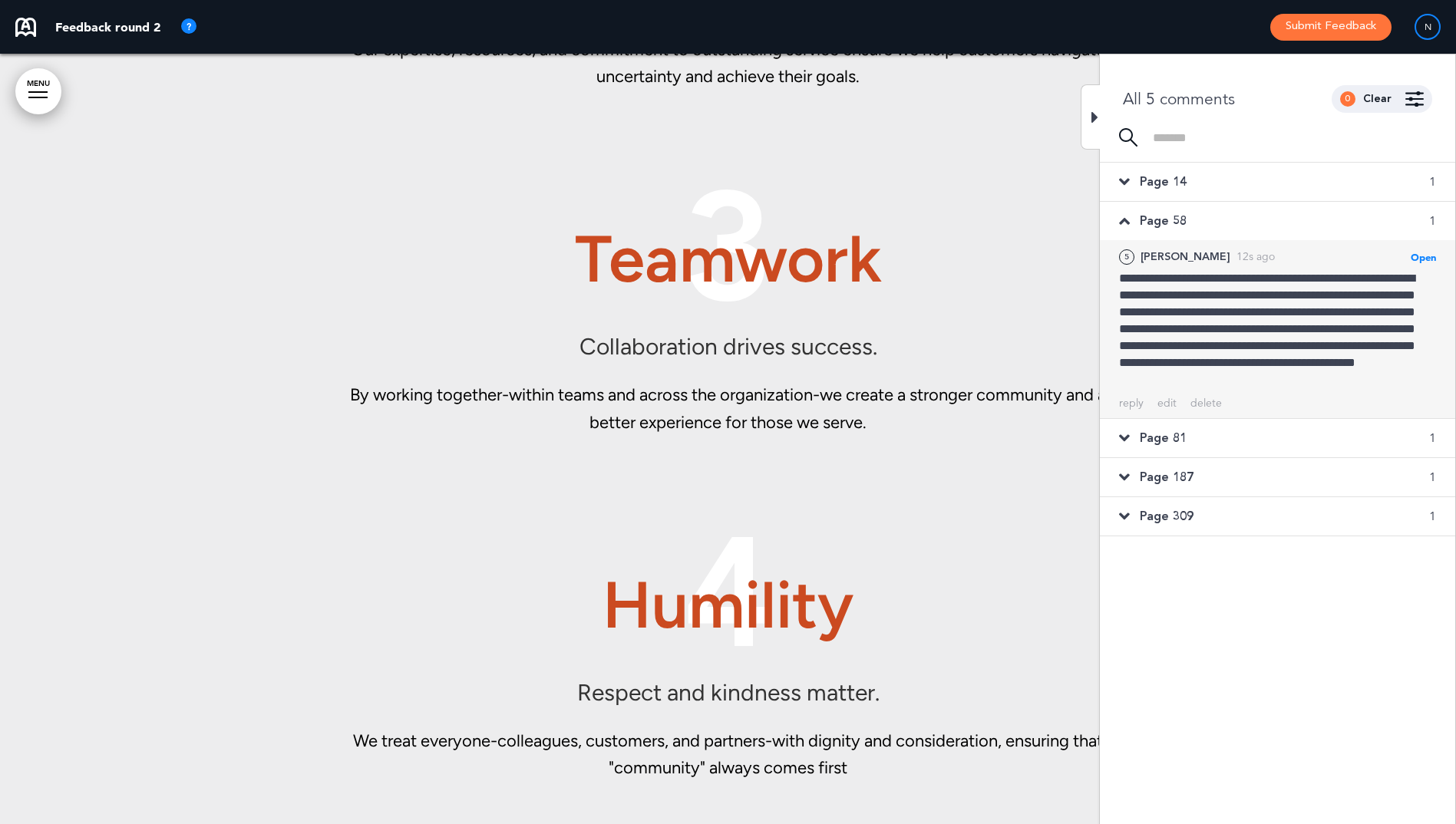
scroll to position [27762, 0]
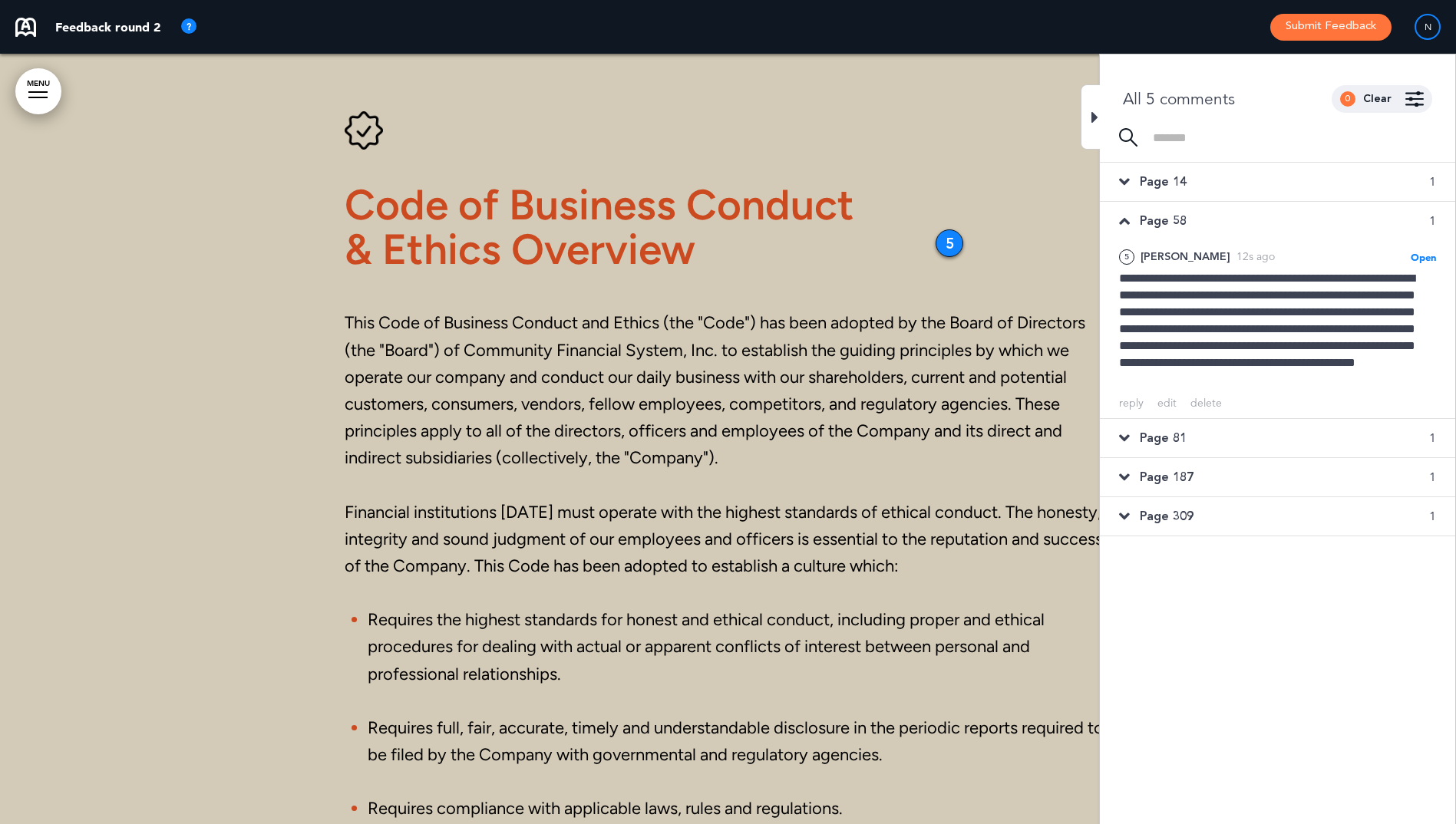
click at [1126, 435] on icon at bounding box center [1124, 438] width 10 height 17
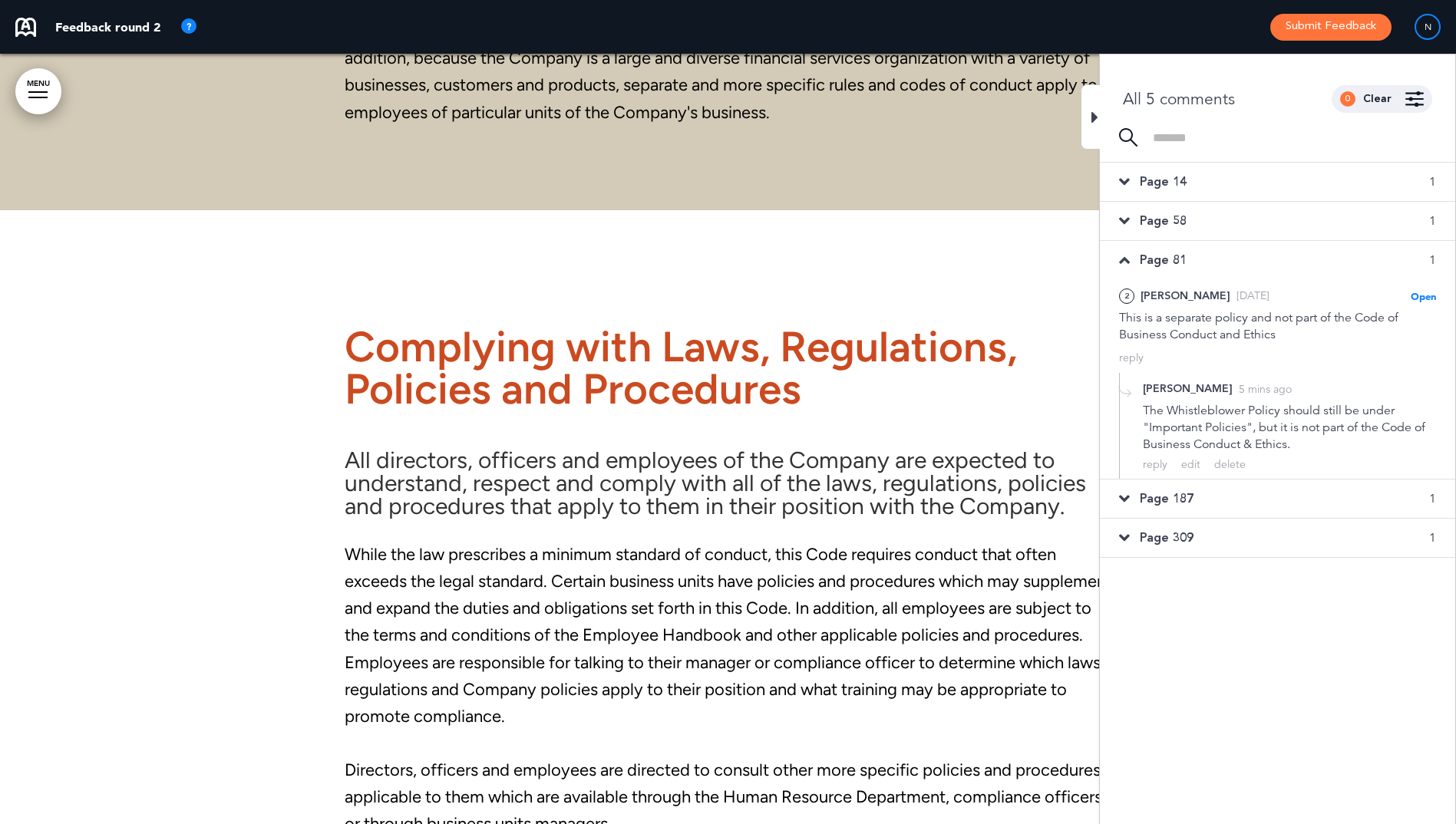
scroll to position [45789, 0]
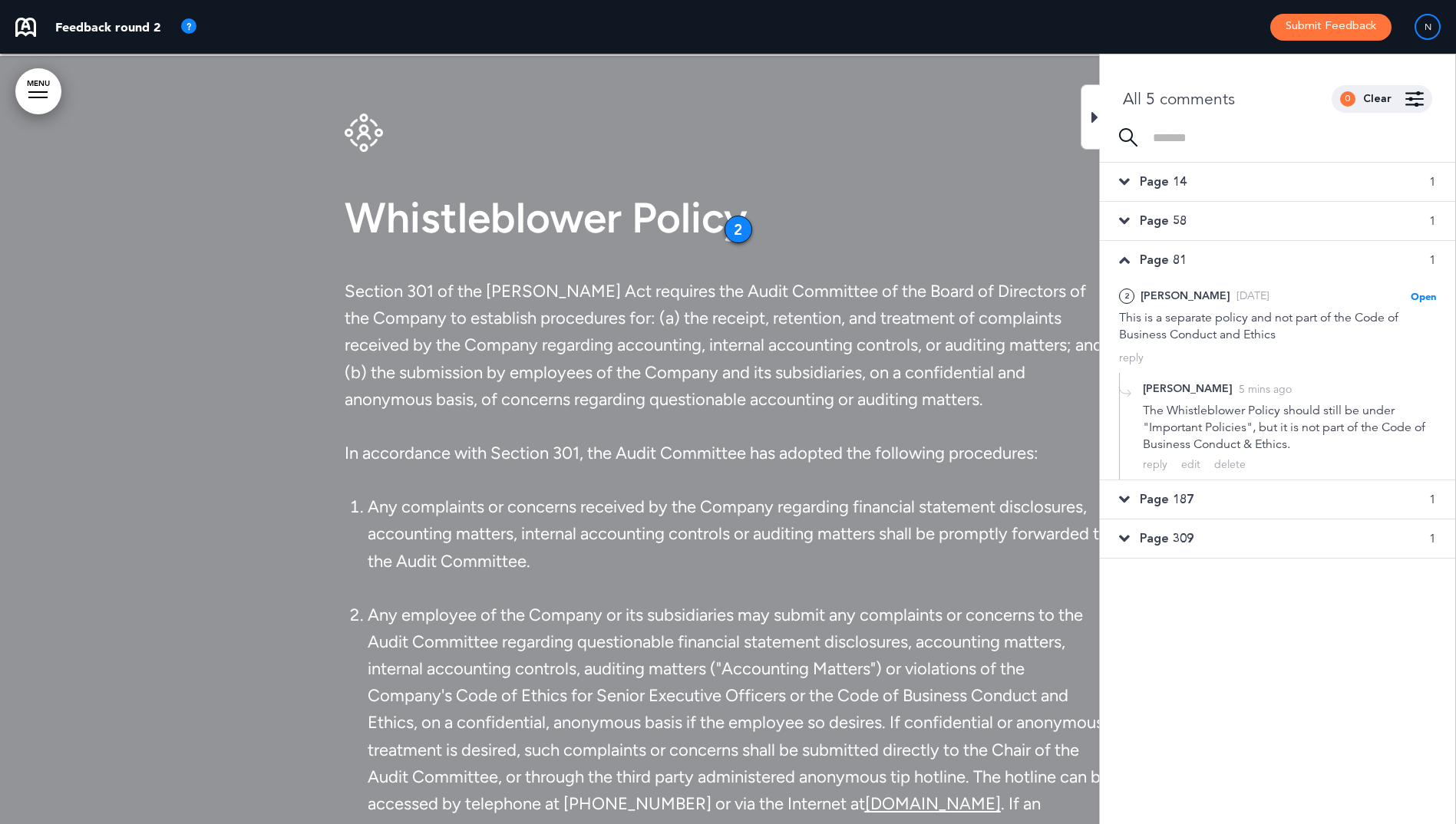
click at [1122, 499] on icon at bounding box center [1124, 499] width 10 height 17
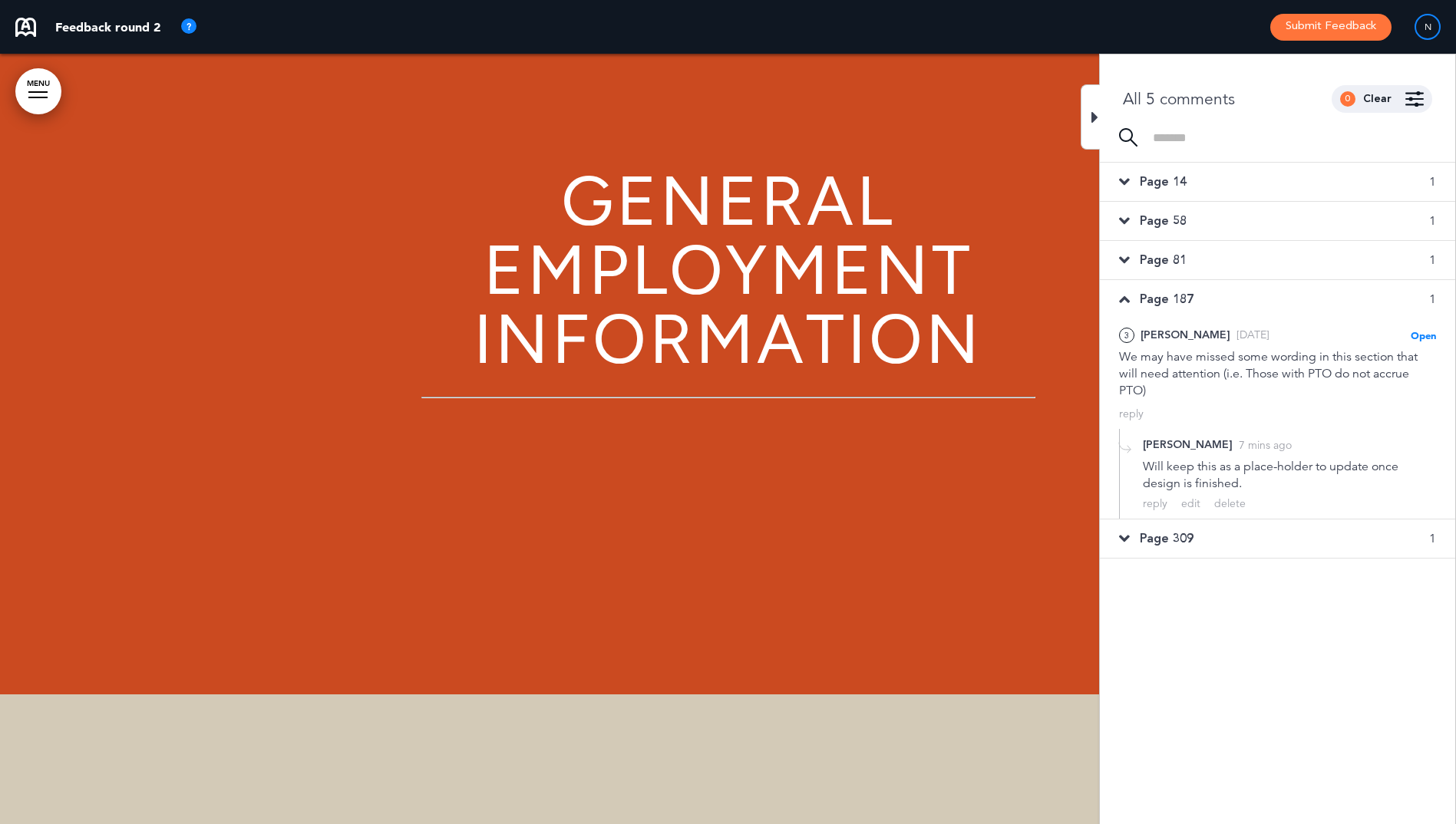
scroll to position [89684, 0]
